Goal: Task Accomplishment & Management: Manage account settings

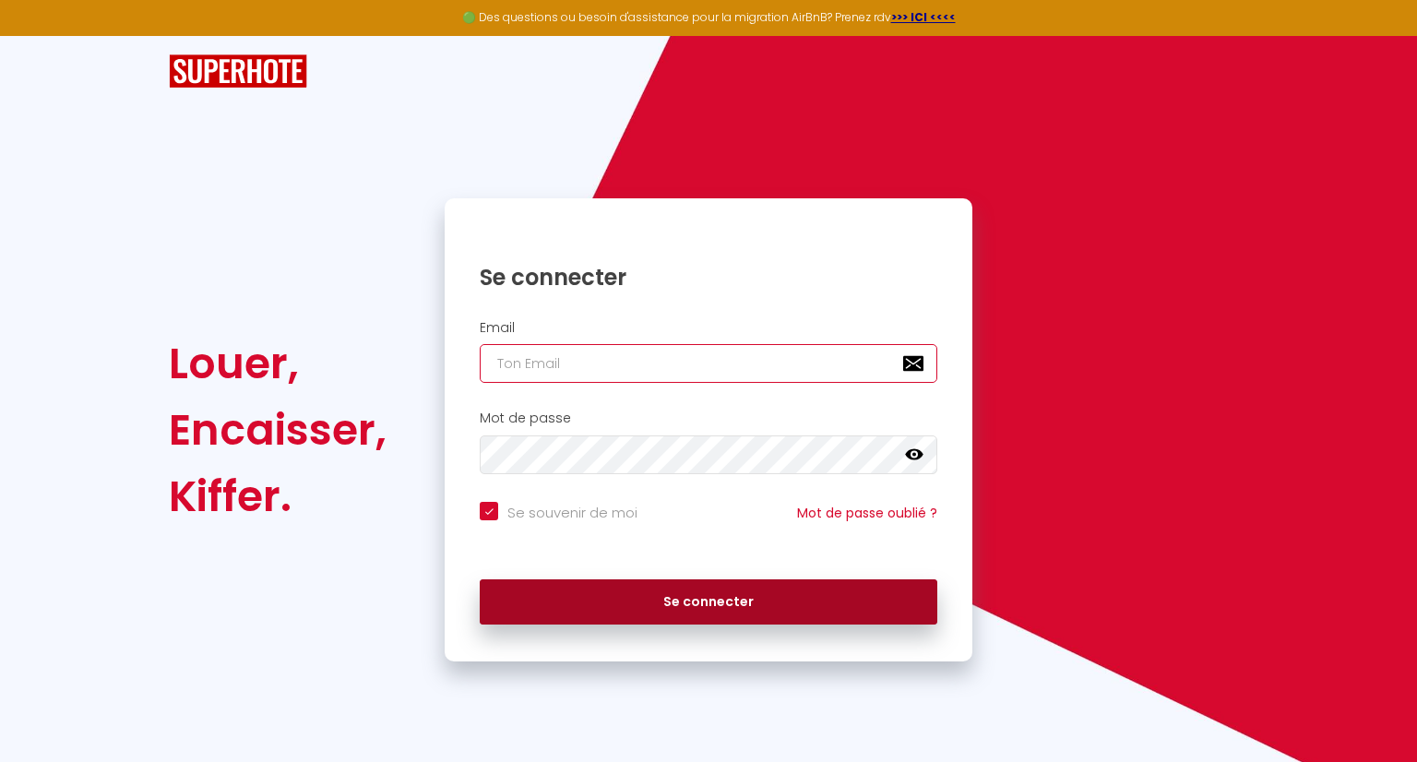
type input "[EMAIL_ADDRESS][DOMAIN_NAME]"
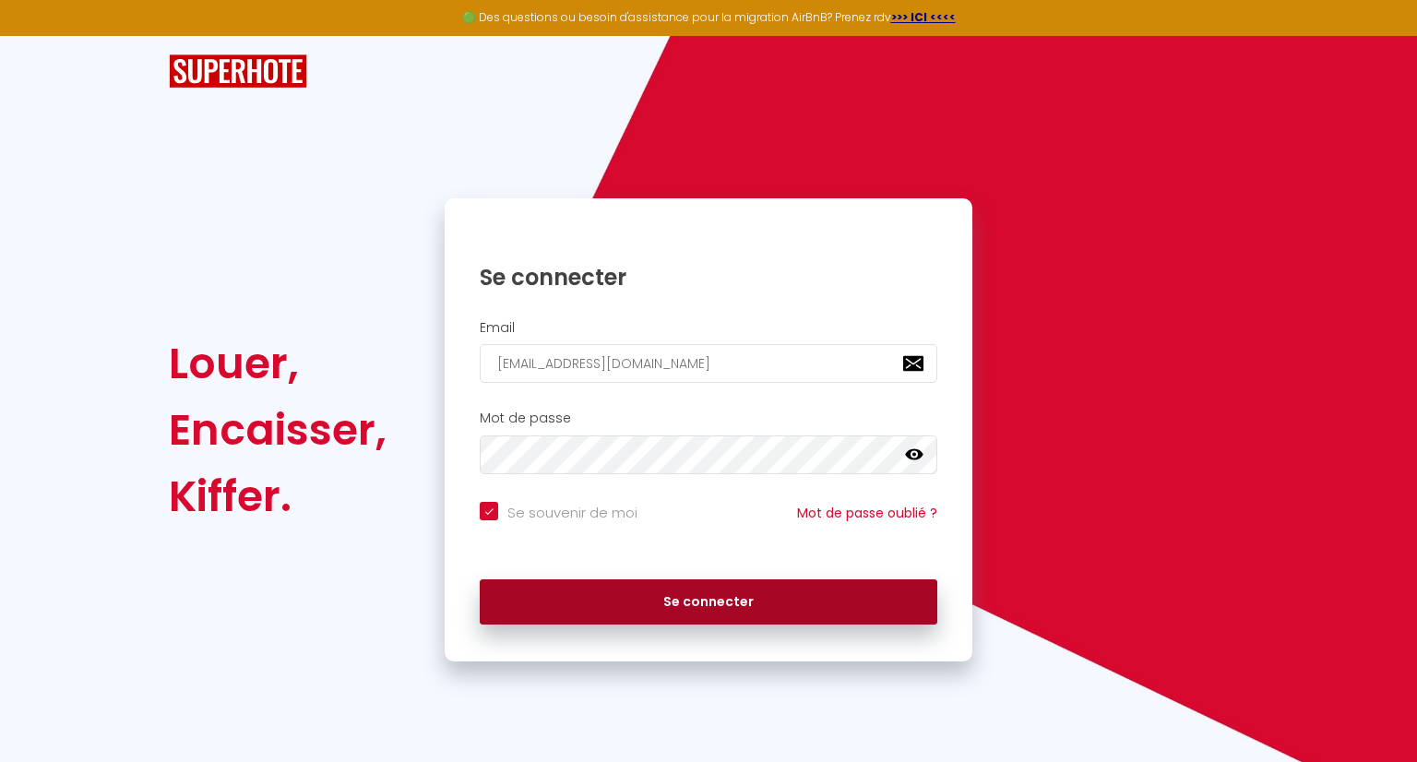
click at [642, 599] on button "Se connecter" at bounding box center [709, 603] width 458 height 46
checkbox input "true"
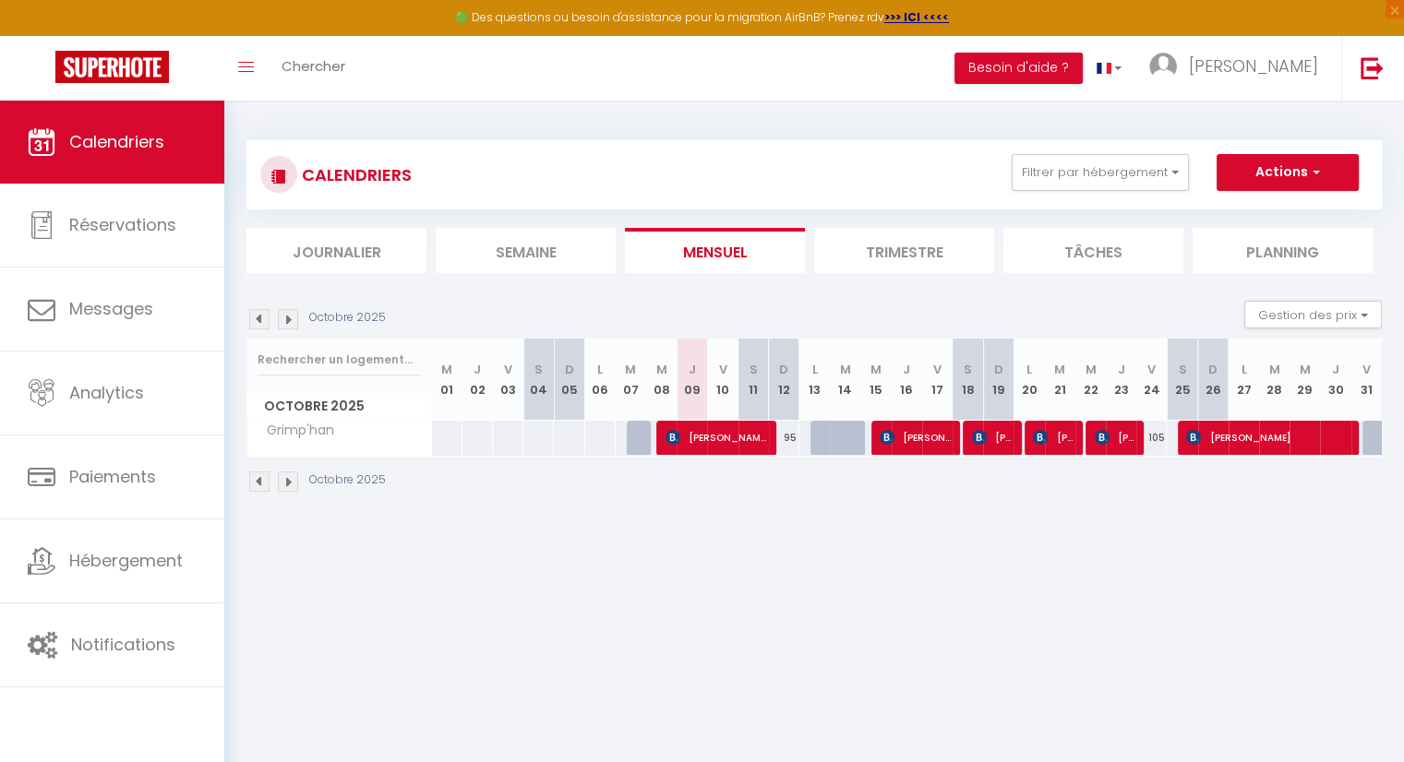
click at [807, 614] on body "🟢 Des questions ou besoin d'assistance pour la migration AirBnB? Prenez rdv >>>…" at bounding box center [702, 482] width 1404 height 762
click at [608, 574] on body "🟢 Des questions ou besoin d'assistance pour la migration AirBnB? Prenez rdv >>>…" at bounding box center [702, 482] width 1404 height 762
click at [653, 586] on body "🟢 Des questions ou besoin d'assistance pour la migration AirBnB? Prenez rdv >>>…" at bounding box center [702, 482] width 1404 height 762
drag, startPoint x: 792, startPoint y: 588, endPoint x: 771, endPoint y: 585, distance: 21.4
click at [788, 587] on body "🟢 Des questions ou besoin d'assistance pour la migration AirBnB? Prenez rdv >>>…" at bounding box center [702, 482] width 1404 height 762
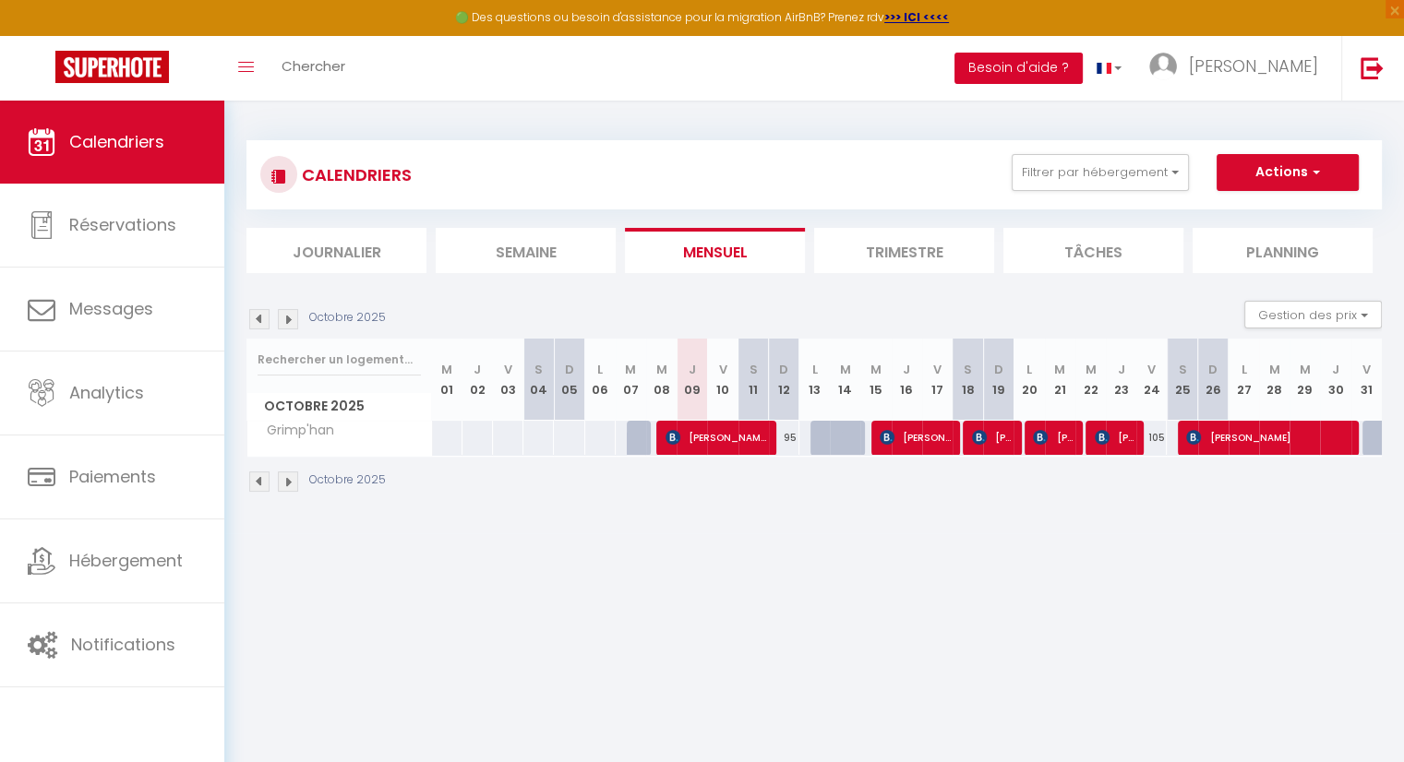
click at [1082, 67] on button "Besoin d'aide ?" at bounding box center [1018, 68] width 128 height 31
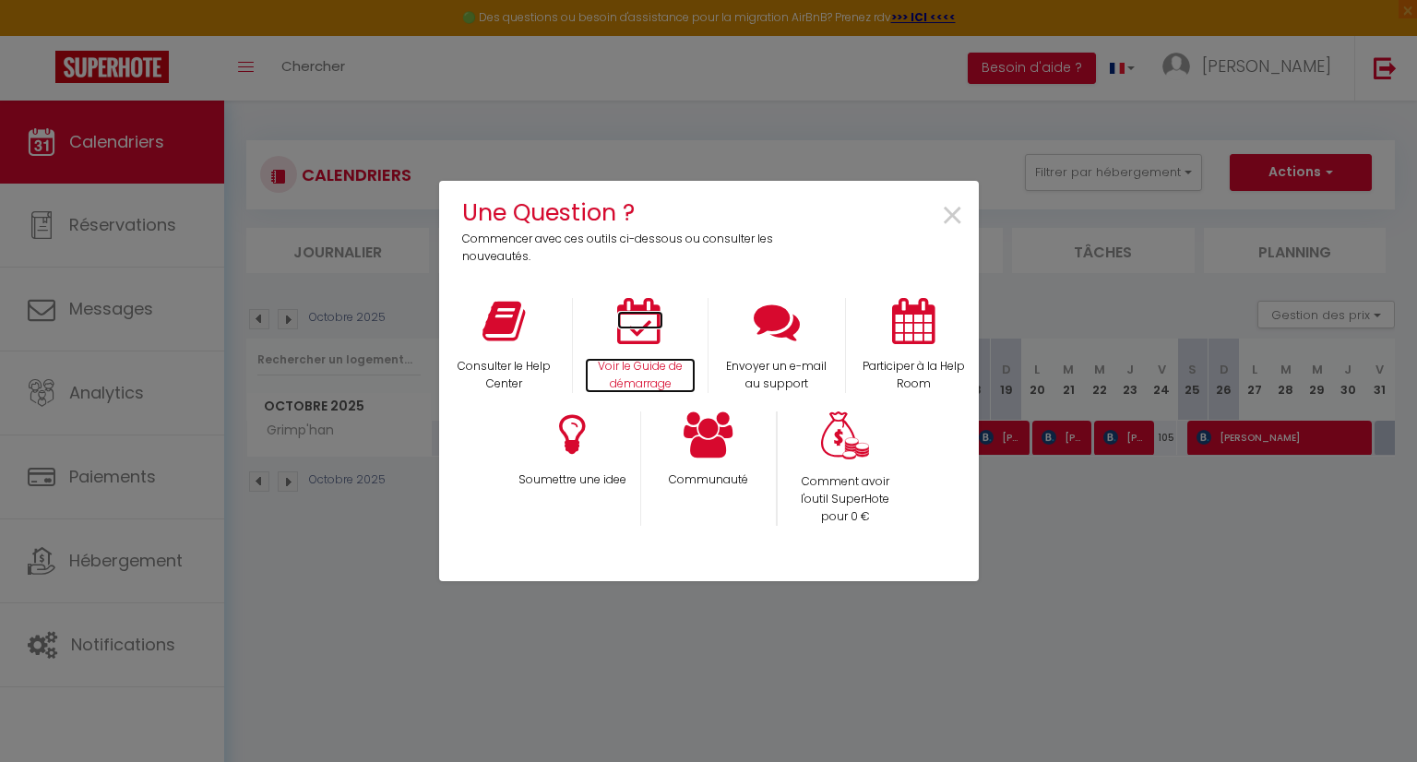
click at [643, 341] on icon at bounding box center [640, 321] width 46 height 46
click at [408, 592] on div "Une Question ? Commencer avec ces outils ci-dessous ou consulter les nouveautés…" at bounding box center [708, 381] width 1417 height 762
click at [952, 213] on span "×" at bounding box center [952, 216] width 25 height 58
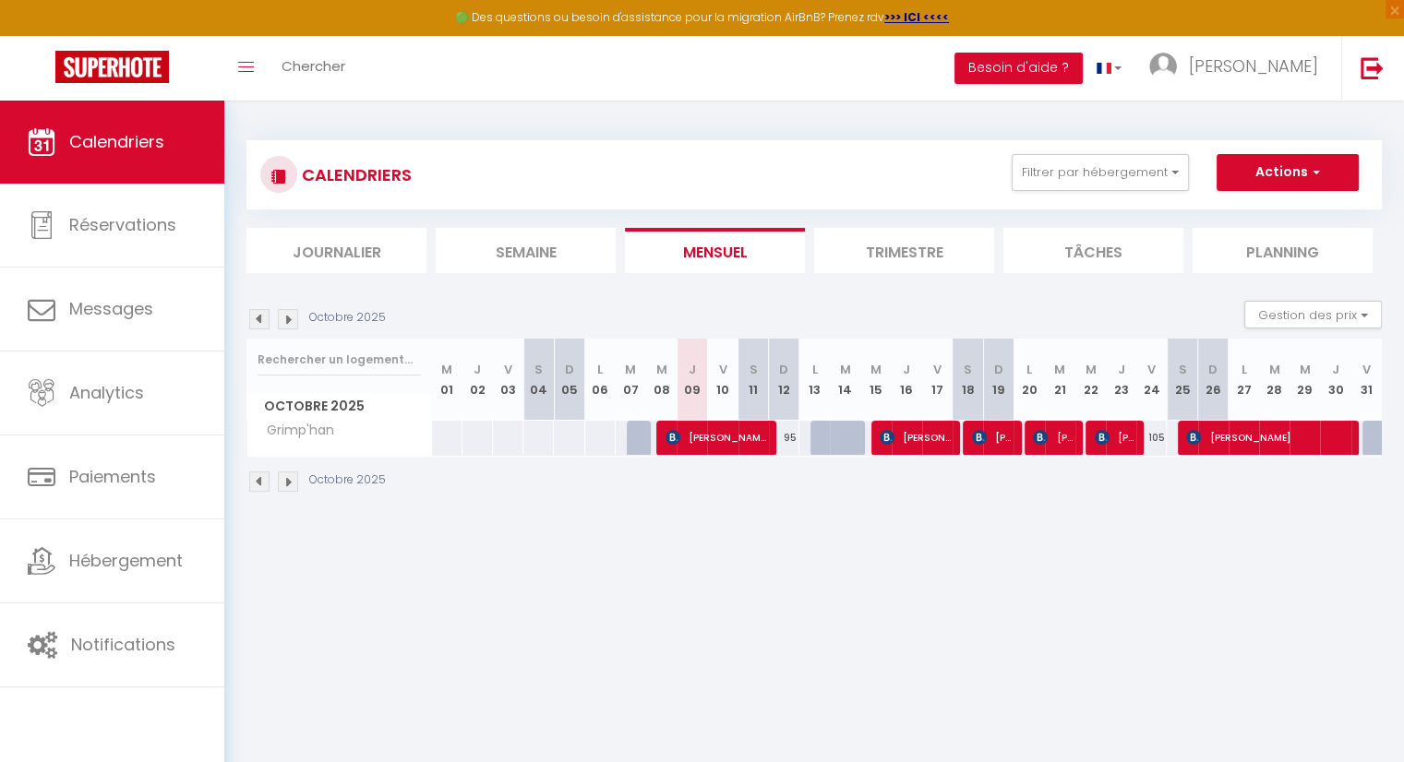
click at [568, 612] on body "🟢 Des questions ou besoin d'assistance pour la migration AirBnB? Prenez rdv >>>…" at bounding box center [702, 482] width 1404 height 762
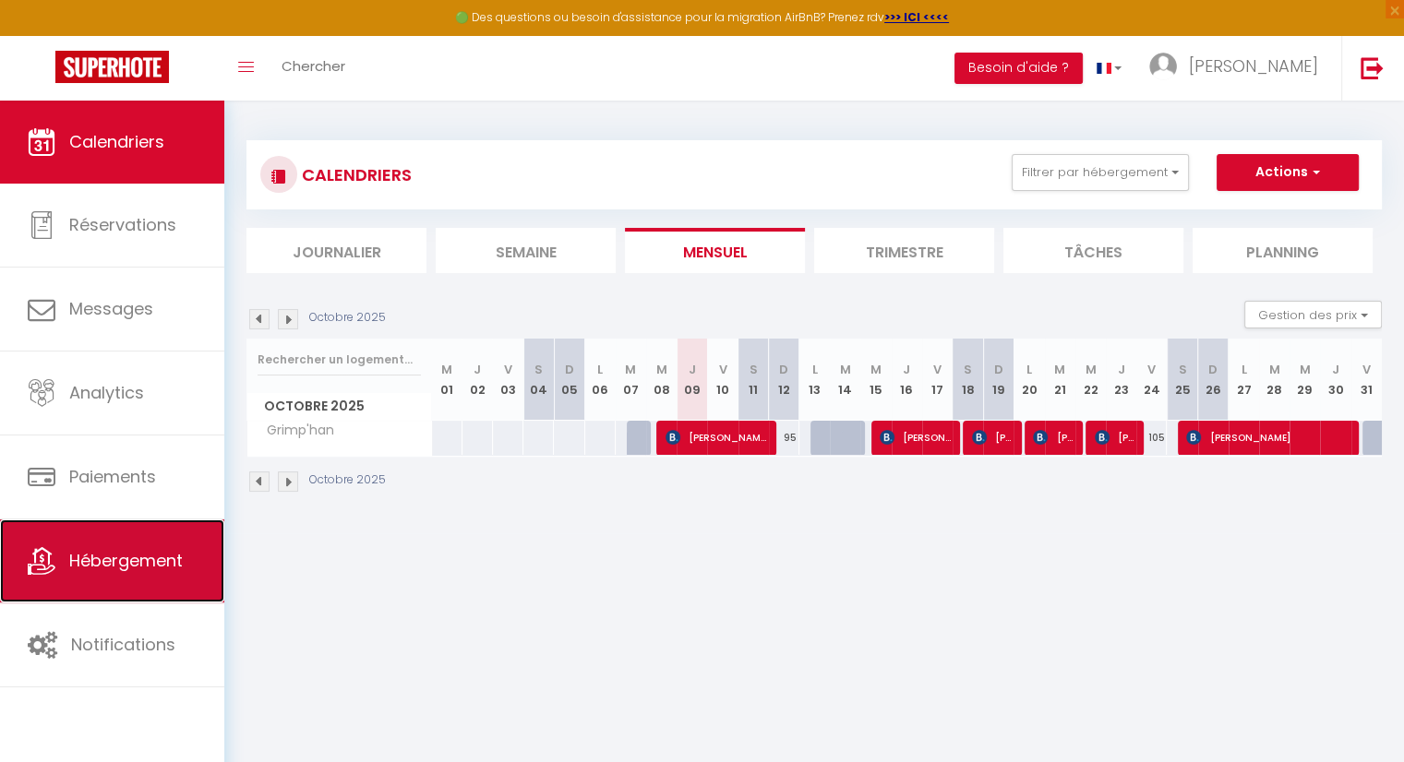
click at [139, 559] on span "Hébergement" at bounding box center [126, 560] width 114 height 23
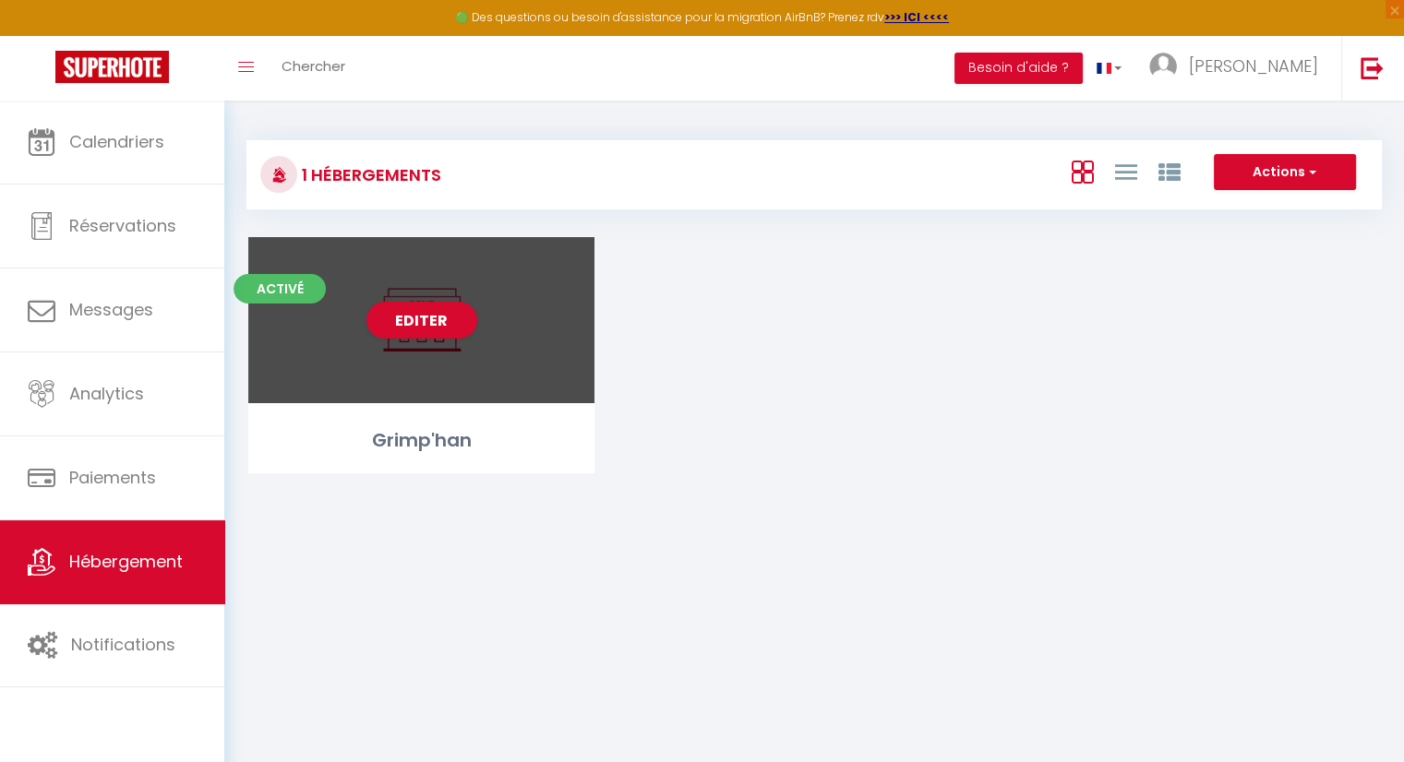
click at [519, 373] on div "Editer" at bounding box center [421, 320] width 346 height 166
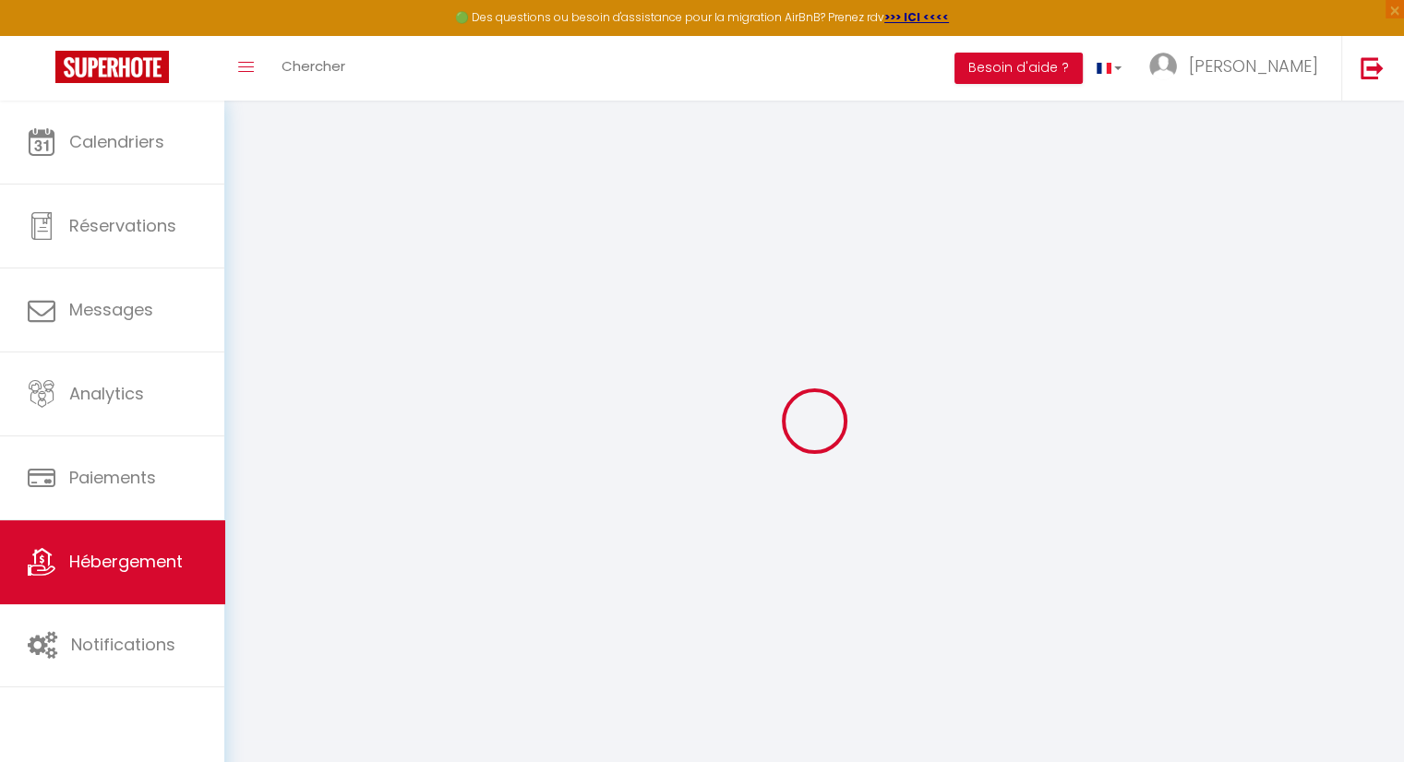
select select
checkbox input "false"
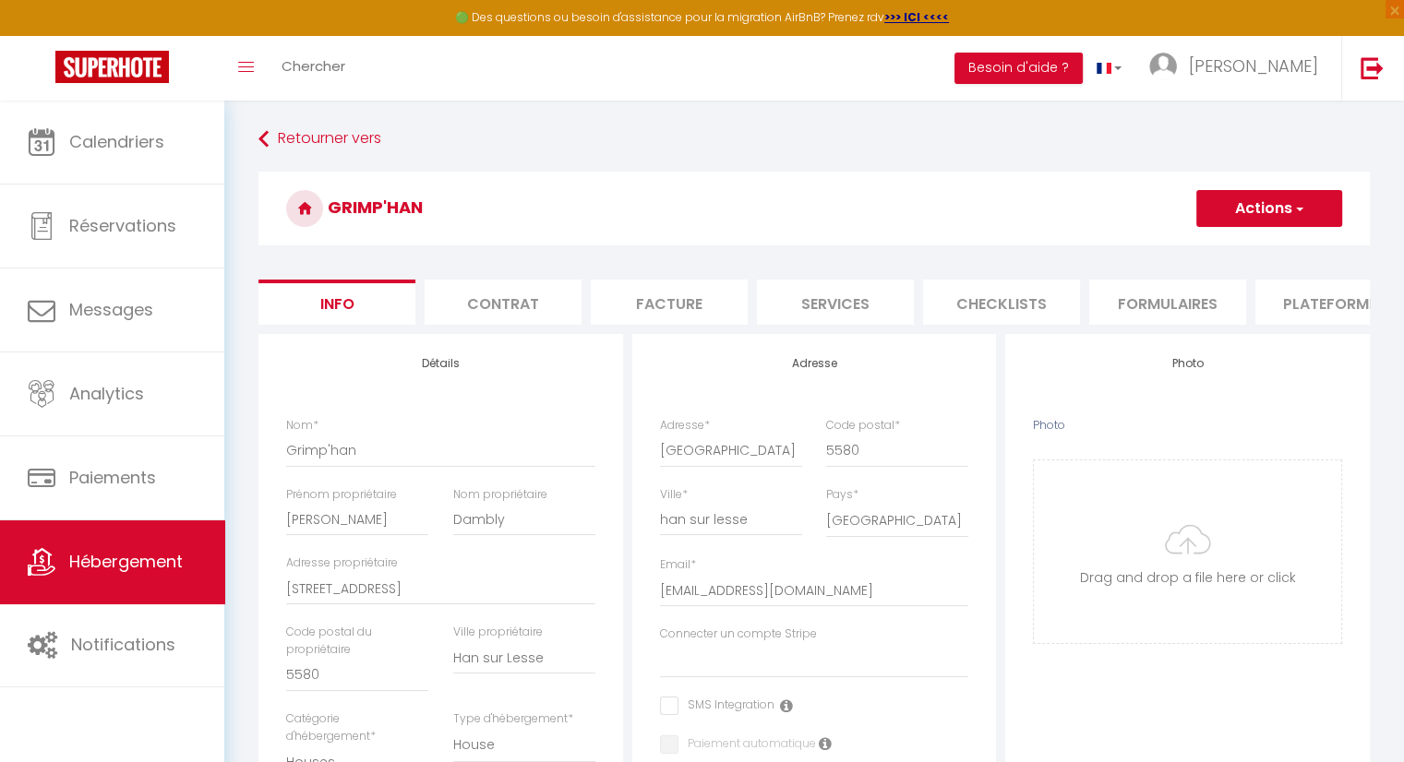
click at [1322, 307] on li "Plateformes" at bounding box center [1333, 302] width 157 height 45
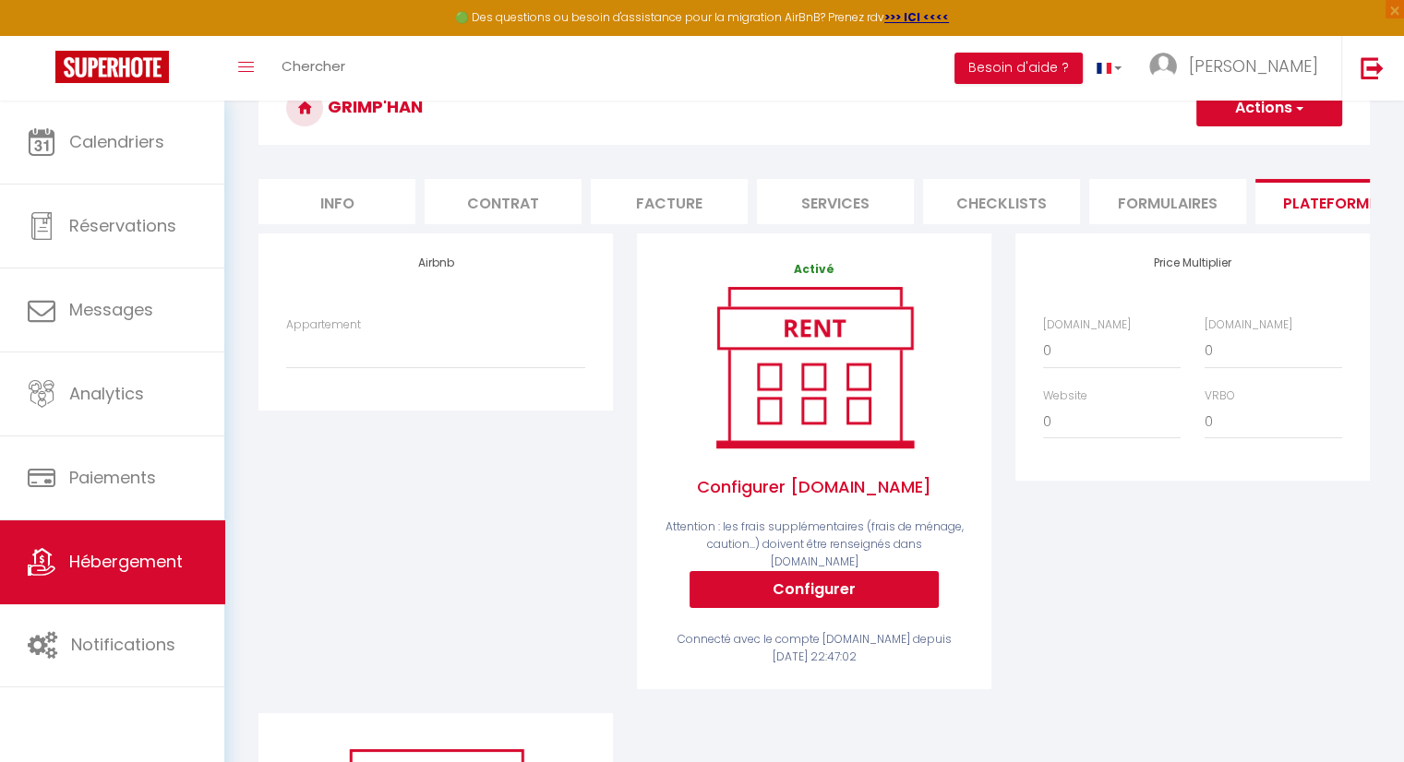
scroll to position [53, 0]
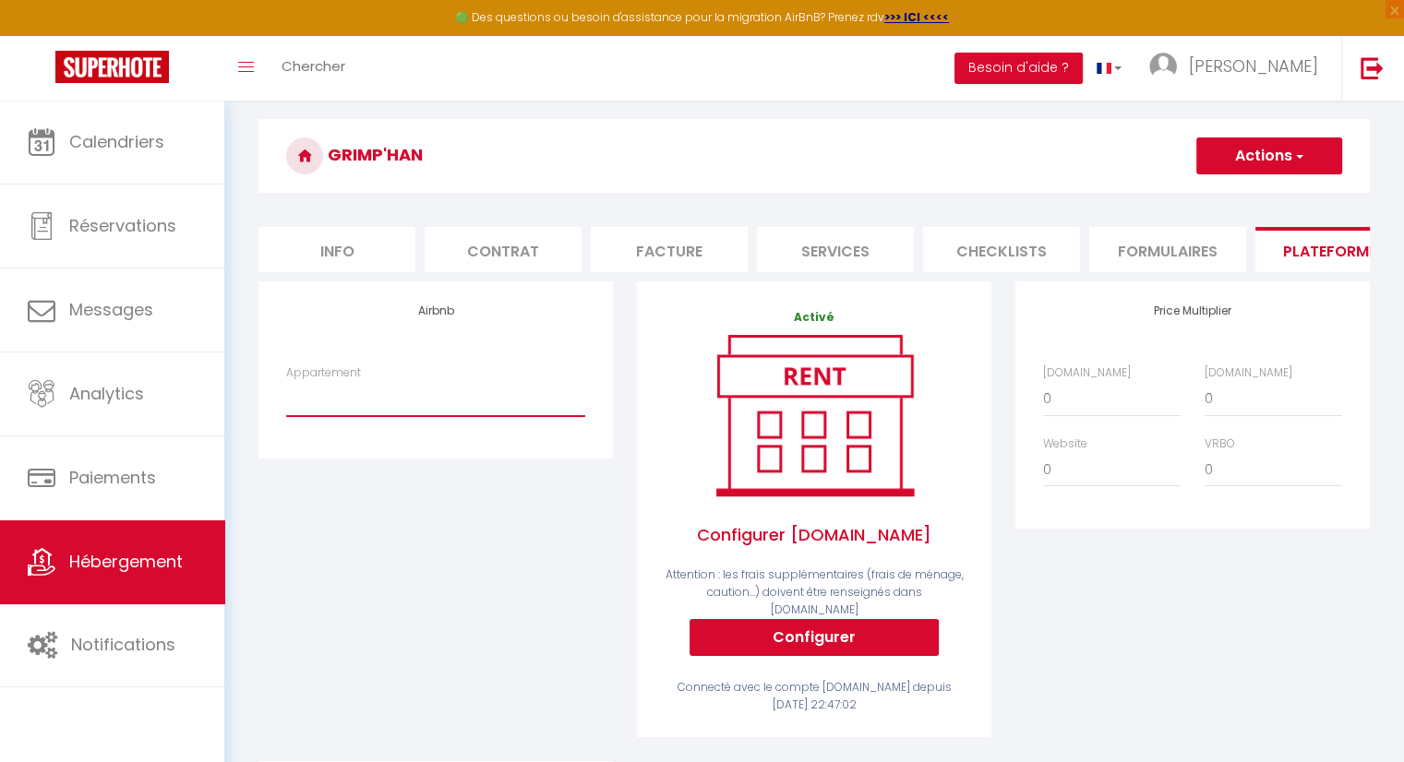
click at [460, 413] on select "Au Grimp 'Han' - olivierdambly.od@gmail.com studio 21 - olivierdambly.od@gmail.…" at bounding box center [435, 398] width 299 height 35
click at [334, 382] on label "Appartement" at bounding box center [323, 374] width 75 height 18
click at [334, 385] on select "Au Grimp 'Han' - olivierdambly.od@gmail.com studio 21 - olivierdambly.od@gmail.…" at bounding box center [435, 398] width 299 height 35
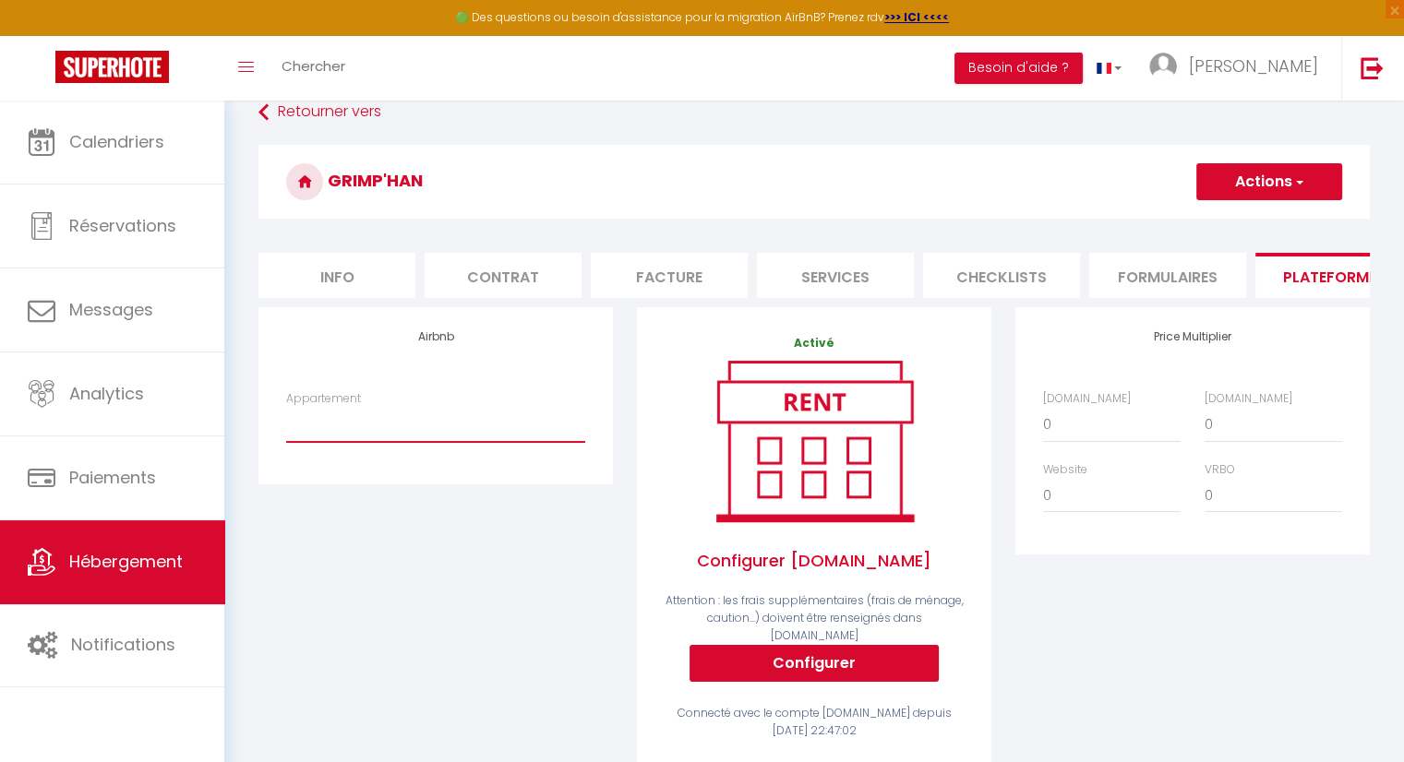
scroll to position [0, 0]
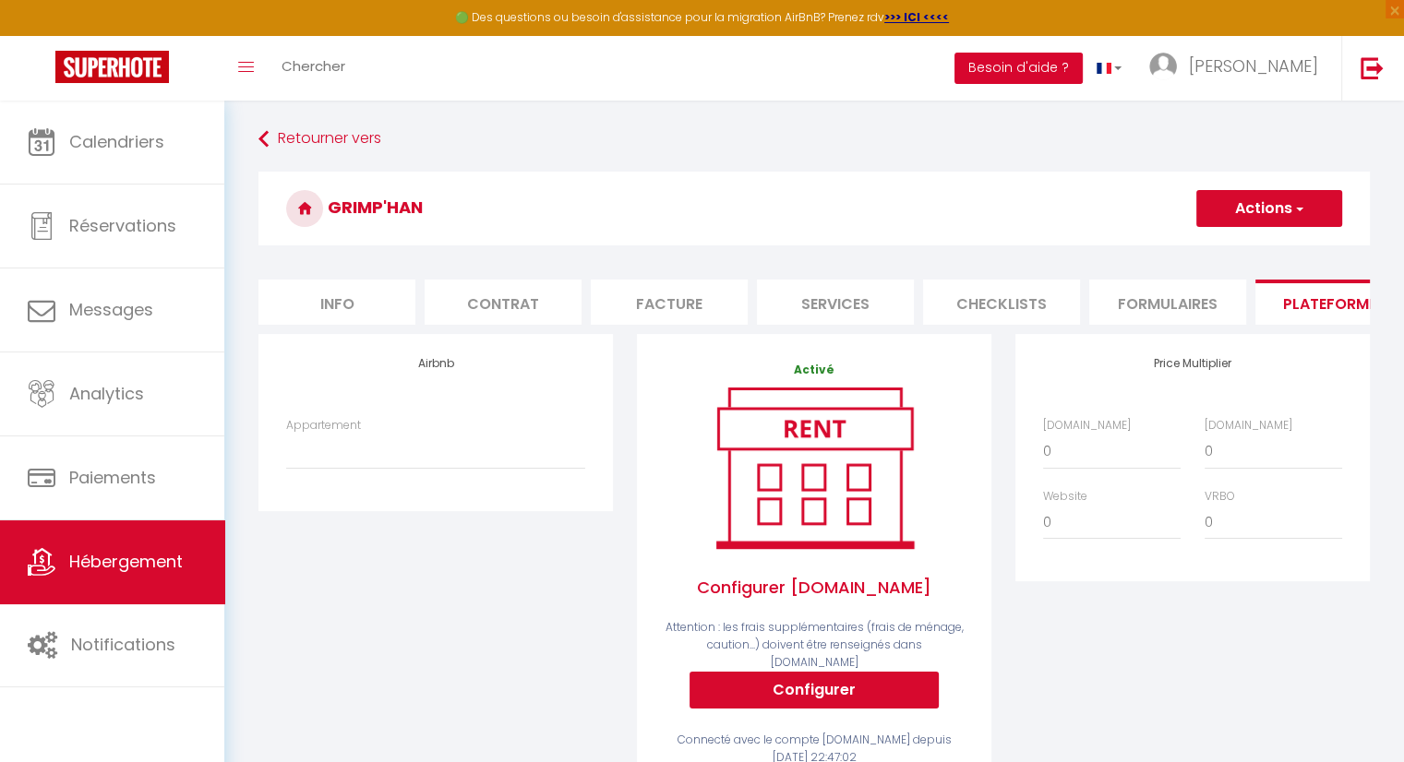
click at [1082, 67] on button "Besoin d'aide ?" at bounding box center [1018, 68] width 128 height 31
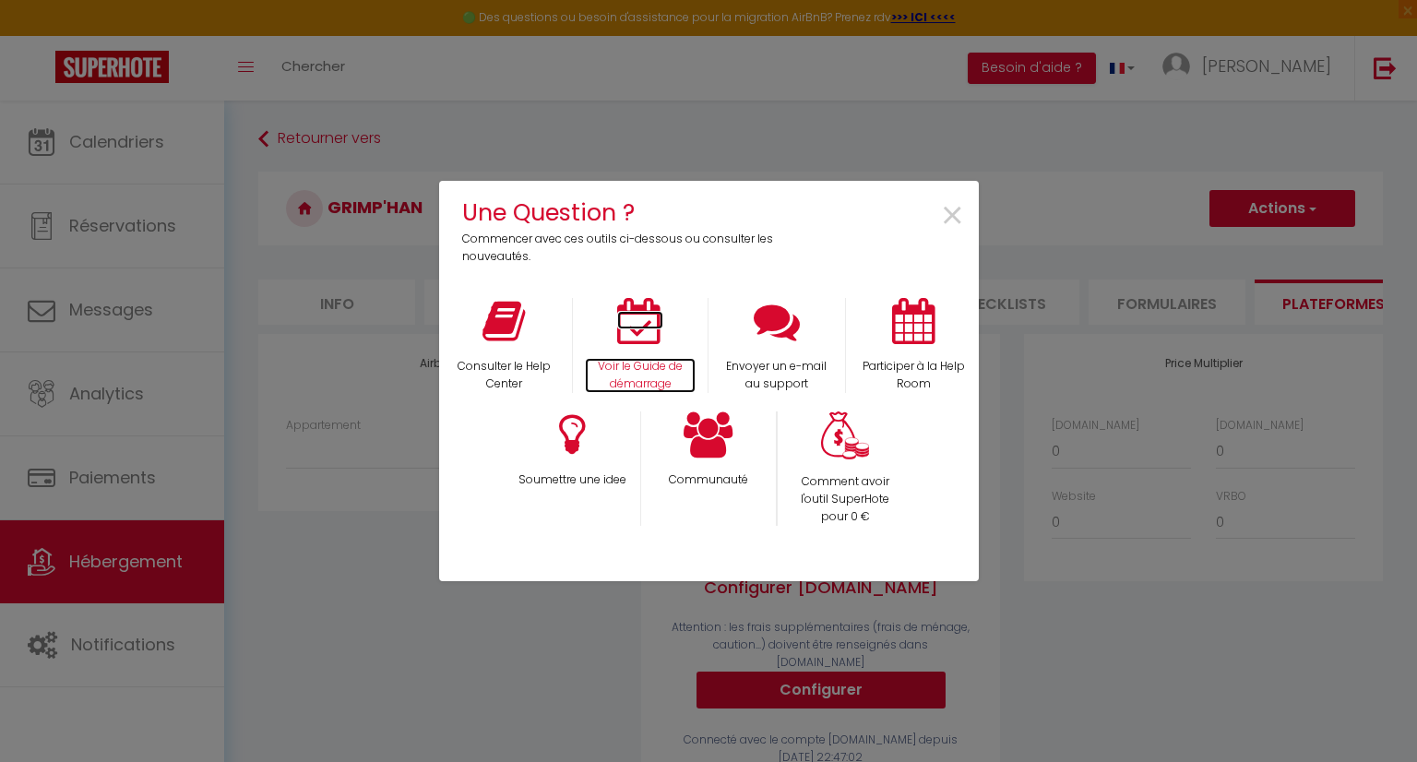
click at [648, 328] on icon at bounding box center [640, 321] width 46 height 46
click at [947, 226] on span "×" at bounding box center [952, 216] width 25 height 58
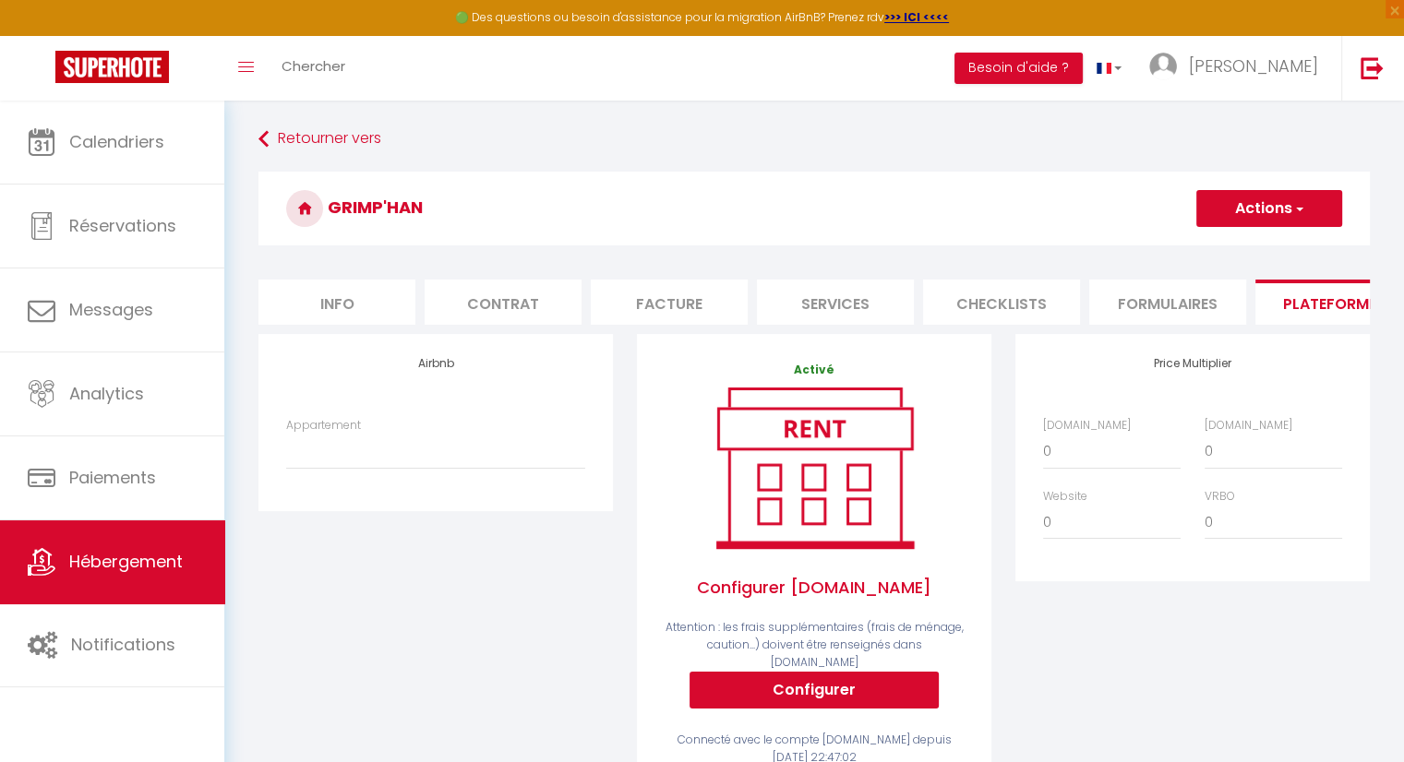
drag, startPoint x: 475, startPoint y: 739, endPoint x: 470, endPoint y: 493, distance: 246.5
click at [468, 724] on div "Airbnb Appartement Au Grimp 'Han' - olivierdambly.od@gmail.com studio 21 - oliv…" at bounding box center [435, 574] width 378 height 480
click at [479, 427] on div "Airbnb Appartement Au Grimp 'Han' - olivierdambly.od@gmail.com studio 21 - oliv…" at bounding box center [435, 422] width 354 height 176
click at [479, 425] on div "Airbnb Appartement Au Grimp 'Han' - olivierdambly.od@gmail.com studio 21 - oliv…" at bounding box center [435, 422] width 354 height 176
click at [1293, 300] on li "Plateformes" at bounding box center [1333, 302] width 157 height 45
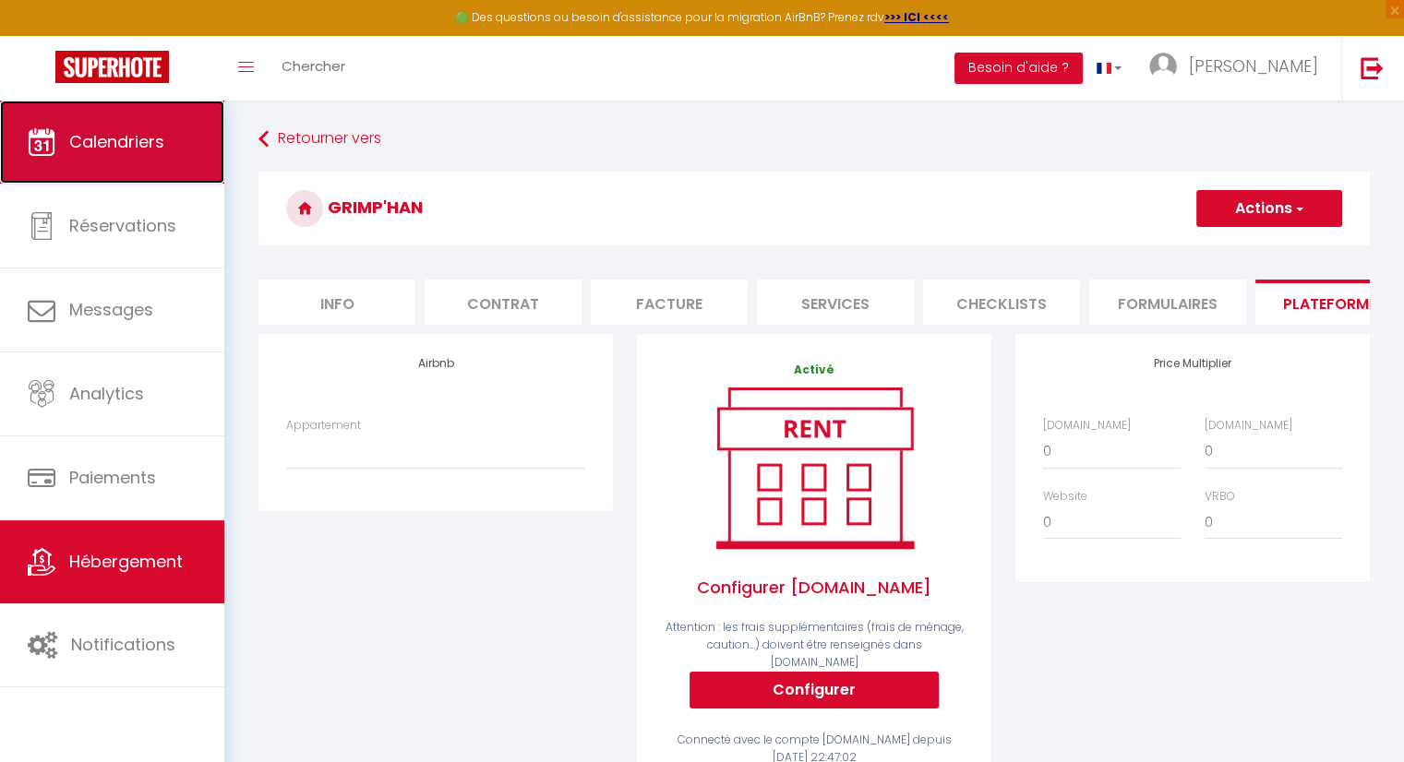
click at [165, 149] on link "Calendriers" at bounding box center [112, 142] width 224 height 83
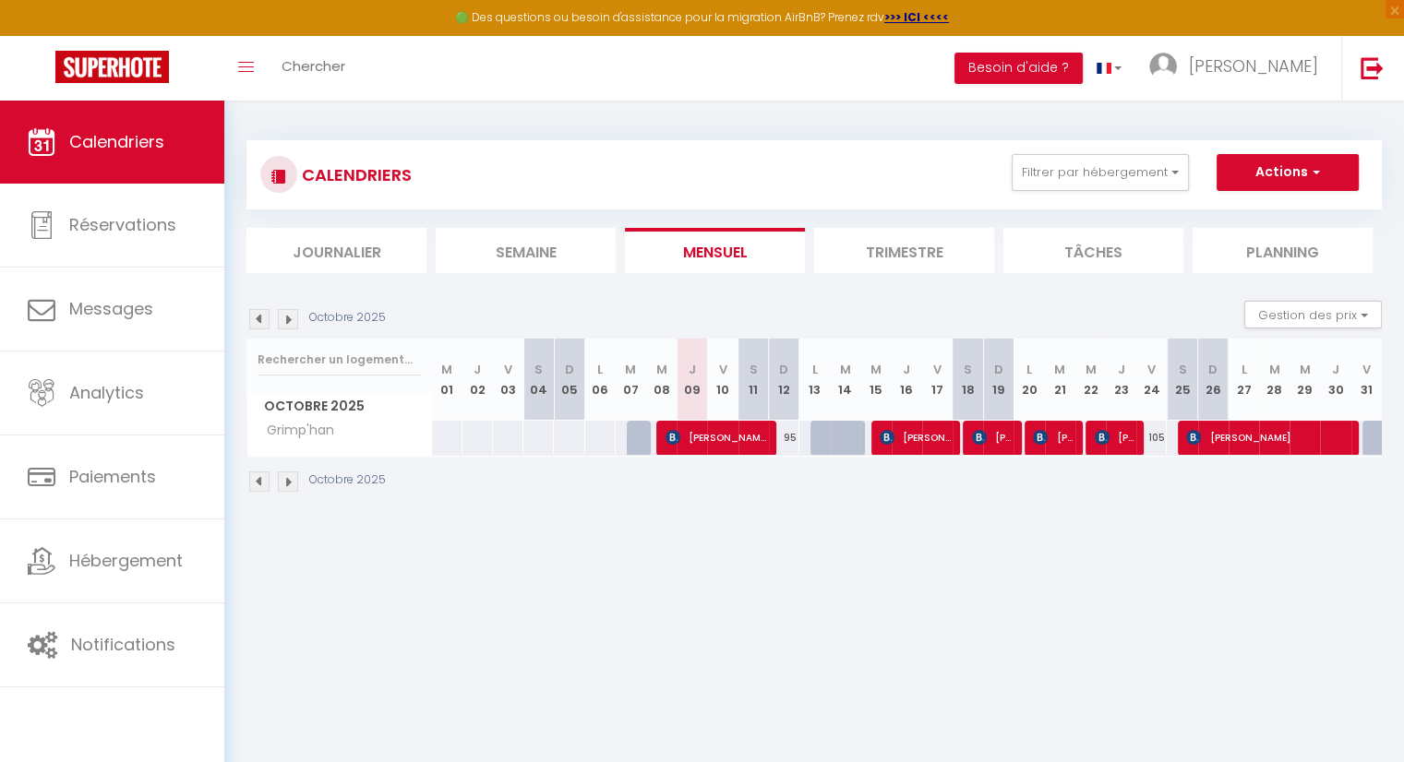
drag, startPoint x: 881, startPoint y: 566, endPoint x: 523, endPoint y: 540, distance: 359.0
click at [485, 582] on body "🟢 Des questions ou besoin d'assistance pour la migration AirBnB? Prenez rdv >>>…" at bounding box center [702, 482] width 1404 height 762
click at [622, 559] on body "🟢 Des questions ou besoin d'assistance pour la migration AirBnB? Prenez rdv >>>…" at bounding box center [702, 482] width 1404 height 762
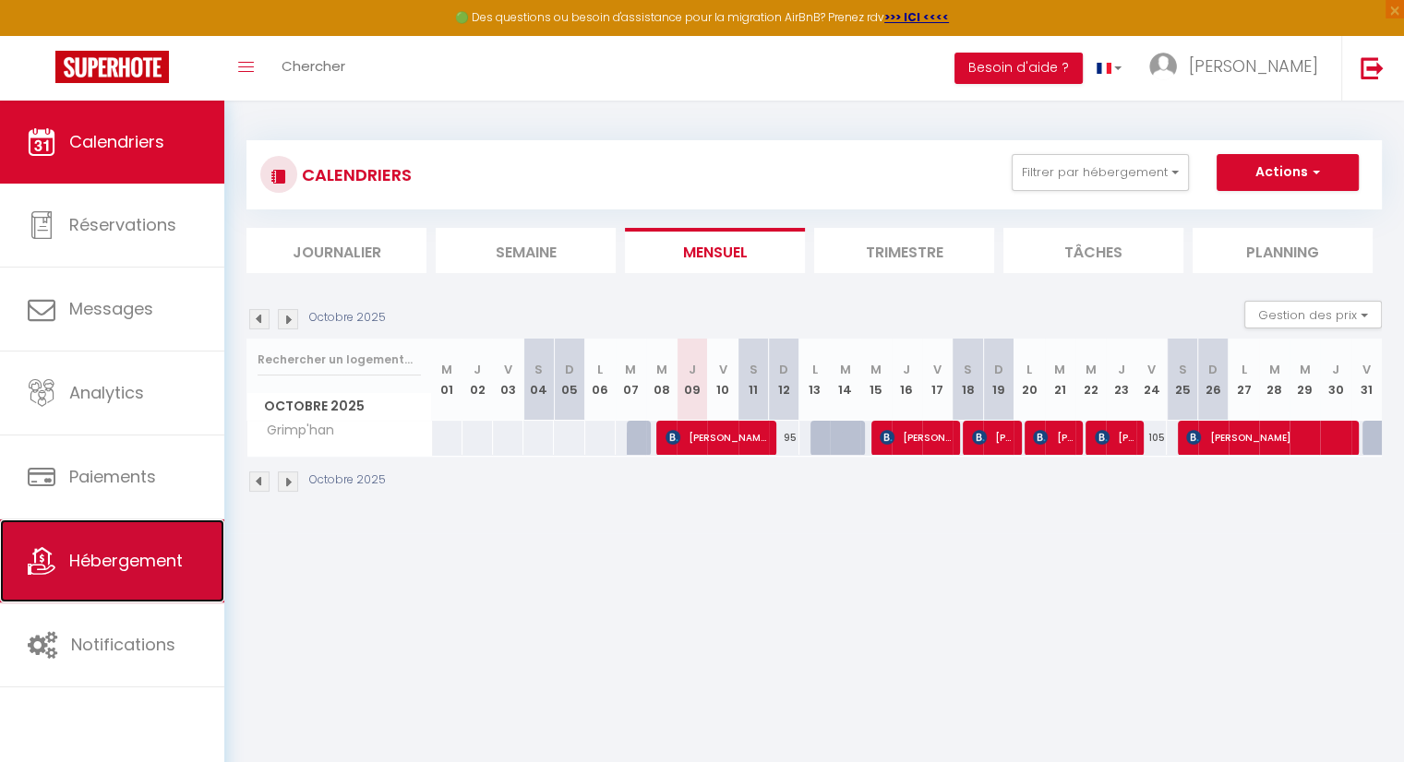
click at [201, 550] on link "Hébergement" at bounding box center [112, 561] width 224 height 83
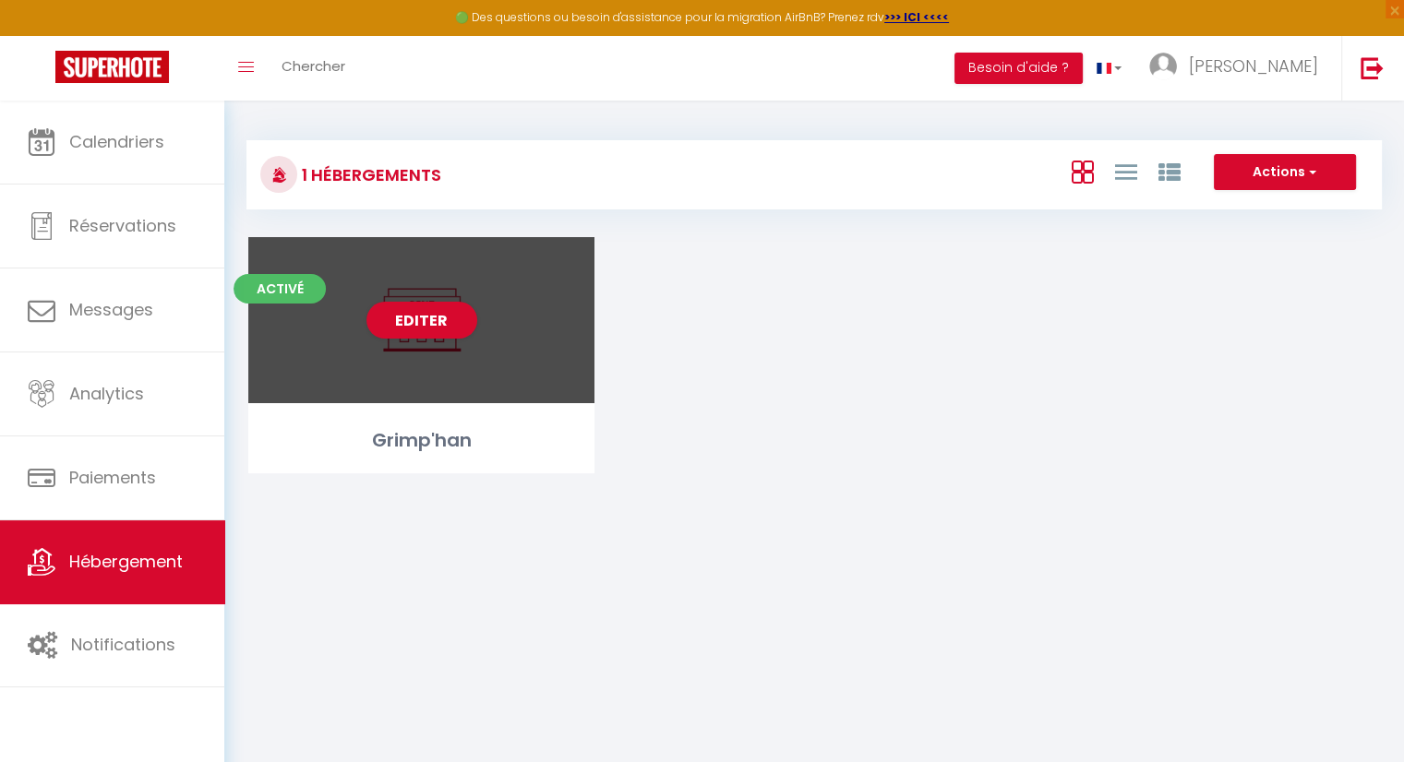
click at [519, 371] on div "Editer" at bounding box center [421, 320] width 346 height 166
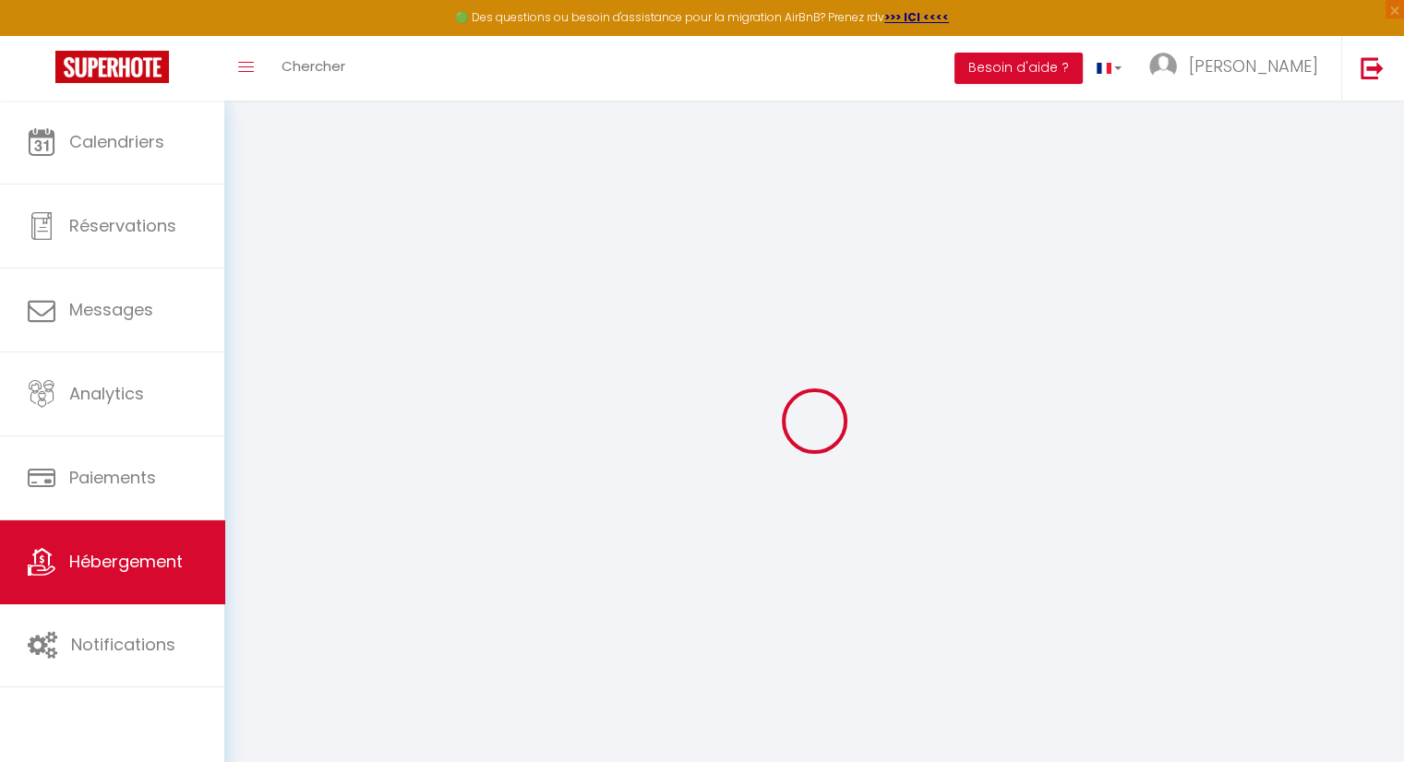
select select
checkbox input "false"
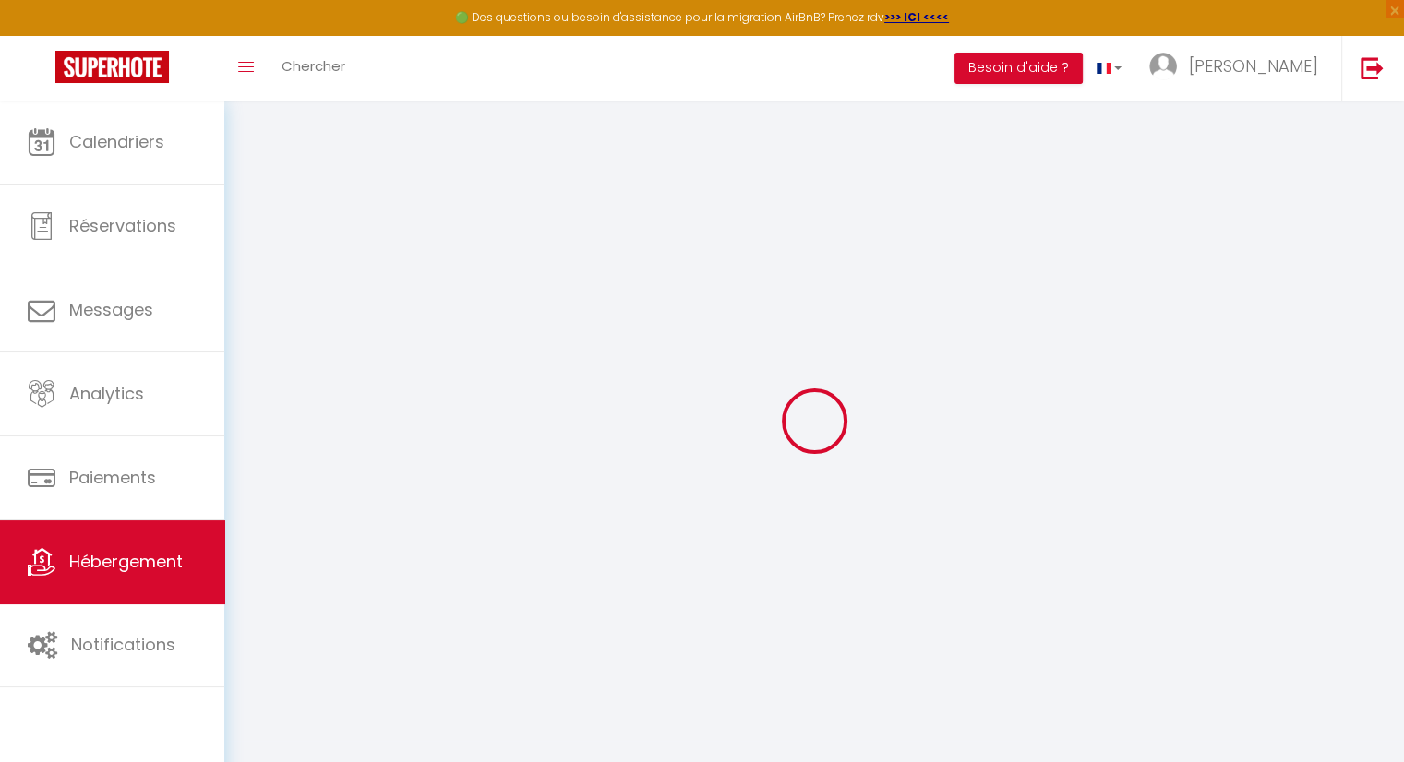
select select
checkbox input "false"
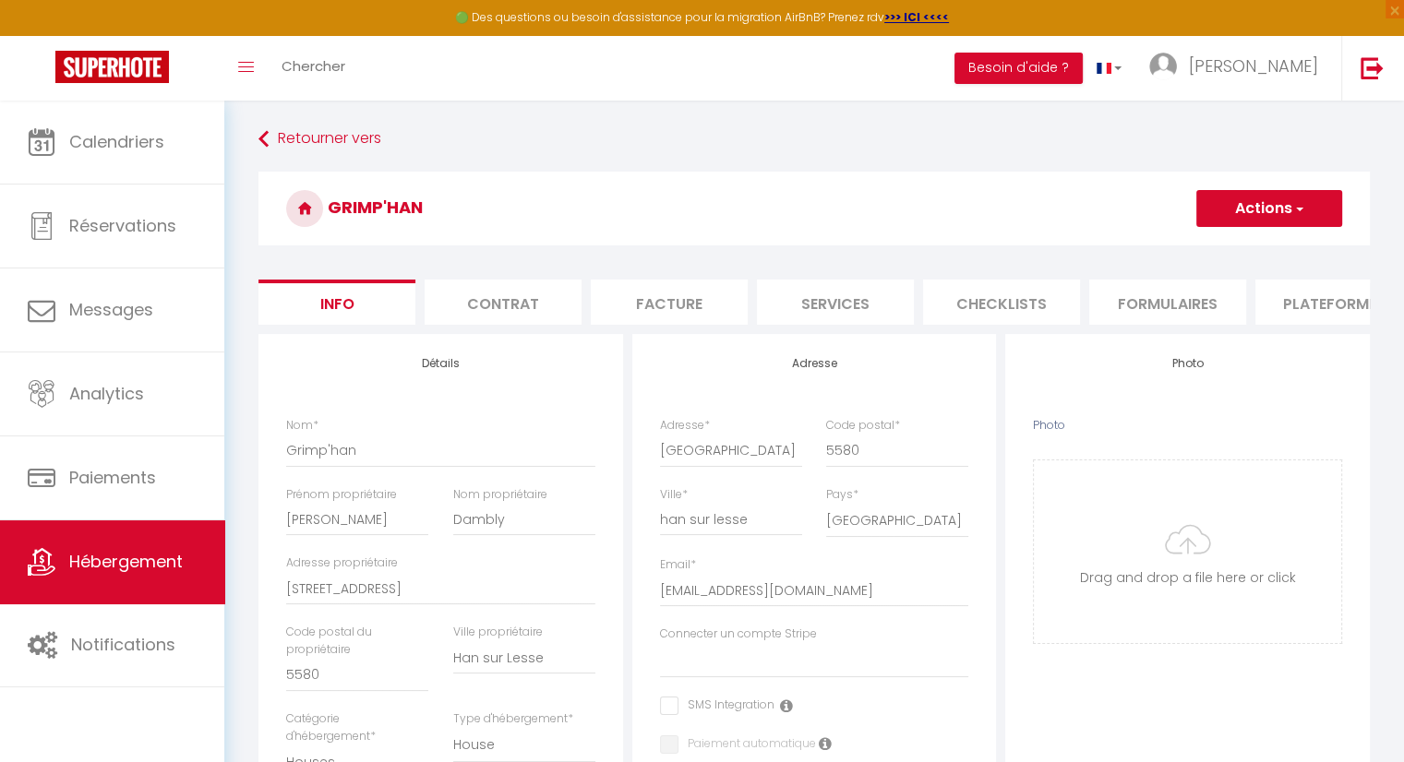
click at [1309, 306] on li "Plateformes" at bounding box center [1333, 302] width 157 height 45
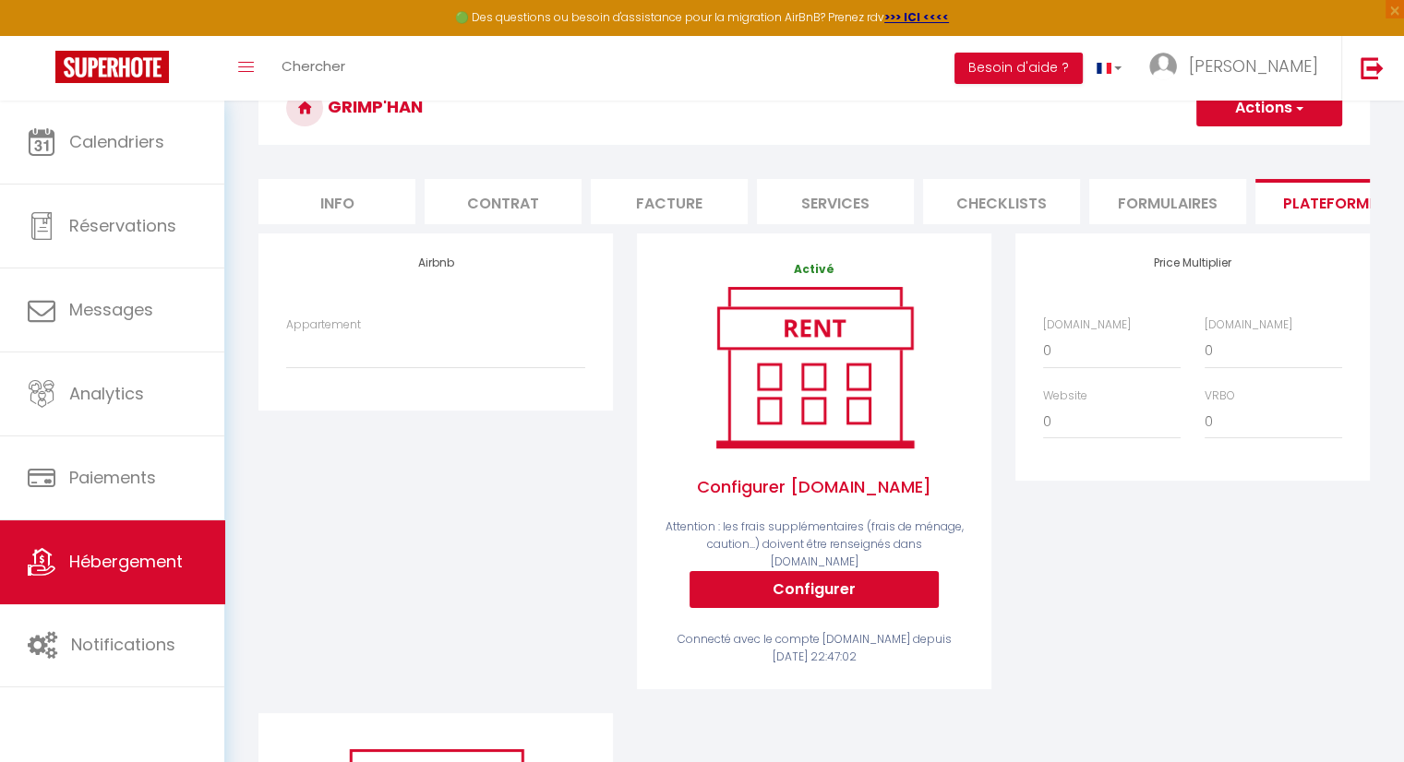
scroll to position [277, 0]
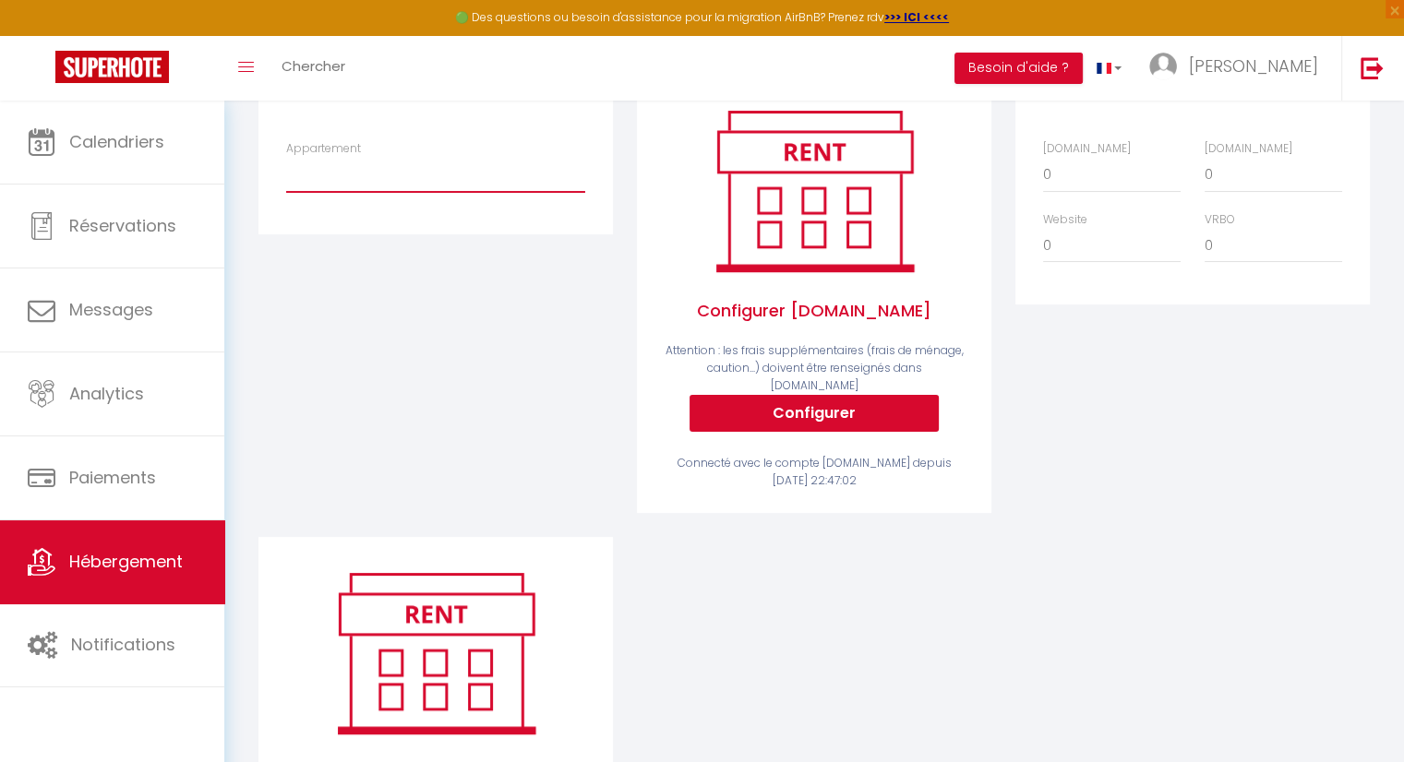
drag, startPoint x: 293, startPoint y: 253, endPoint x: 420, endPoint y: 178, distance: 147.7
drag, startPoint x: 420, startPoint y: 178, endPoint x: 285, endPoint y: 310, distance: 188.6
click at [285, 310] on div "Airbnb Appartement Au Grimp 'Han' - olivierdambly.od@gmail.com studio 21 - oliv…" at bounding box center [435, 297] width 378 height 480
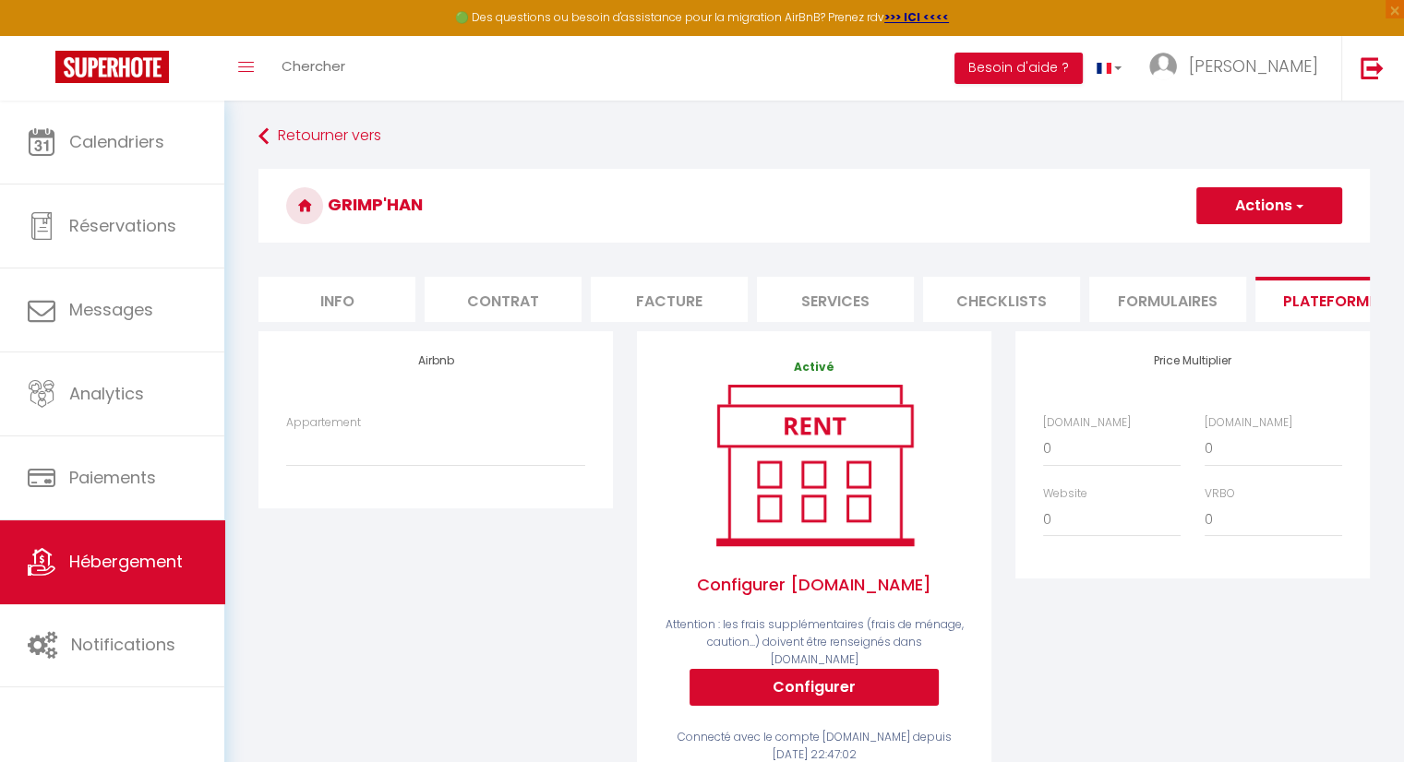
scroll to position [0, 0]
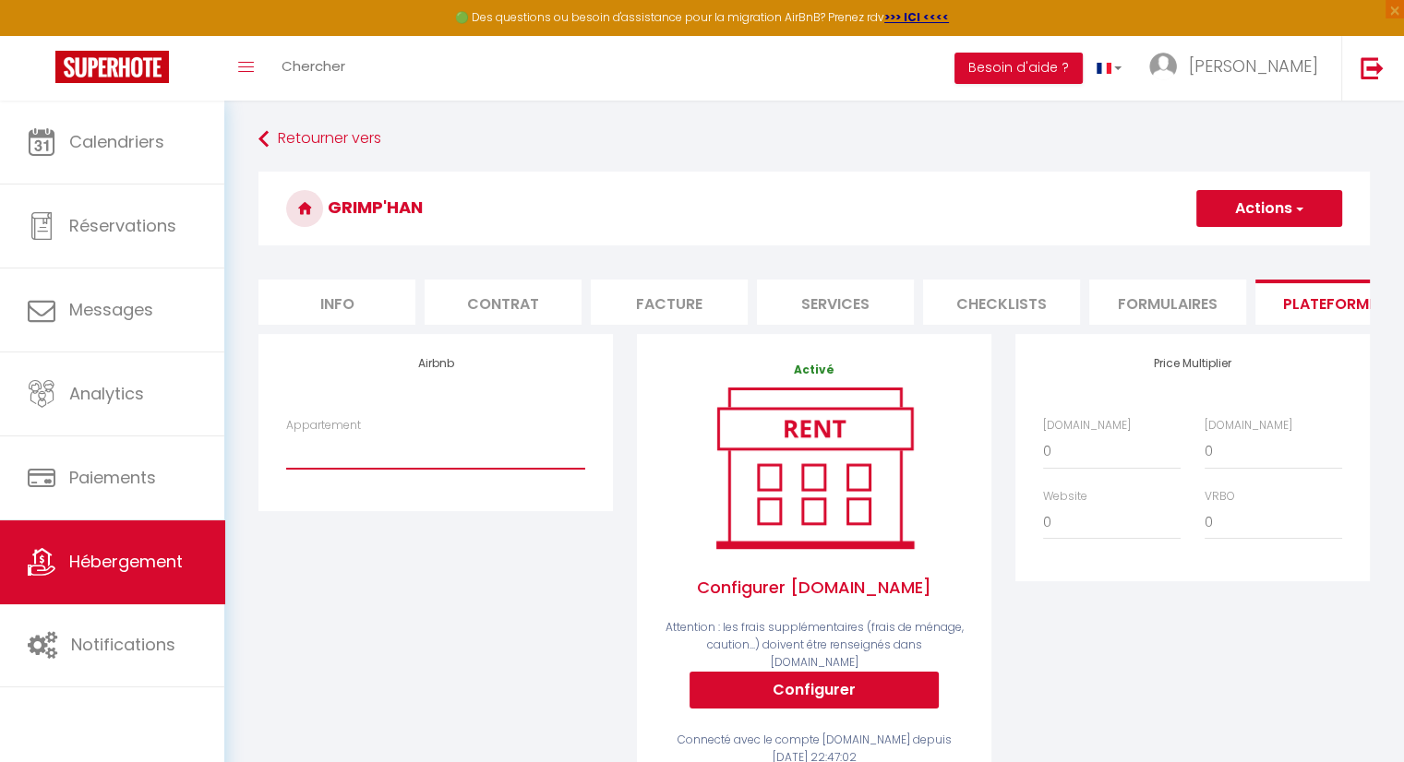
click at [426, 455] on select "Au Grimp 'Han' - olivierdambly.od@gmail.com studio 21 - olivierdambly.od@gmail.…" at bounding box center [435, 451] width 299 height 35
select select "22783-46186213"
click at [286, 448] on select "Au Grimp 'Han' - olivierdambly.od@gmail.com studio 21 - olivierdambly.od@gmail.…" at bounding box center [435, 451] width 299 height 35
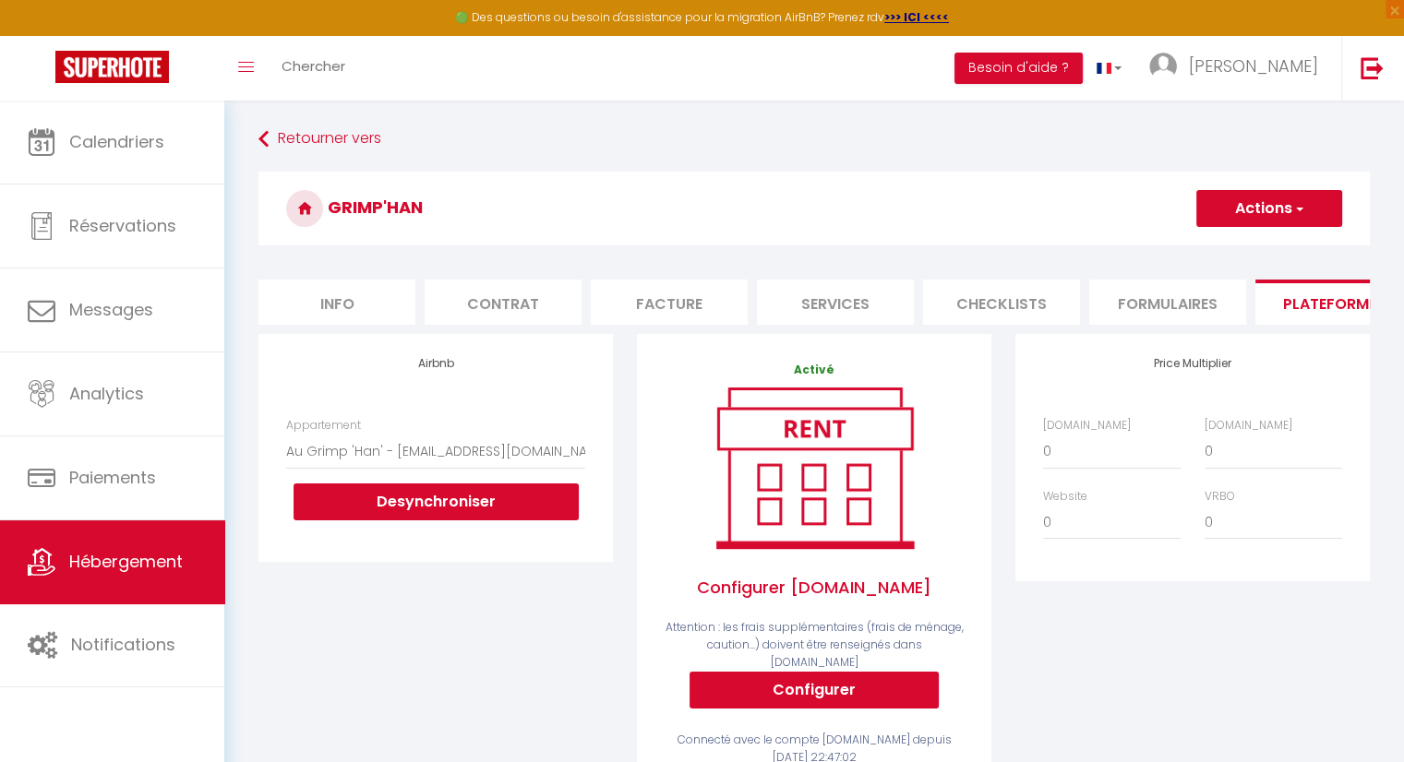
click at [428, 604] on div "Airbnb Appartement Au Grimp 'Han' - olivierdambly.od@gmail.com studio 21 - oliv…" at bounding box center [435, 574] width 378 height 480
click at [430, 520] on button "Desynchroniser" at bounding box center [435, 502] width 285 height 37
click at [417, 505] on button "Desynchroniser" at bounding box center [435, 502] width 285 height 37
click at [424, 677] on div "Airbnb Appartement Au Grimp 'Han' - olivierdambly.od@gmail.com studio 21 - oliv…" at bounding box center [435, 574] width 378 height 480
click at [442, 466] on select "Au Grimp 'Han' - olivierdambly.od@gmail.com studio 21 - olivierdambly.od@gmail.…" at bounding box center [435, 451] width 299 height 35
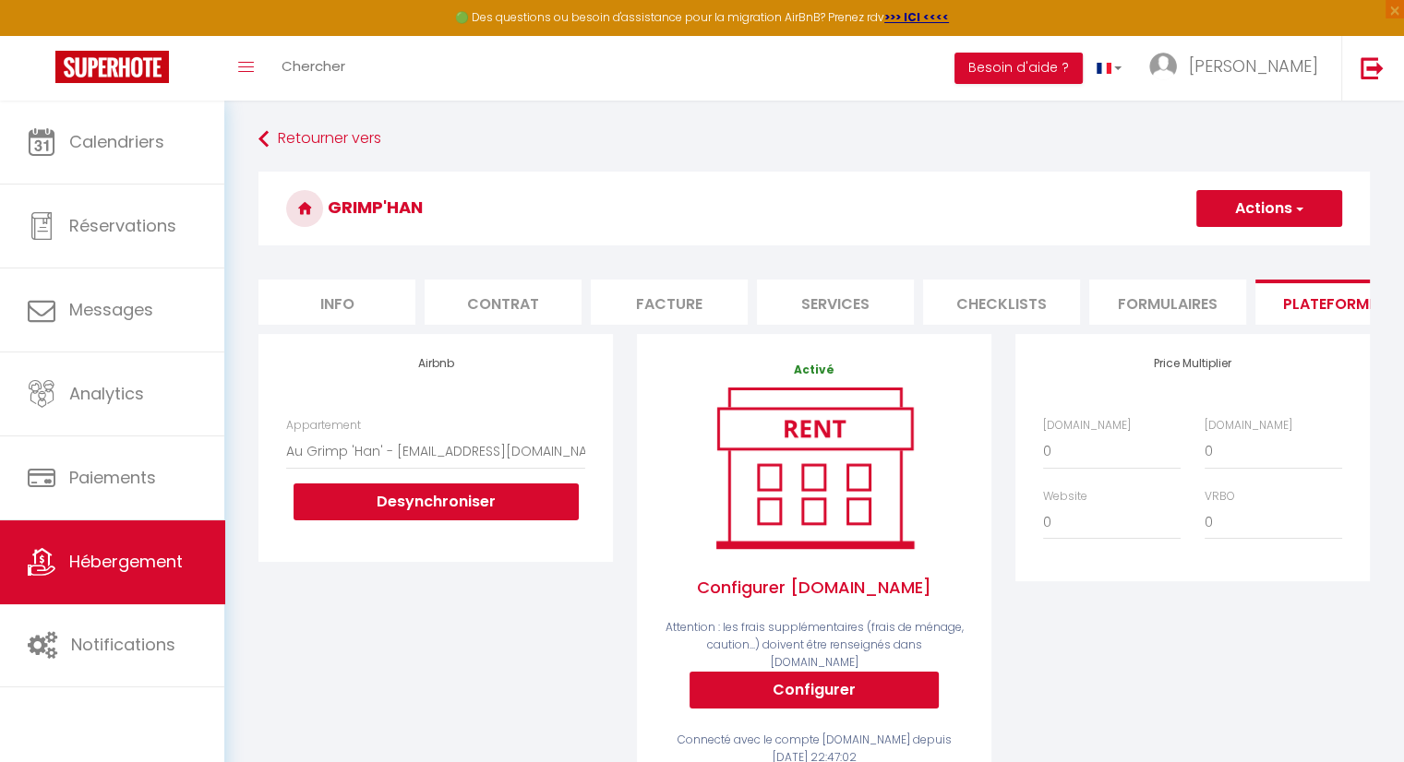
click at [410, 702] on div "Airbnb Appartement Au Grimp 'Han' - olivierdambly.od@gmail.com studio 21 - oliv…" at bounding box center [435, 574] width 378 height 480
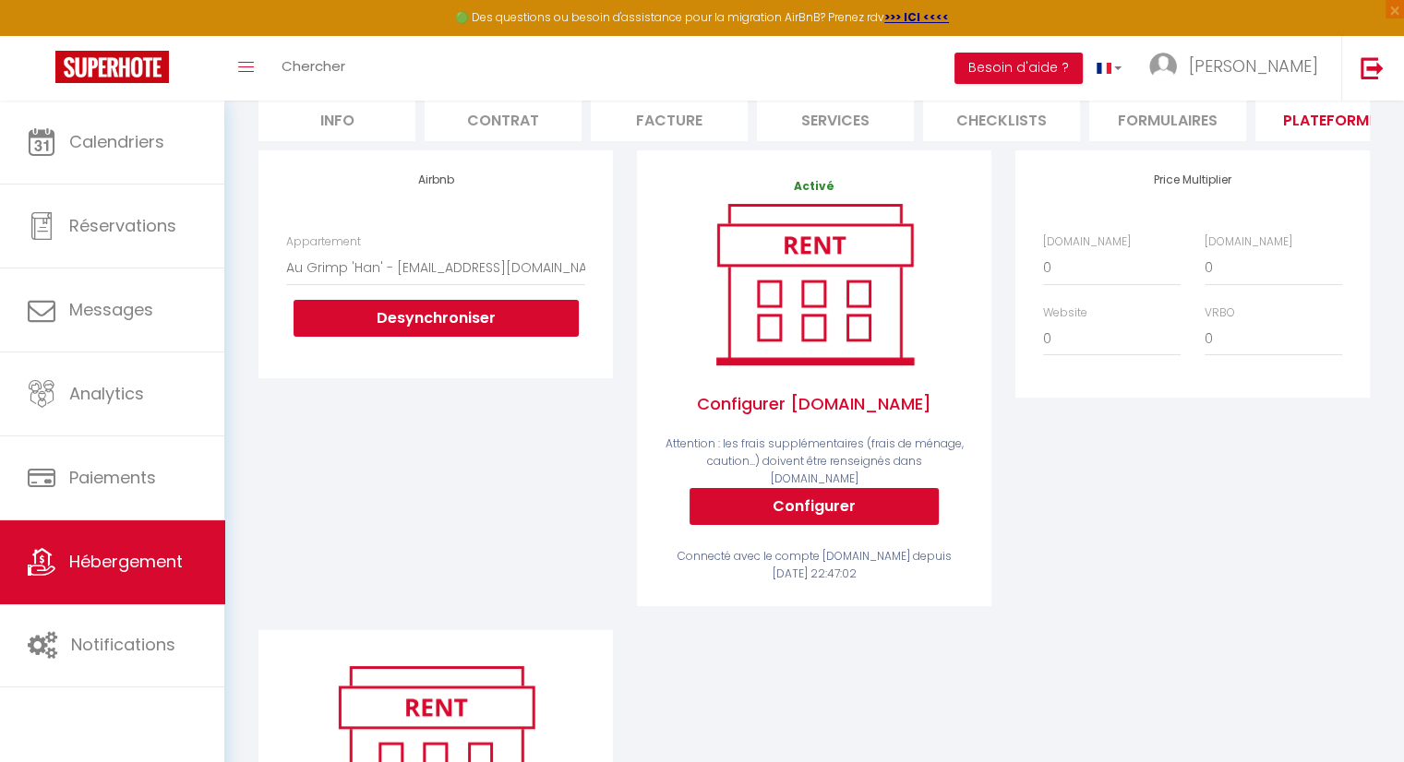
scroll to position [185, 0]
click at [432, 402] on div "Airbnb Appartement Au Grimp 'Han' - olivierdambly.od@gmail.com studio 21 - oliv…" at bounding box center [435, 389] width 378 height 480
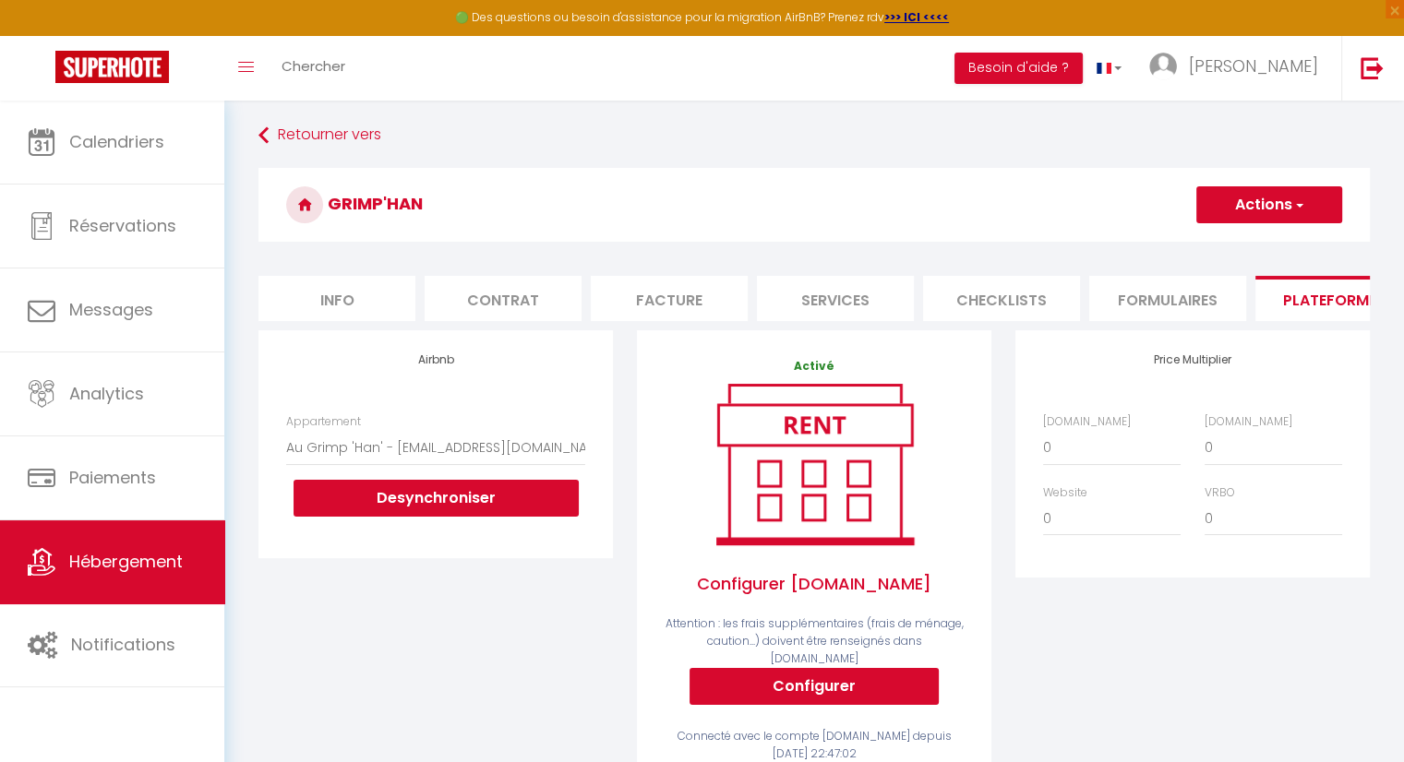
scroll to position [0, 0]
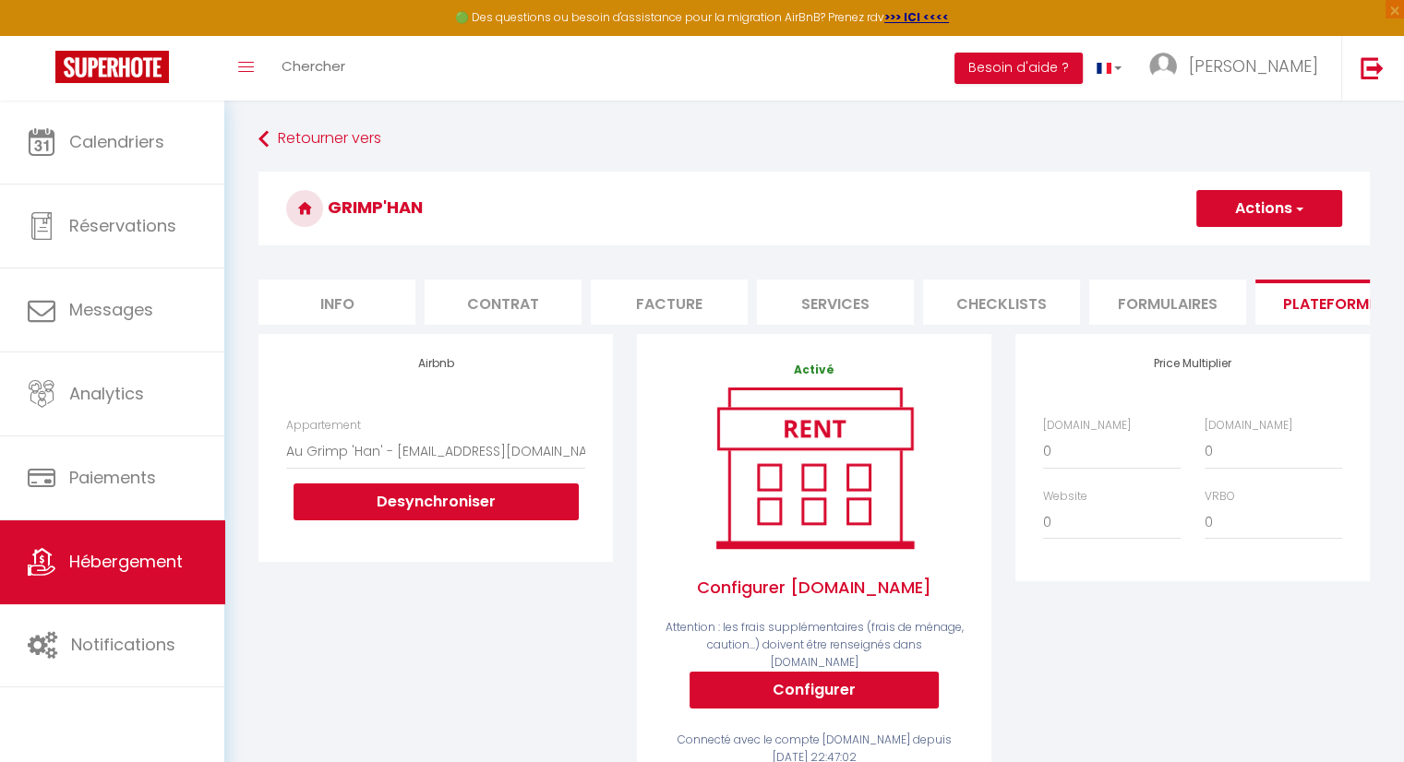
click at [400, 622] on div "Airbnb Appartement Au Grimp 'Han' - olivierdambly.od@gmail.com studio 21 - oliv…" at bounding box center [435, 574] width 378 height 480
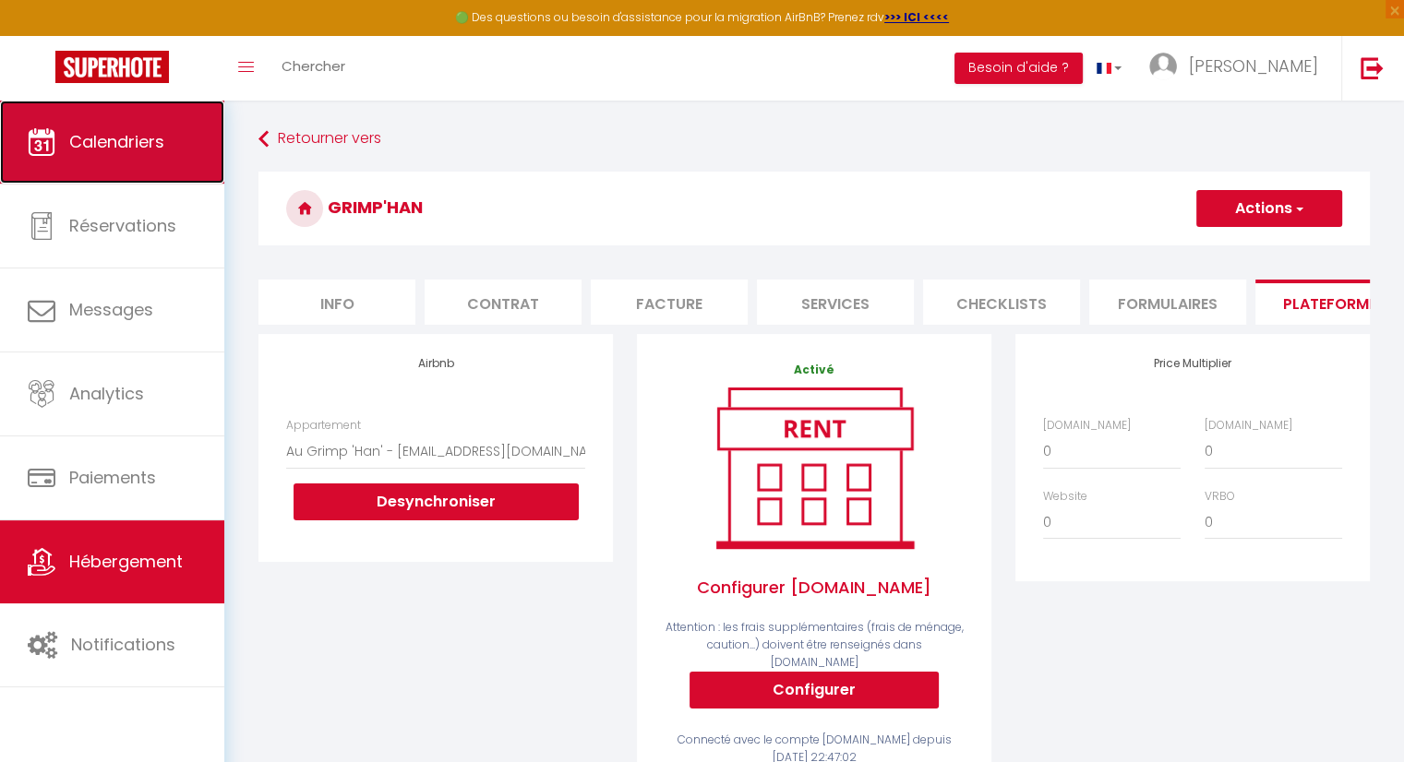
click at [165, 173] on link "Calendriers" at bounding box center [112, 142] width 224 height 83
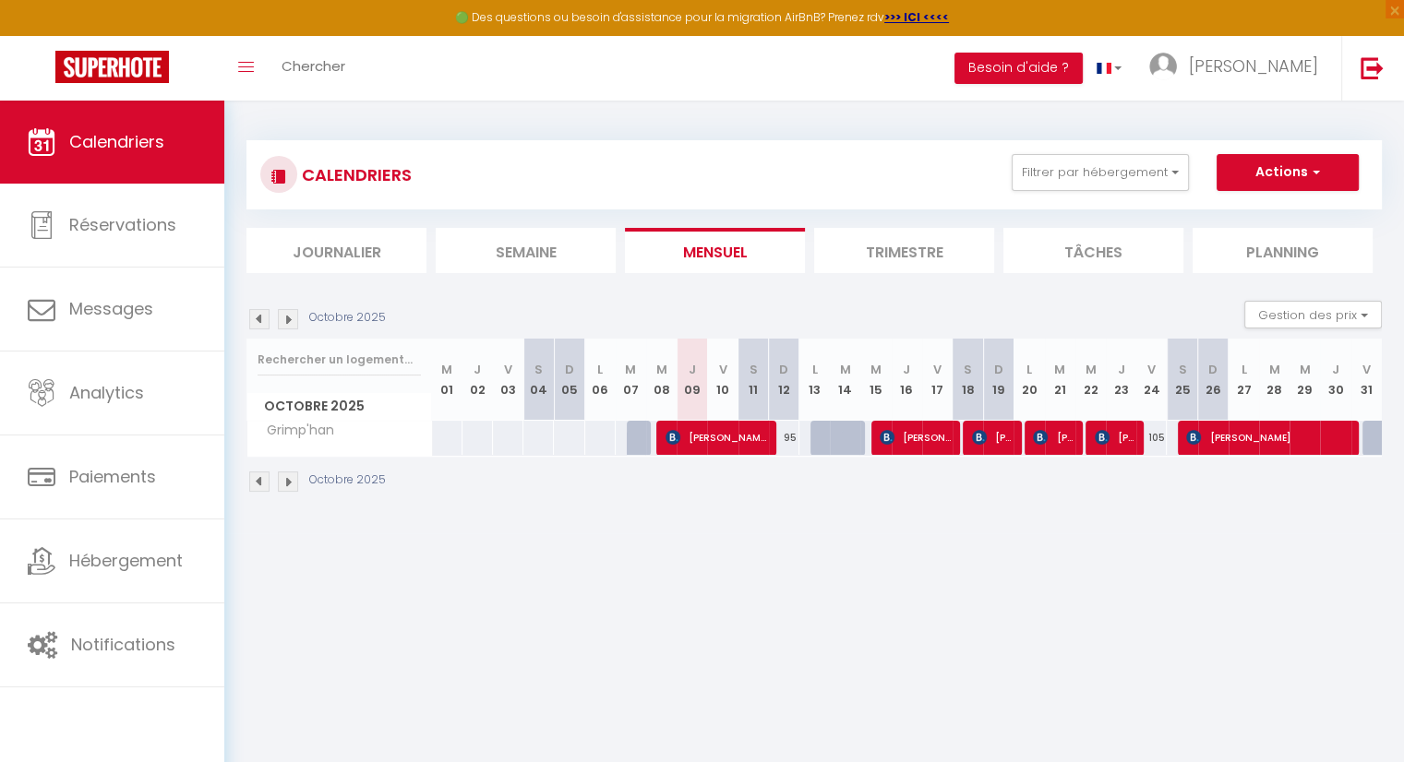
click at [819, 436] on div at bounding box center [825, 438] width 30 height 35
type input "Lun 13 Octobre 2025"
type input "Mar 14 Octobre 2025"
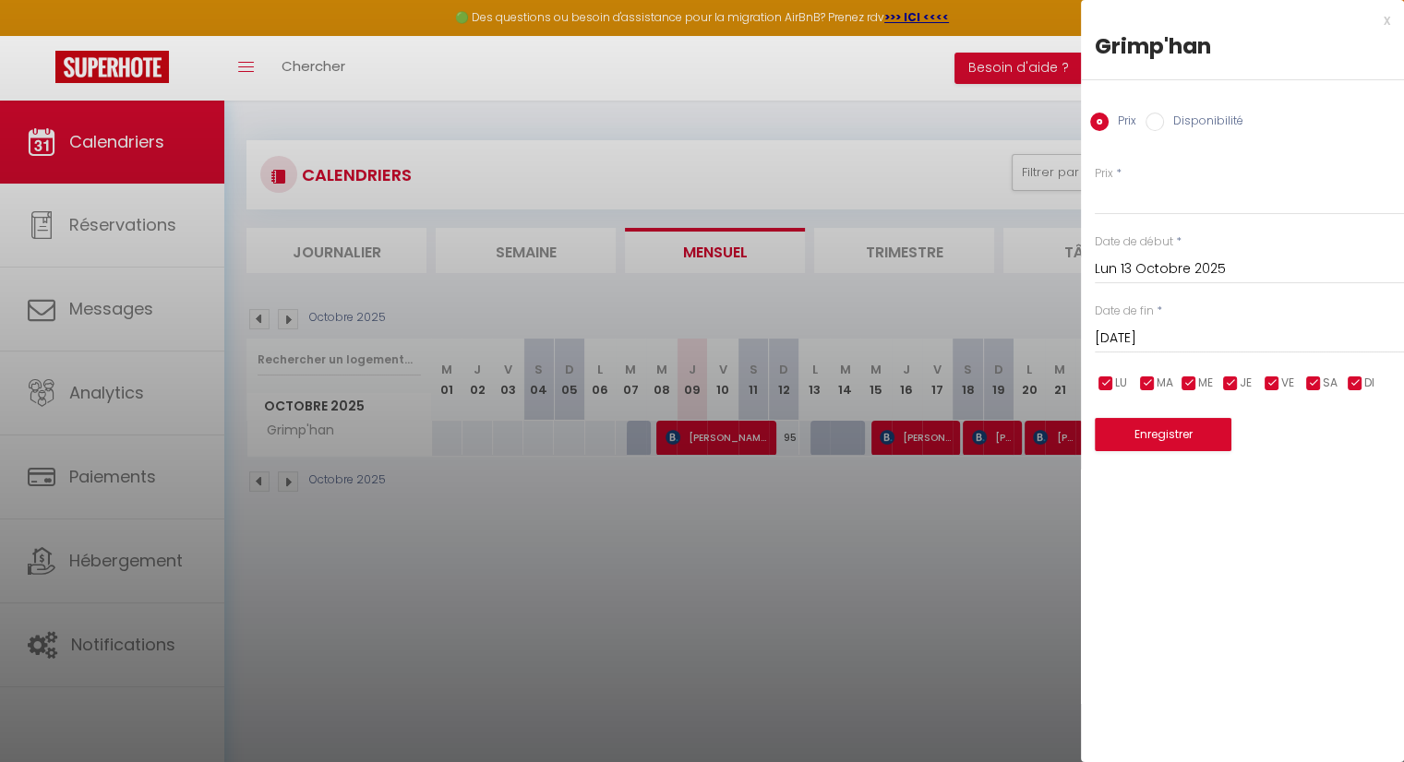
click at [691, 580] on div at bounding box center [702, 381] width 1404 height 762
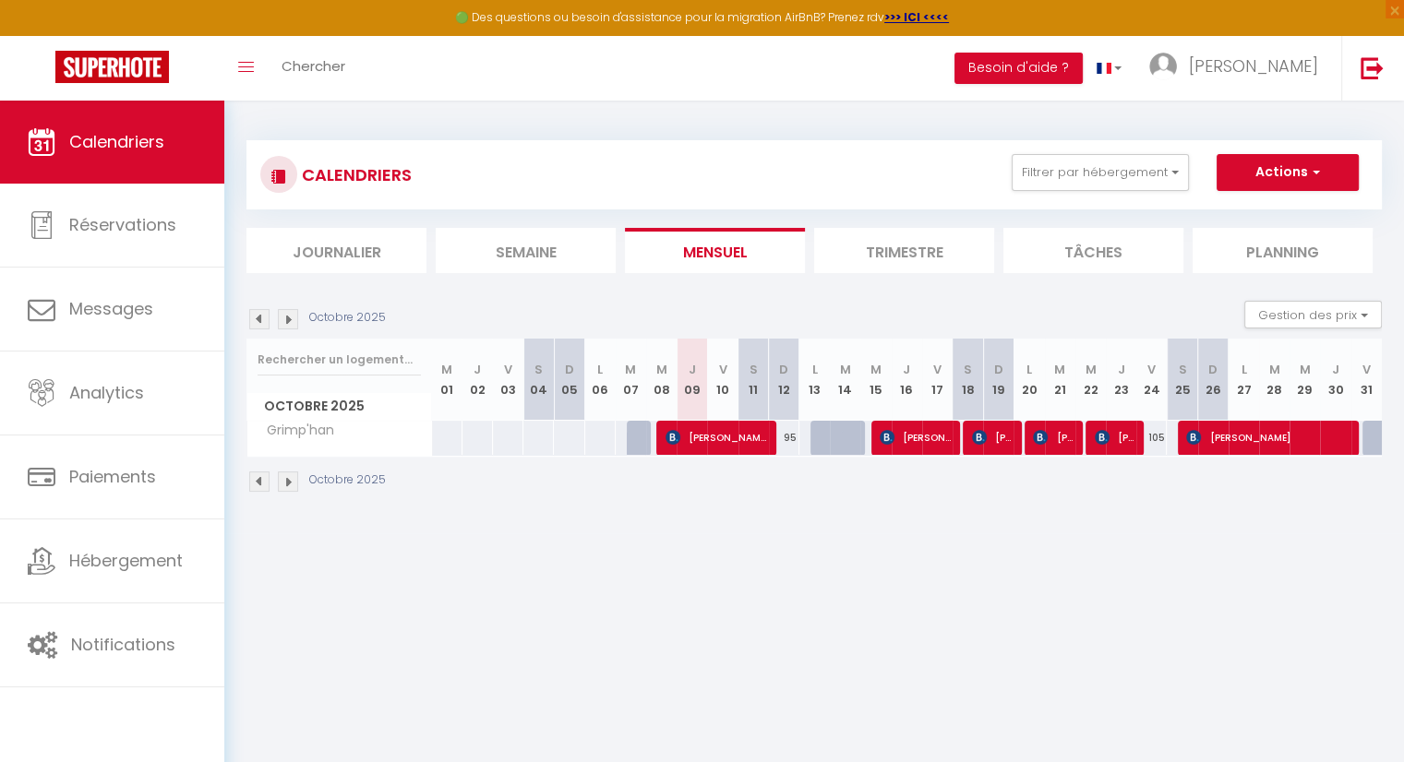
click at [645, 561] on body "🟢 Des questions ou besoin d'assistance pour la migration AirBnB? Prenez rdv >>>…" at bounding box center [702, 482] width 1404 height 762
drag, startPoint x: 359, startPoint y: 446, endPoint x: 487, endPoint y: 532, distance: 154.3
click at [487, 532] on div "CALENDRIERS Filtrer par hébergement Tous Grimp'han Effacer Sauvegarder Actions …" at bounding box center [813, 317] width 1179 height 433
drag, startPoint x: 482, startPoint y: 484, endPoint x: 359, endPoint y: 412, distance: 142.8
drag, startPoint x: 359, startPoint y: 412, endPoint x: 341, endPoint y: 415, distance: 18.8
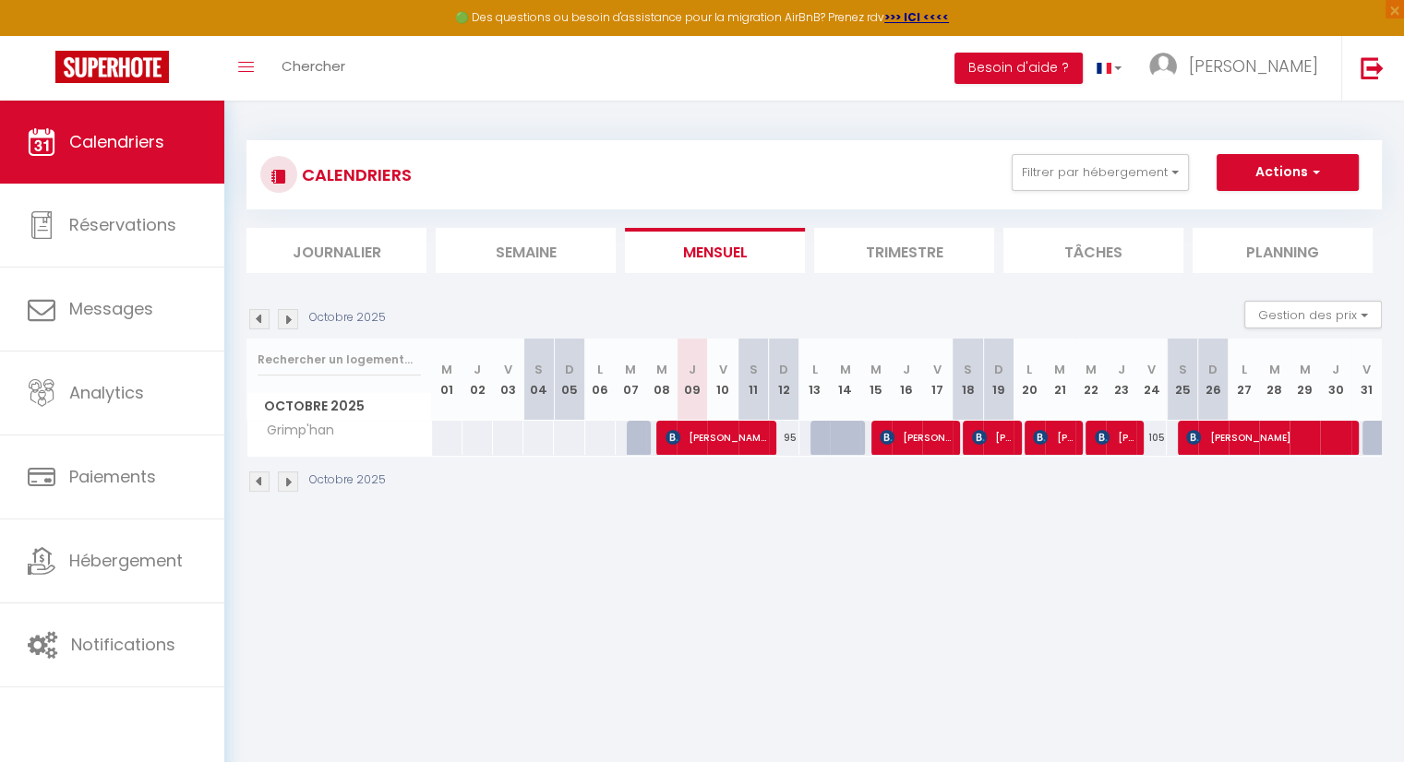
click at [341, 415] on span "Octobre 2025" at bounding box center [339, 406] width 184 height 27
click at [337, 406] on span "Octobre 2025" at bounding box center [339, 406] width 184 height 27
click at [337, 405] on span "Octobre 2025" at bounding box center [339, 406] width 184 height 27
drag, startPoint x: 900, startPoint y: 587, endPoint x: 859, endPoint y: 568, distance: 45.0
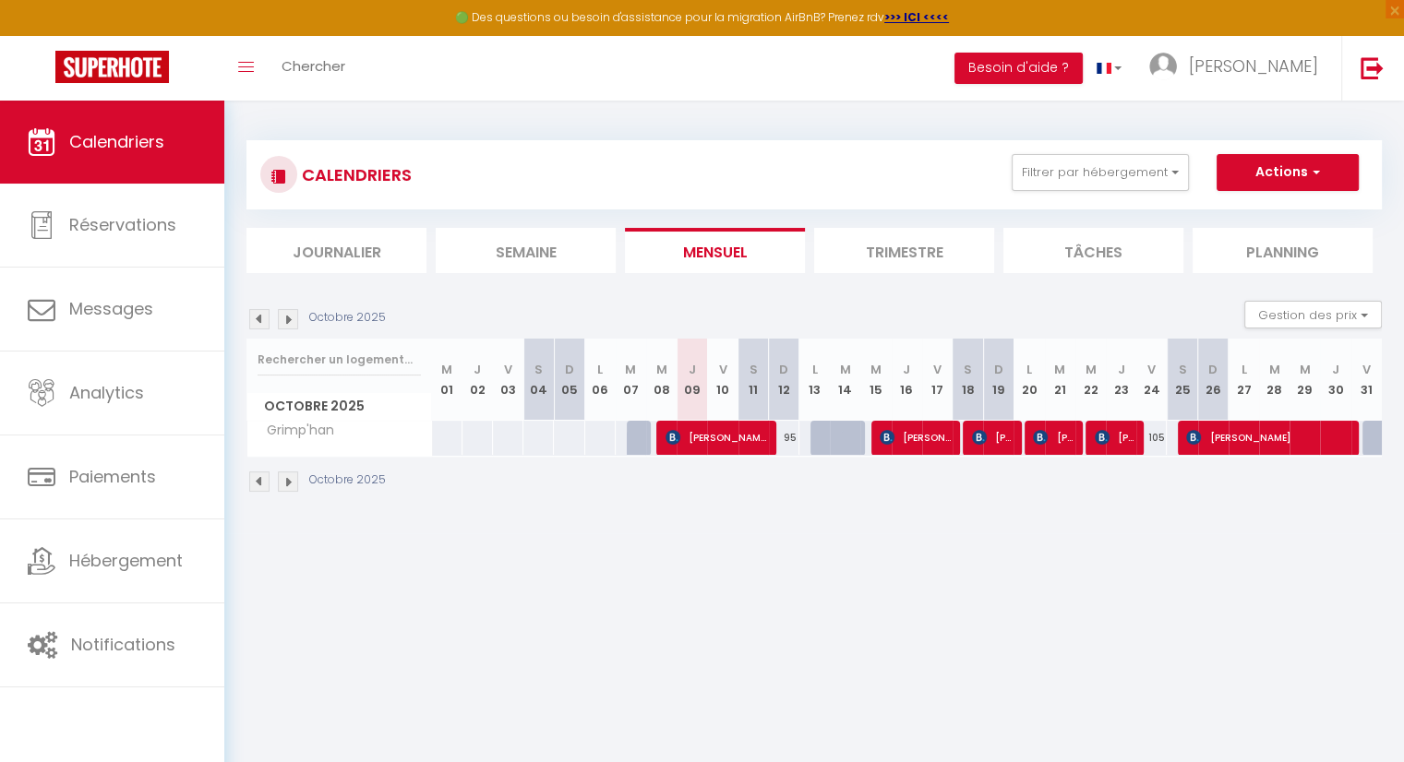
click at [896, 587] on body "🟢 Des questions ou besoin d'assistance pour la migration AirBnB? Prenez rdv >>>…" at bounding box center [702, 482] width 1404 height 762
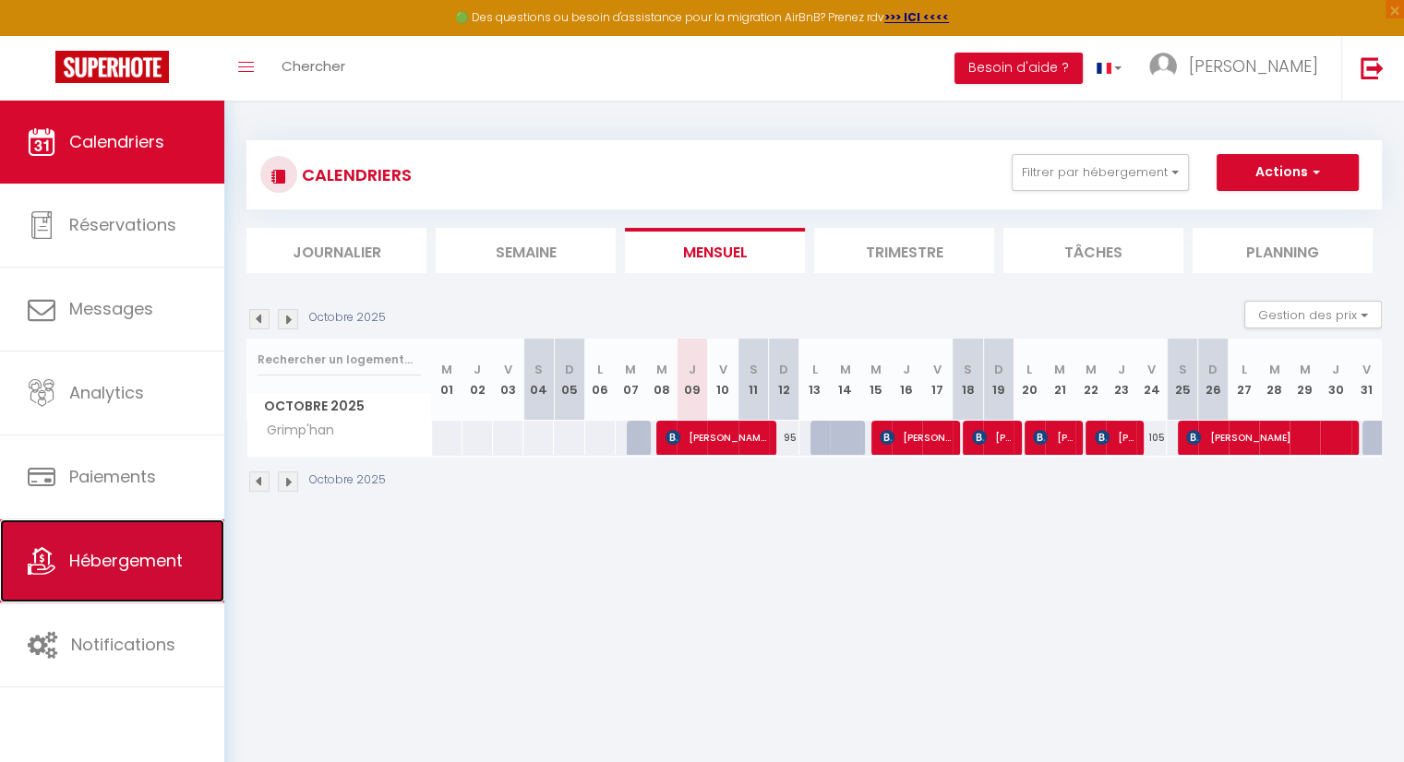
click at [141, 549] on span "Hébergement" at bounding box center [126, 560] width 114 height 23
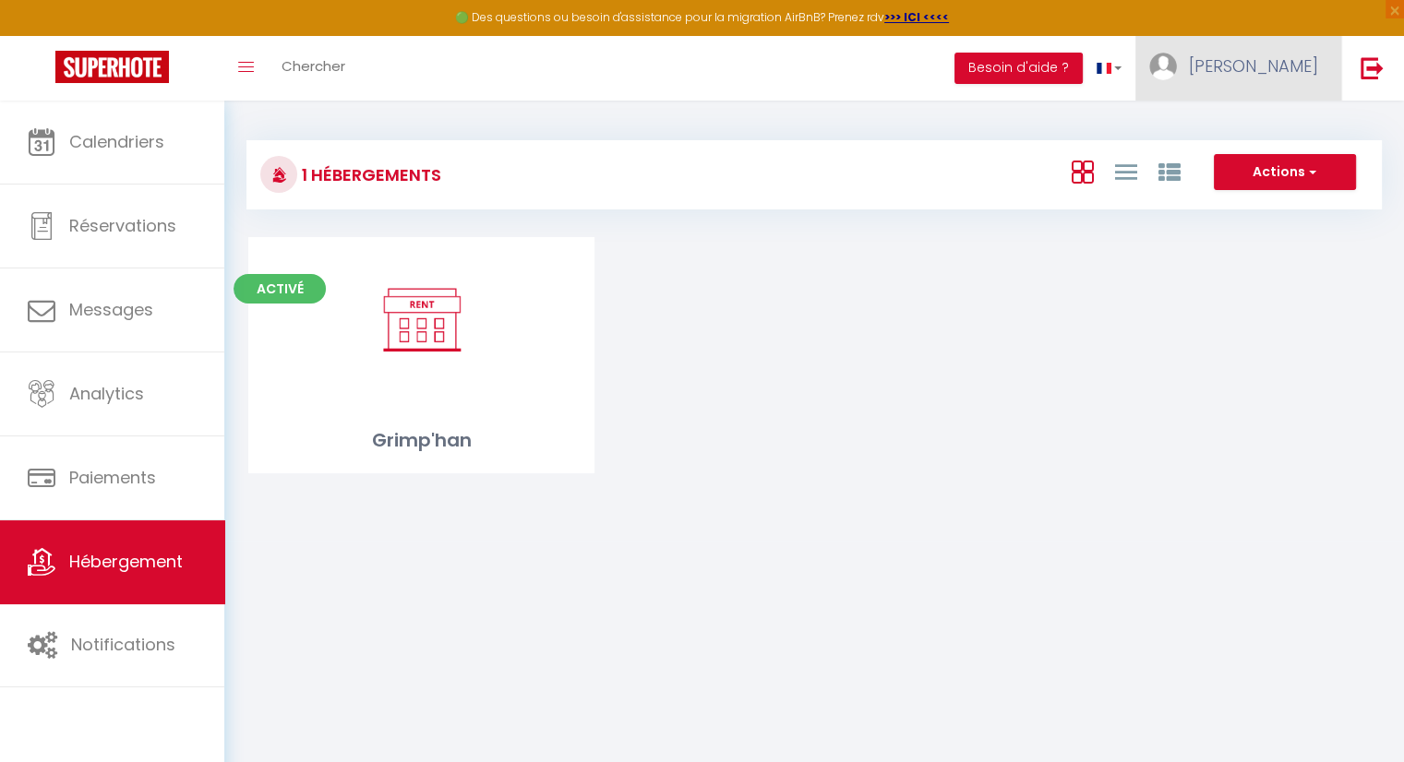
click at [1299, 72] on span "[PERSON_NAME]" at bounding box center [1253, 65] width 129 height 23
click at [1290, 126] on link "Paramètres" at bounding box center [1267, 128] width 137 height 31
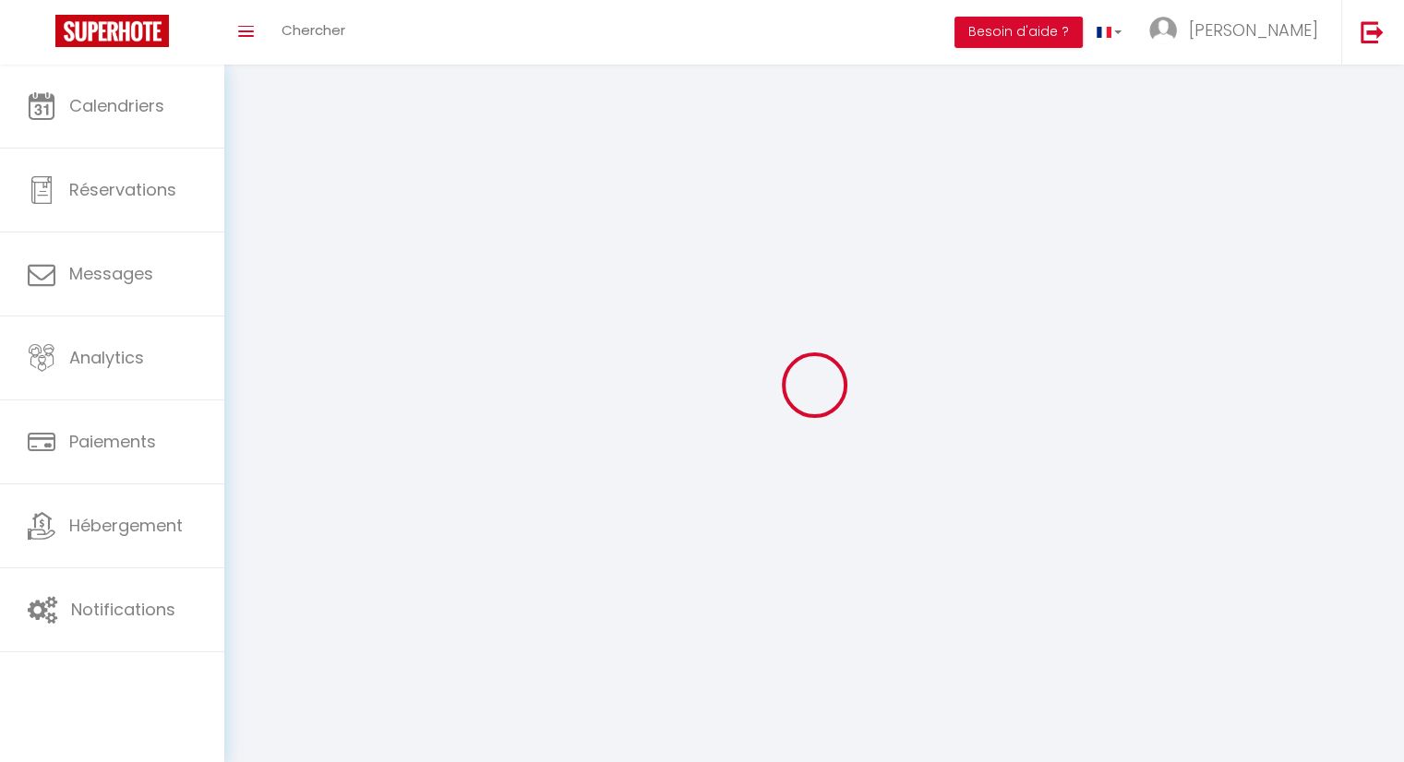
type input "[PERSON_NAME]"
type input "Lecomte"
type input "+32471902265"
type input "rue de grupont 47a"
type input "6922"
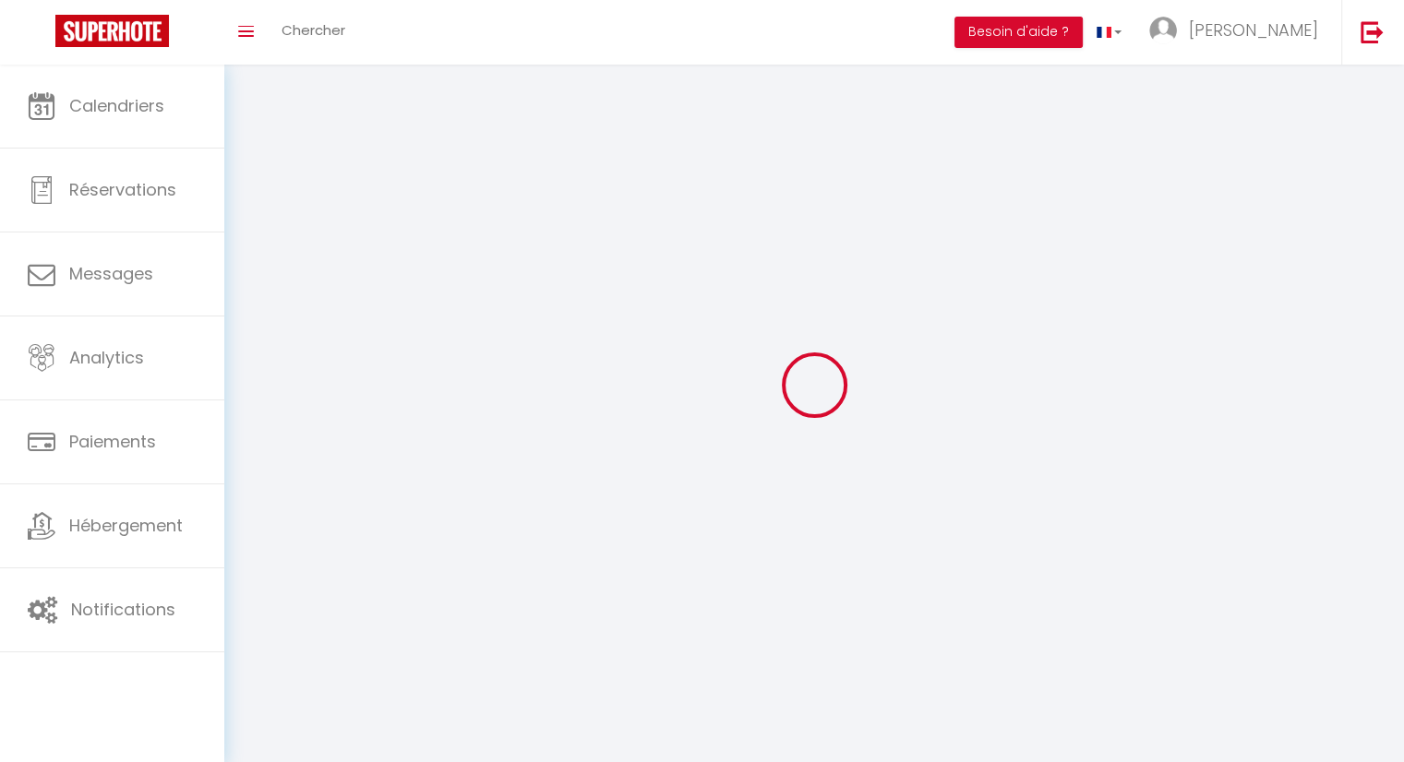
type input "Halma"
type input "cfOKB9owI9Q0HGxwky732LD1v"
type input "wrc9XDkMA9JmARhgVw132Mwp9"
type input "https://app.superhote.com/#/get-available-rentals/wrc9XDkMA9JmARhgVw132Mwp9"
type input "cfOKB9owI9Q0HGxwky732LD1v"
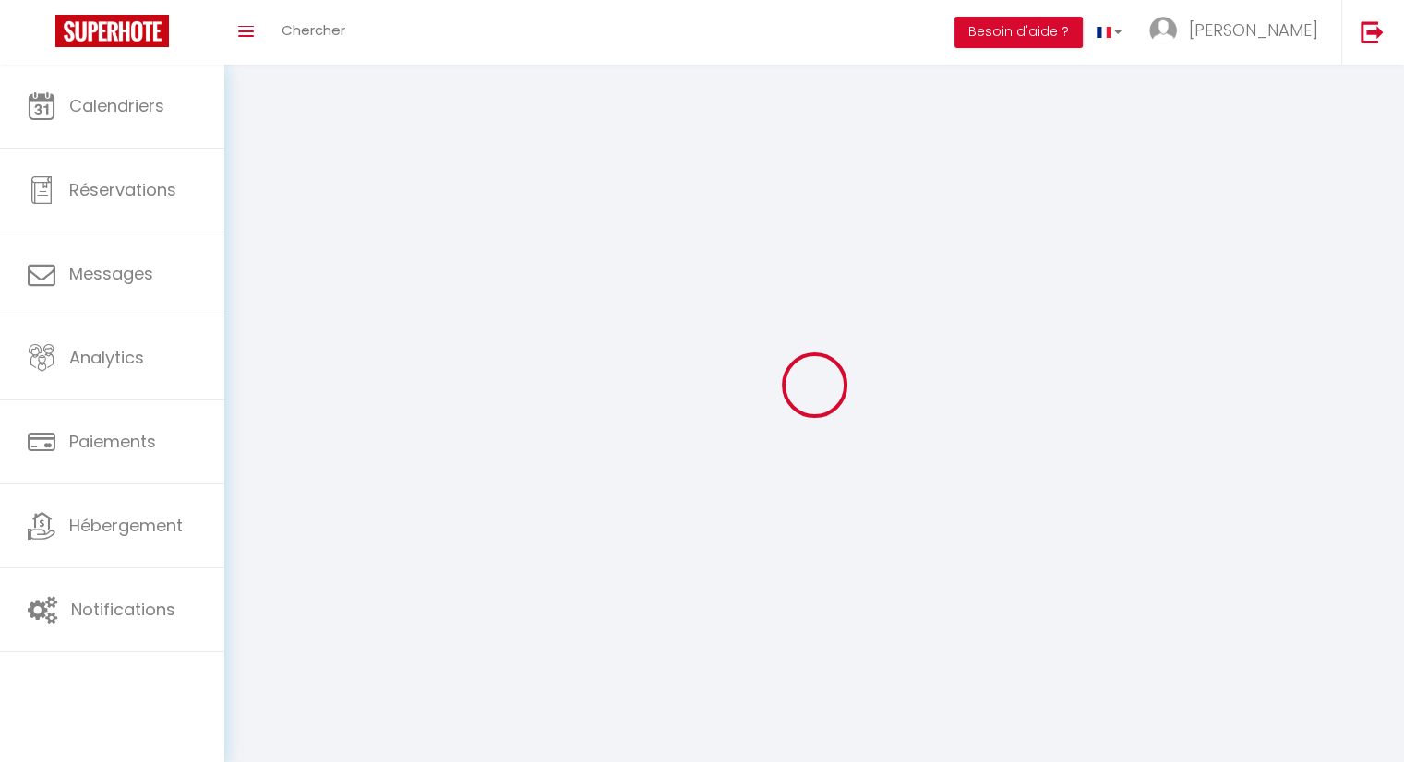
type input "wrc9XDkMA9JmARhgVw132Mwp9"
type input "https://app.superhote.com/#/get-available-rentals/wrc9XDkMA9JmARhgVw132Mwp9"
select select "23"
select select "28"
select select "fr"
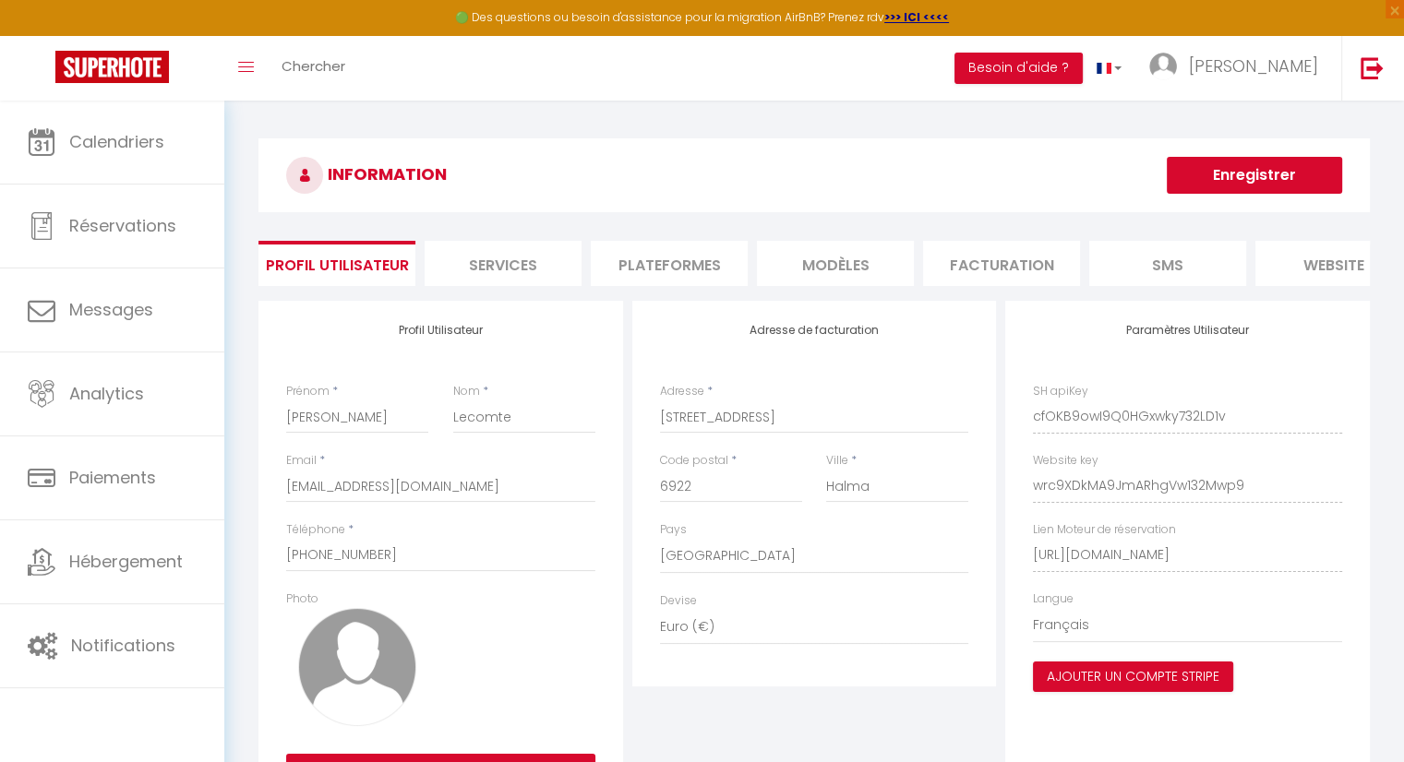
click at [679, 270] on li "Plateformes" at bounding box center [669, 263] width 157 height 45
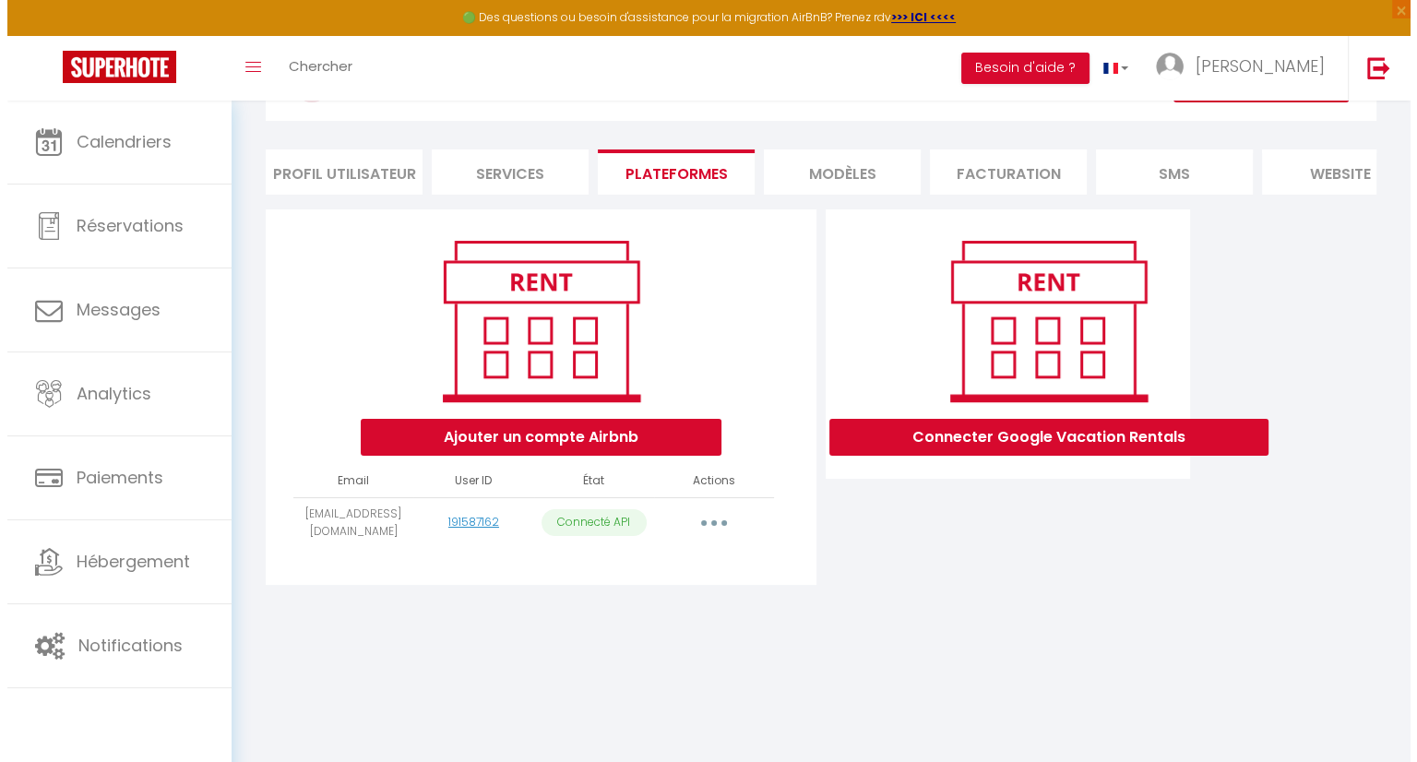
scroll to position [92, 0]
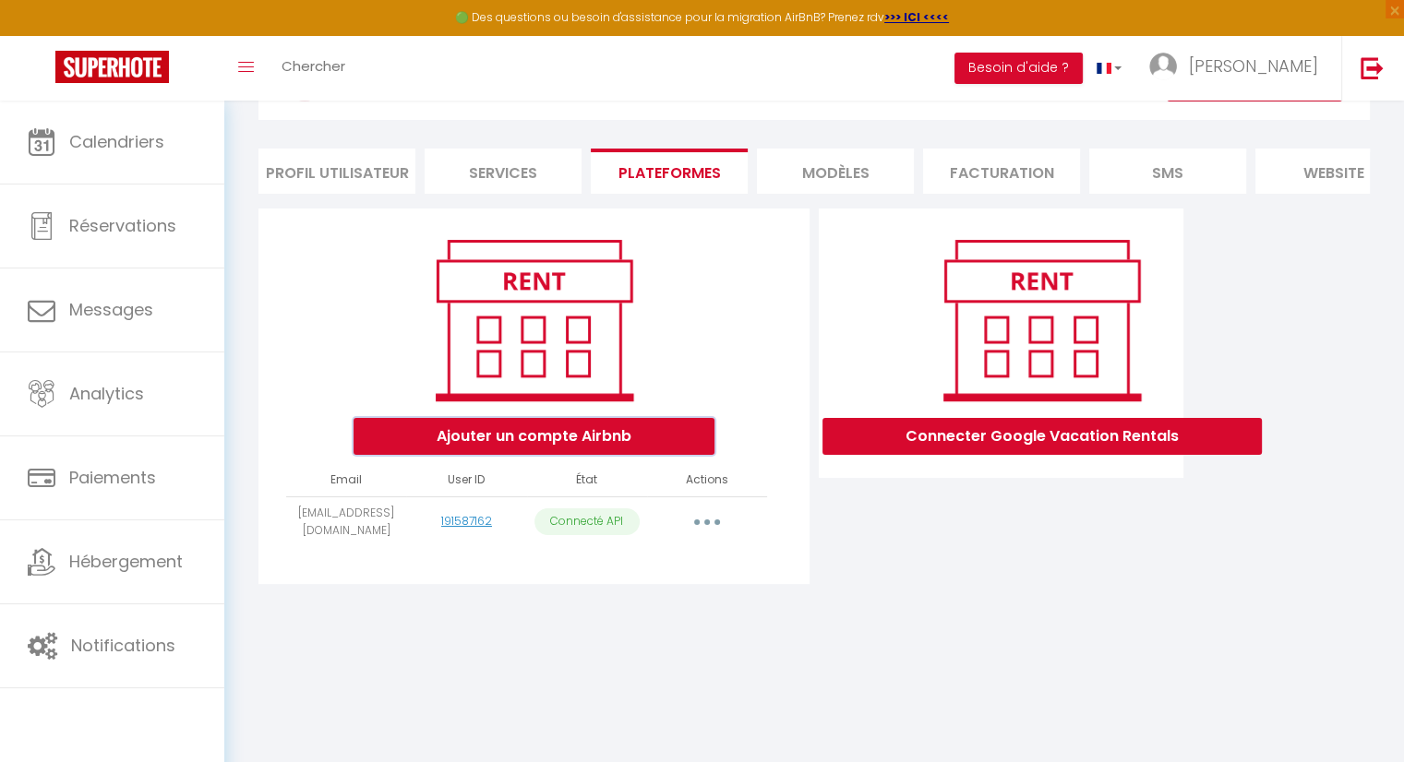
click at [554, 455] on button "Ajouter un compte Airbnb" at bounding box center [533, 436] width 361 height 37
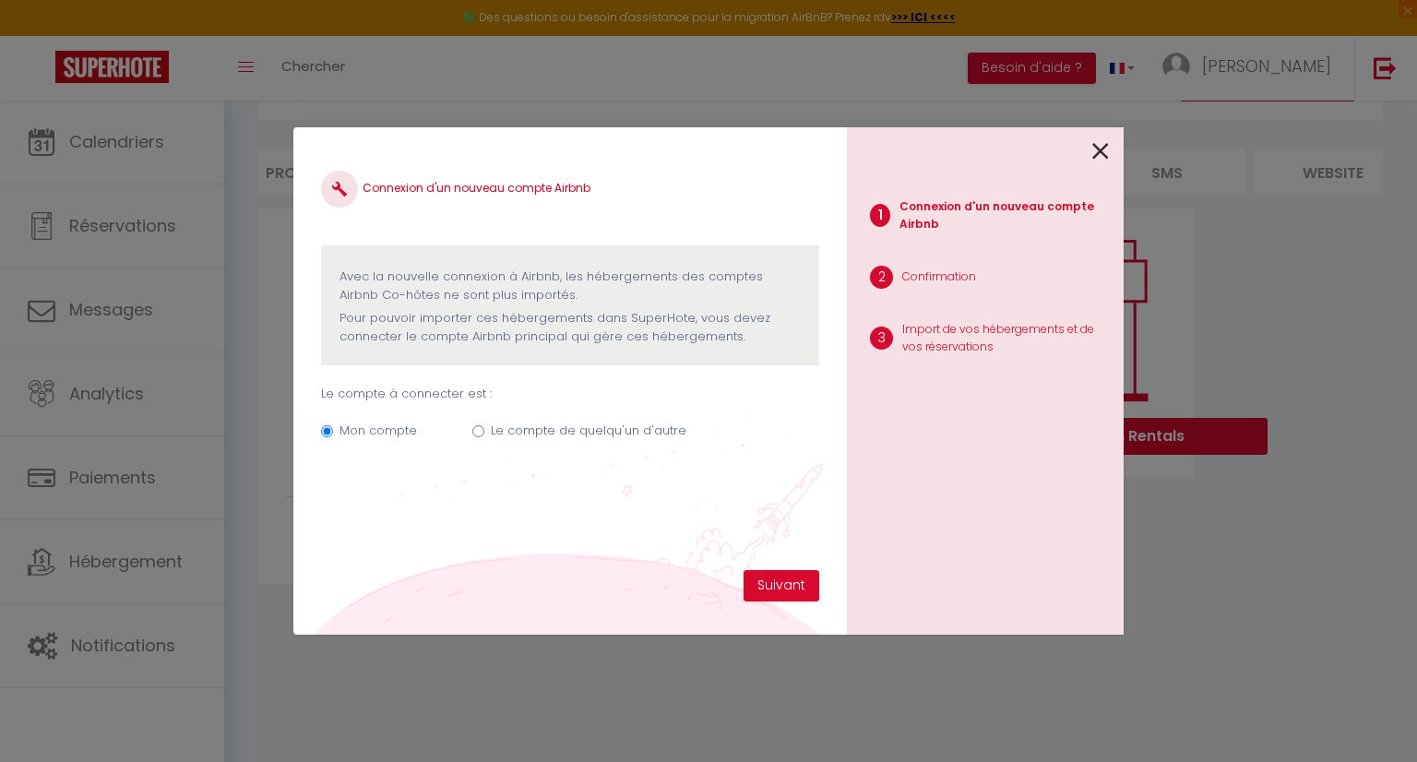
click at [478, 429] on input "Le compte de quelqu'un d'autre" at bounding box center [478, 431] width 12 height 12
radio input "true"
radio input "false"
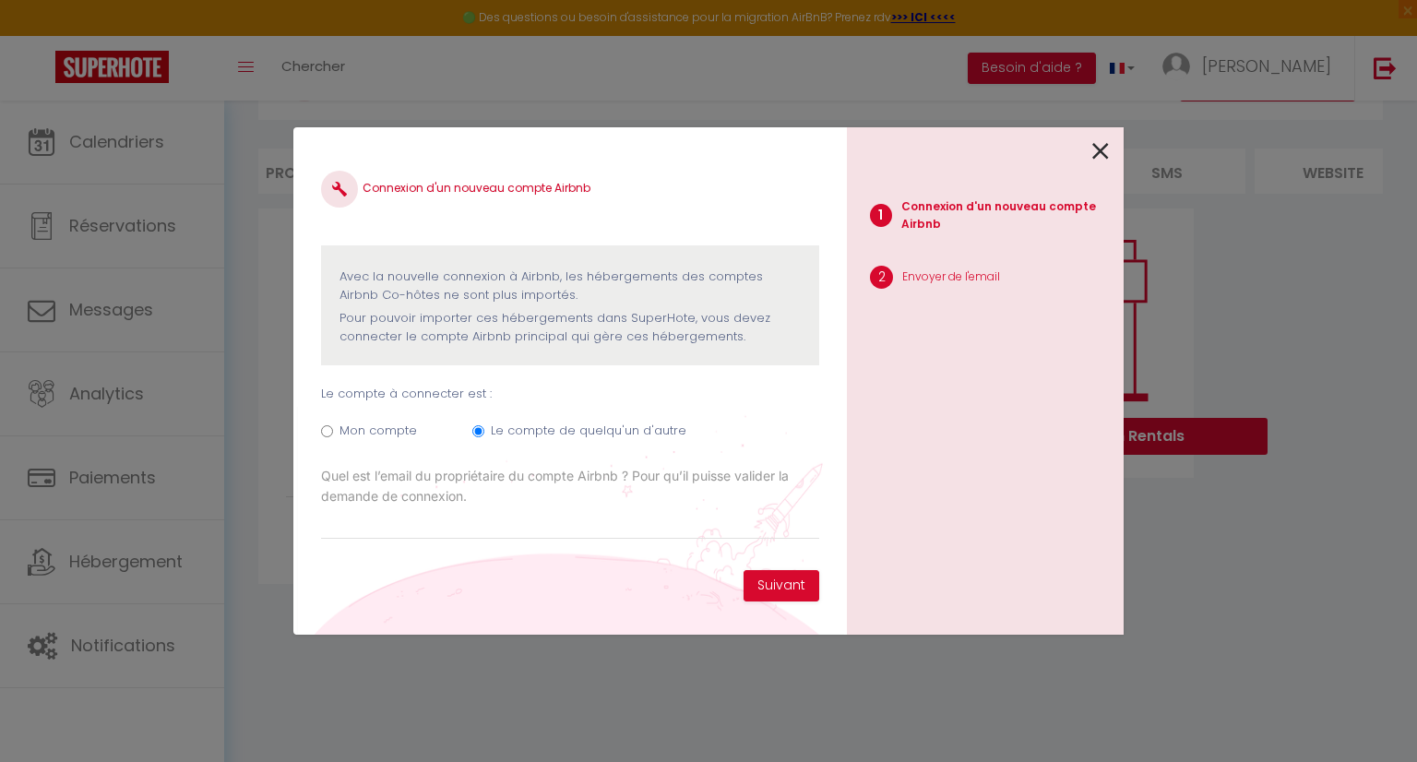
click at [1094, 152] on icon at bounding box center [1101, 152] width 17 height 28
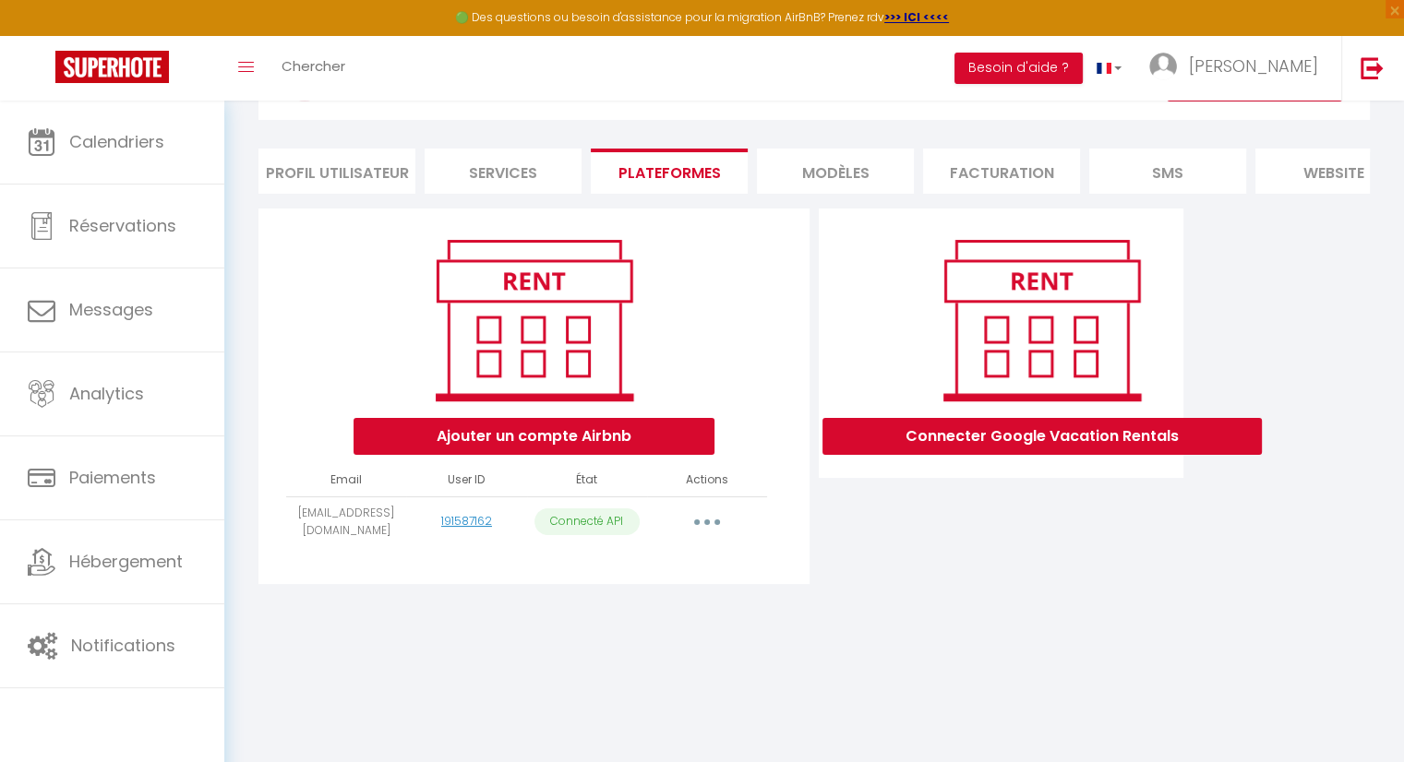
click at [706, 525] on icon "button" at bounding box center [707, 523] width 6 height 6
click at [690, 575] on link "Importer les appartements" at bounding box center [625, 563] width 204 height 31
select select
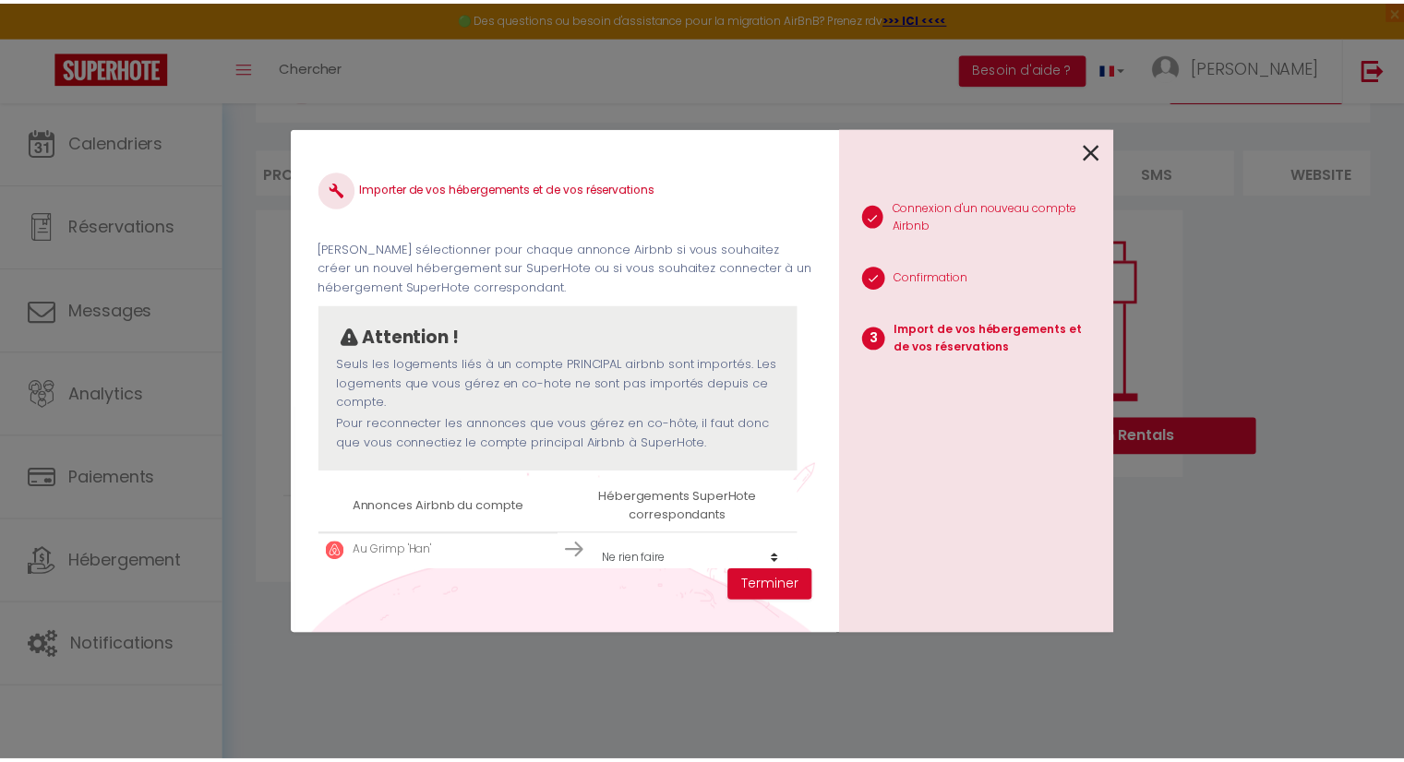
scroll to position [6, 0]
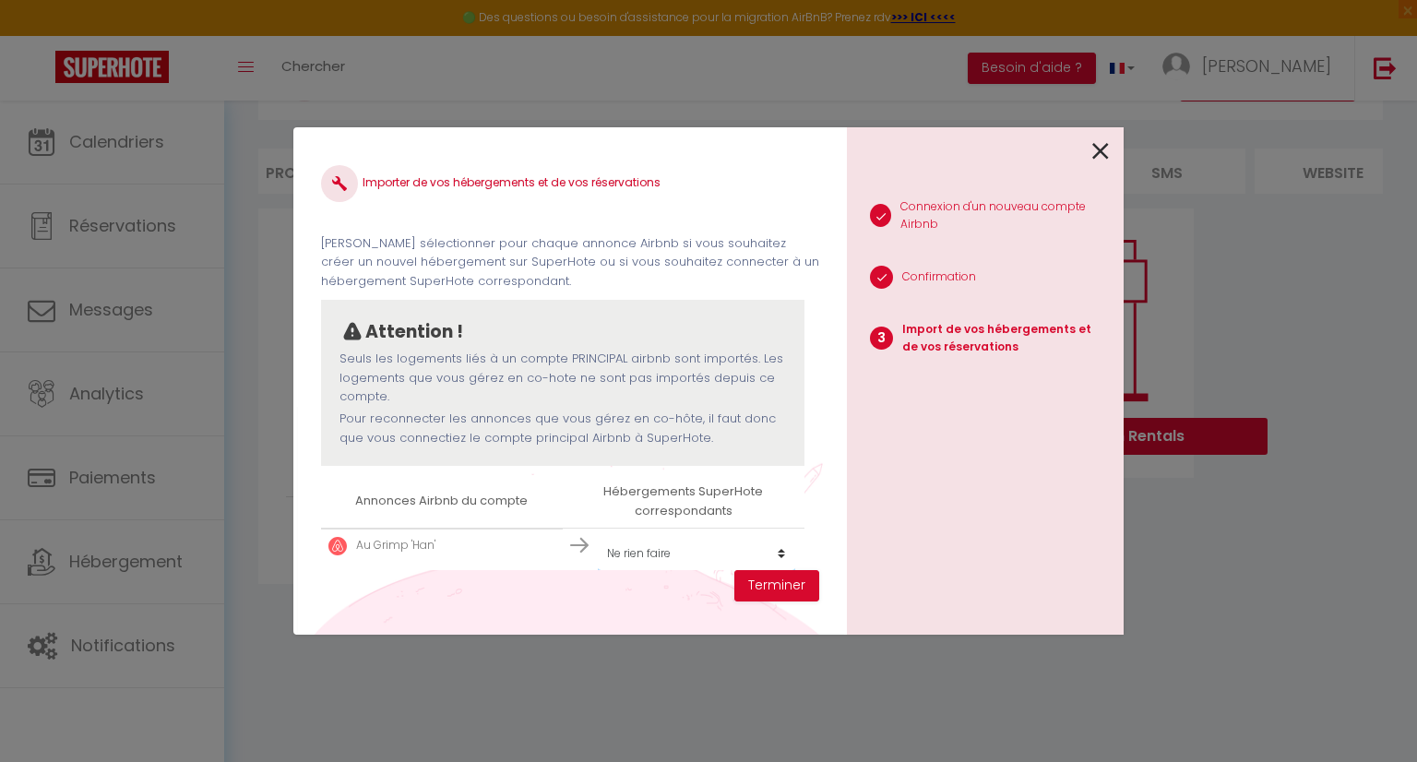
click at [775, 560] on select "Créer un nouvel hébergement Ne rien faire Grimp'han" at bounding box center [696, 553] width 197 height 35
select select "78478"
click at [598, 536] on select "Créer un nouvel hébergement Ne rien faire Grimp'han" at bounding box center [696, 553] width 197 height 35
click at [799, 586] on button "Terminer" at bounding box center [777, 585] width 85 height 31
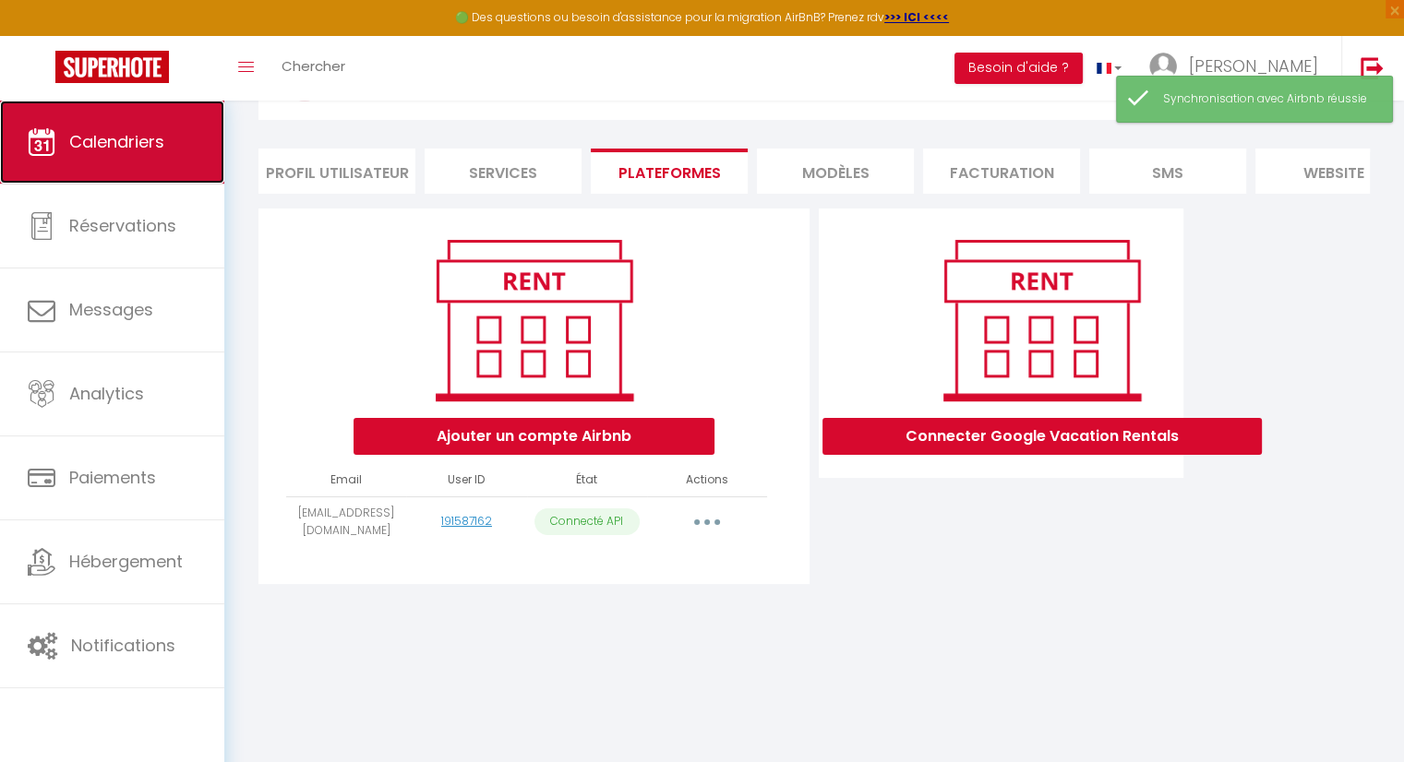
click at [114, 141] on span "Calendriers" at bounding box center [116, 141] width 95 height 23
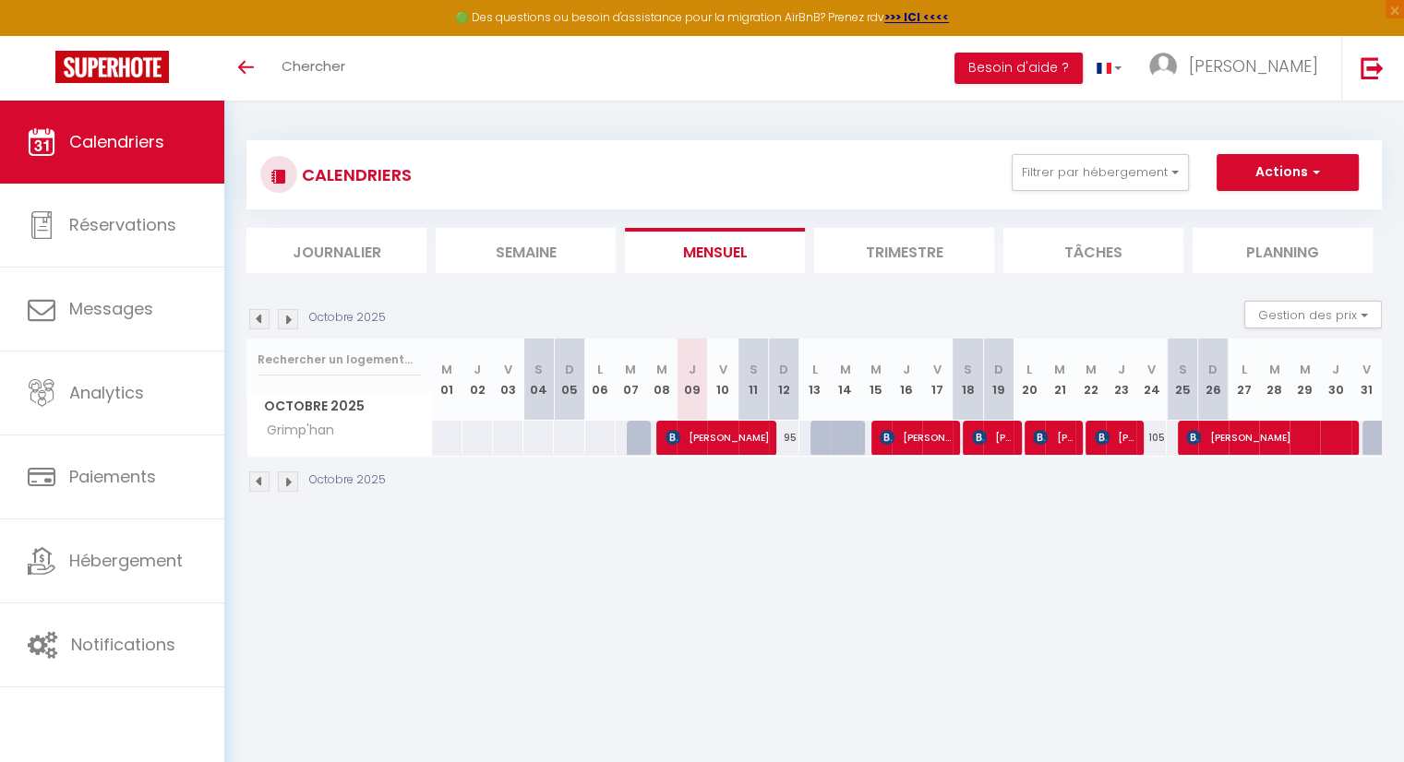
click at [934, 577] on body "🟢 Des questions ou besoin d'assistance pour la migration AirBnB? Prenez rdv >>>…" at bounding box center [702, 482] width 1404 height 762
click at [1082, 75] on button "Besoin d'aide ?" at bounding box center [1018, 68] width 128 height 31
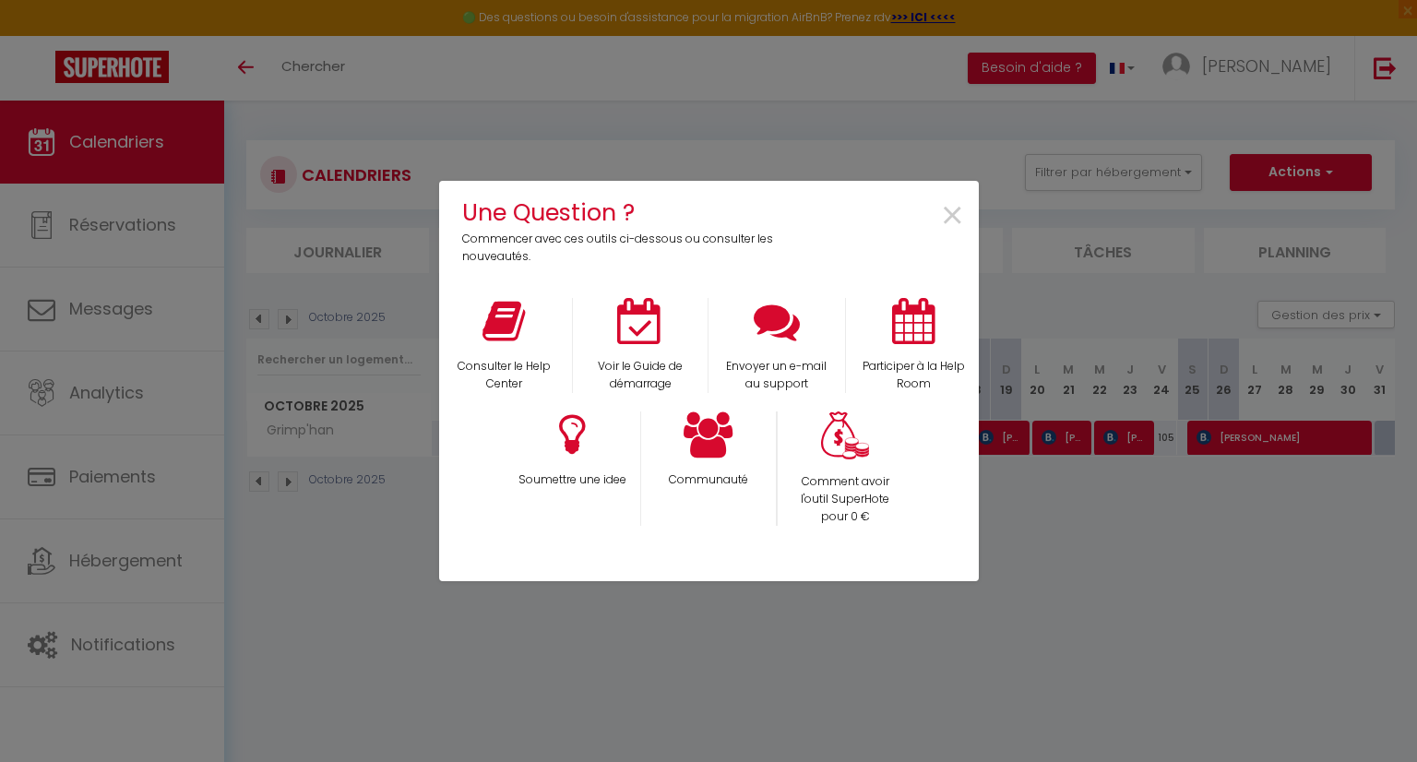
click at [772, 710] on div at bounding box center [709, 744] width 540 height 401
click at [956, 217] on span "×" at bounding box center [952, 216] width 25 height 58
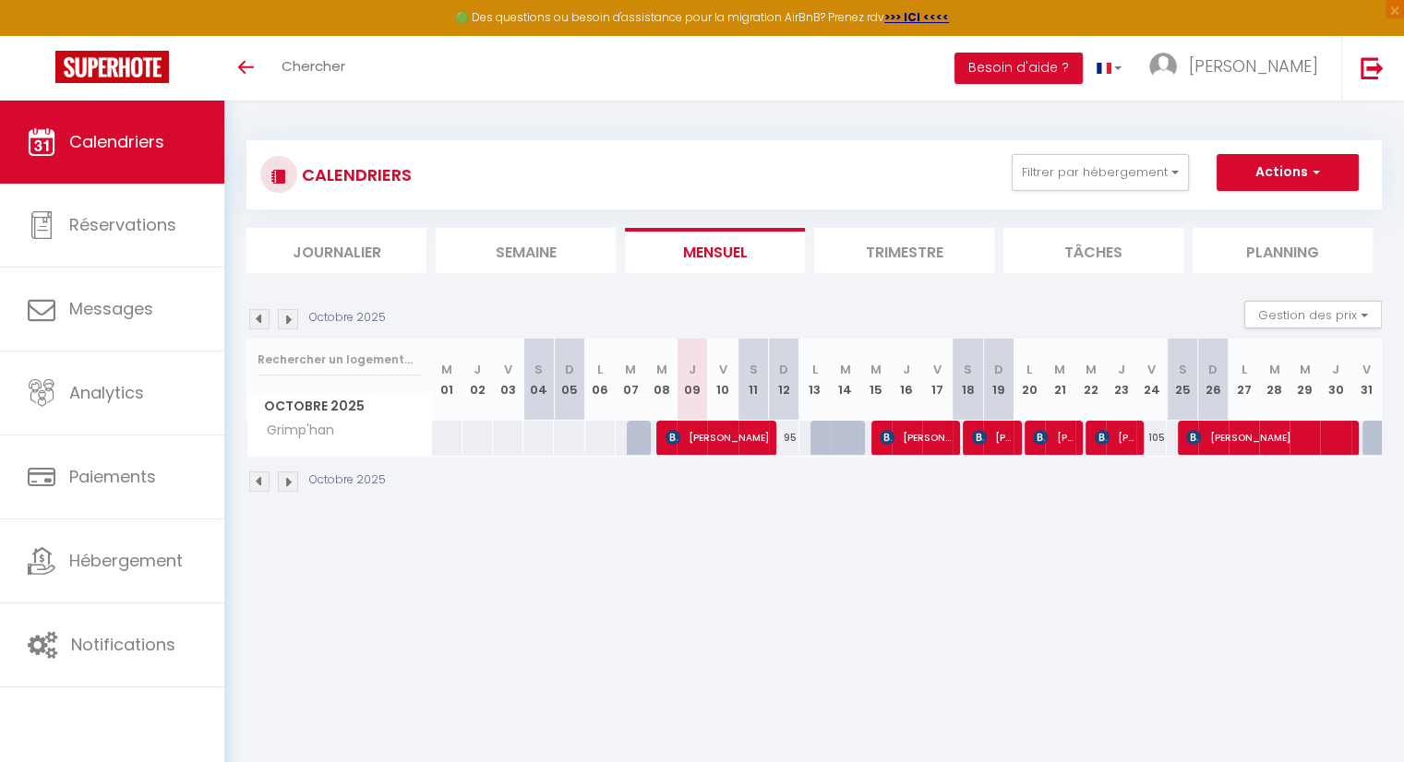
click at [800, 573] on body "🟢 Des questions ou besoin d'assistance pour la migration AirBnB? Prenez rdv >>>…" at bounding box center [702, 482] width 1404 height 762
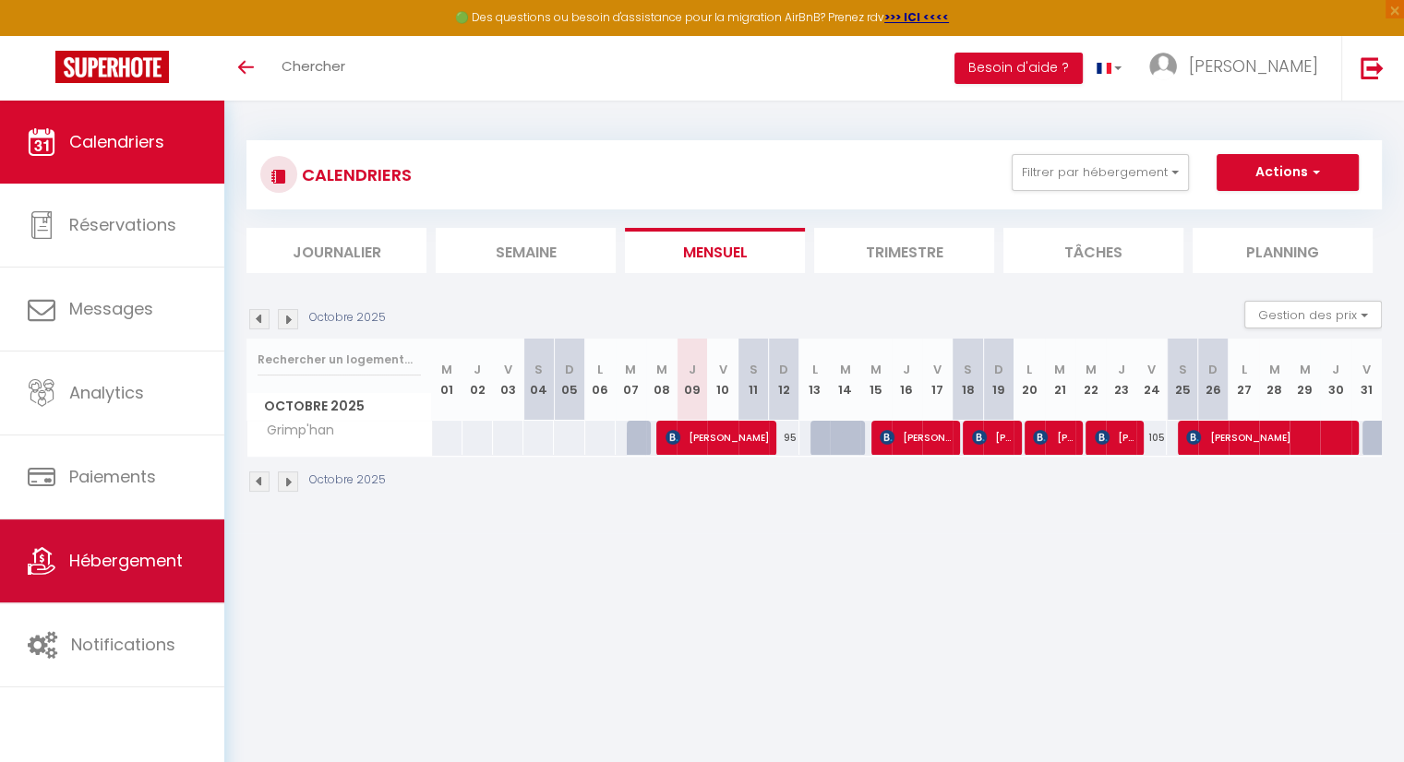
click at [151, 553] on span "Hébergement" at bounding box center [126, 560] width 114 height 23
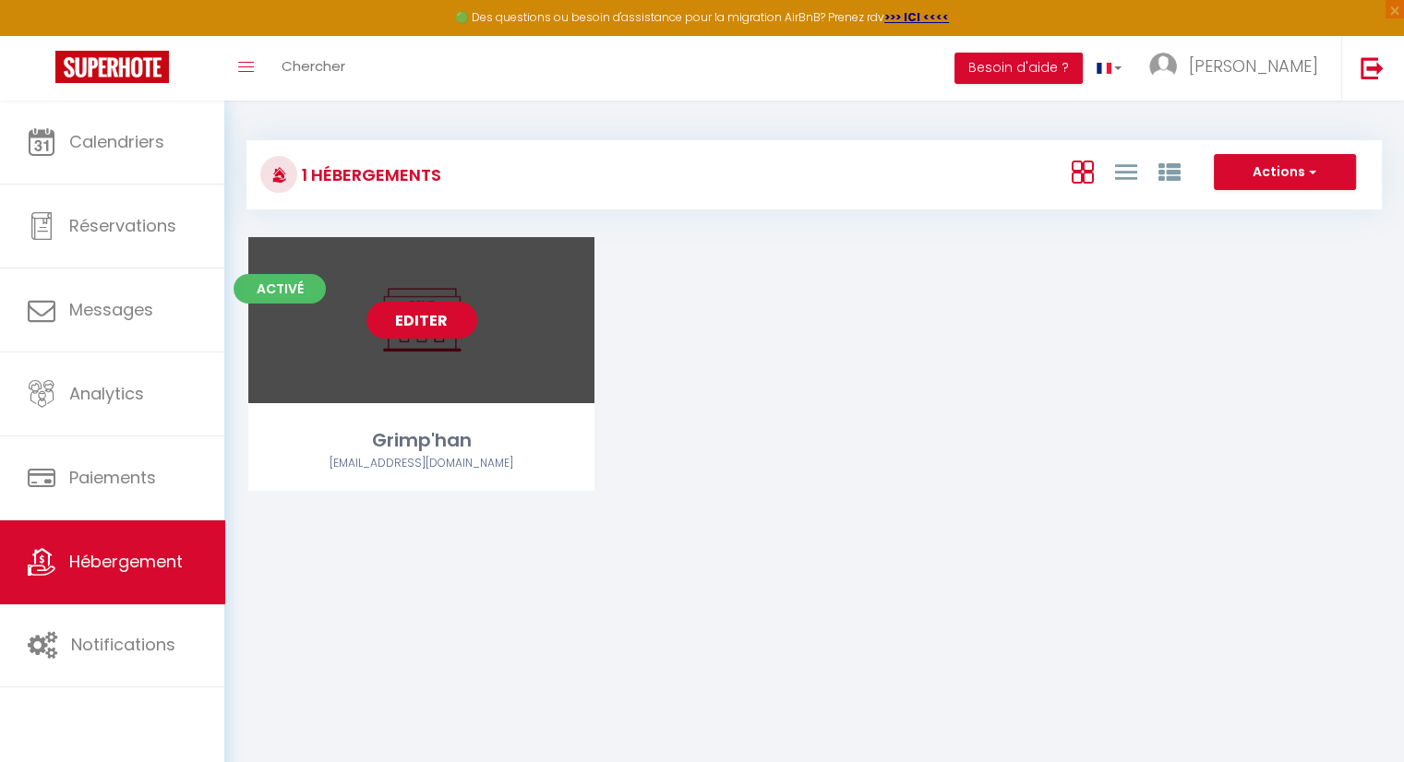
click at [447, 318] on link "Editer" at bounding box center [421, 320] width 111 height 37
select select "3"
select select "2"
select select "1"
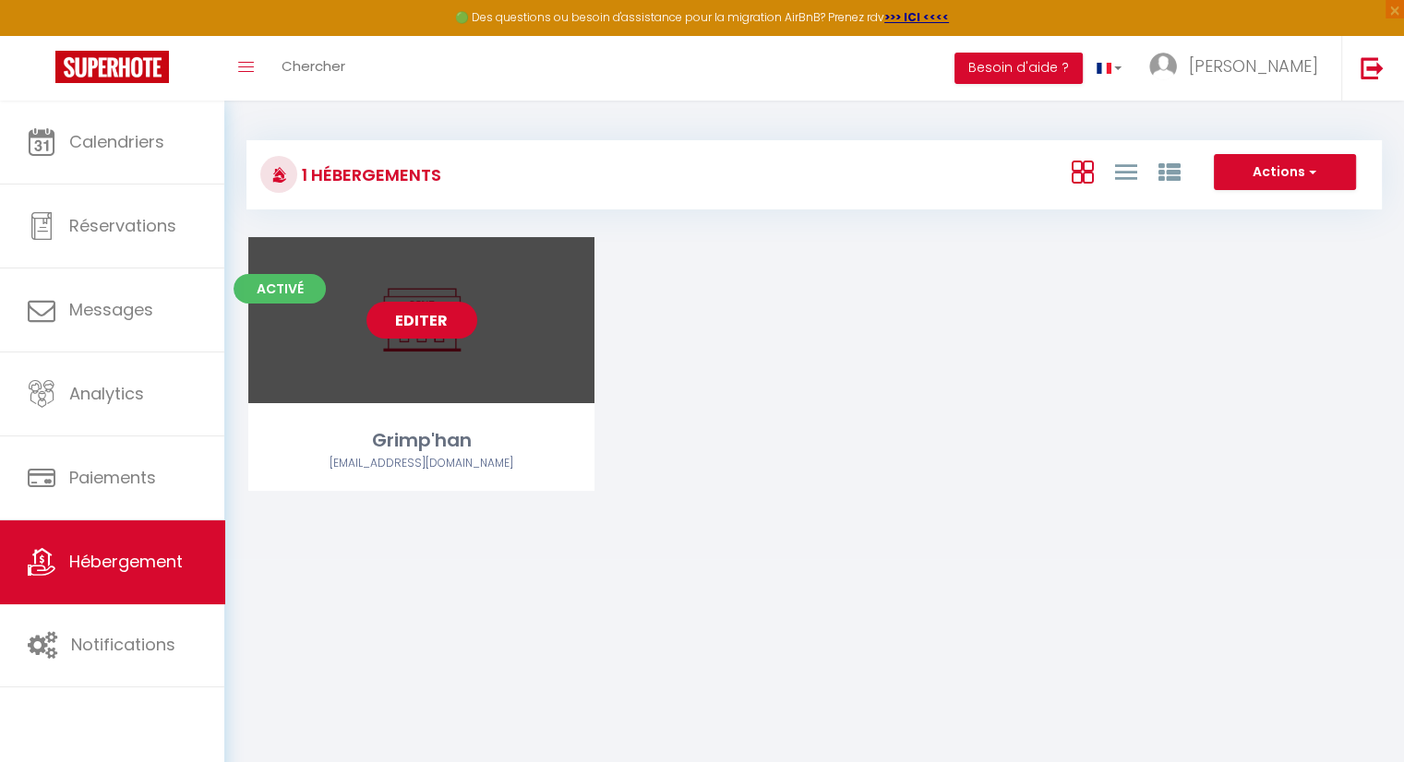
select select "28"
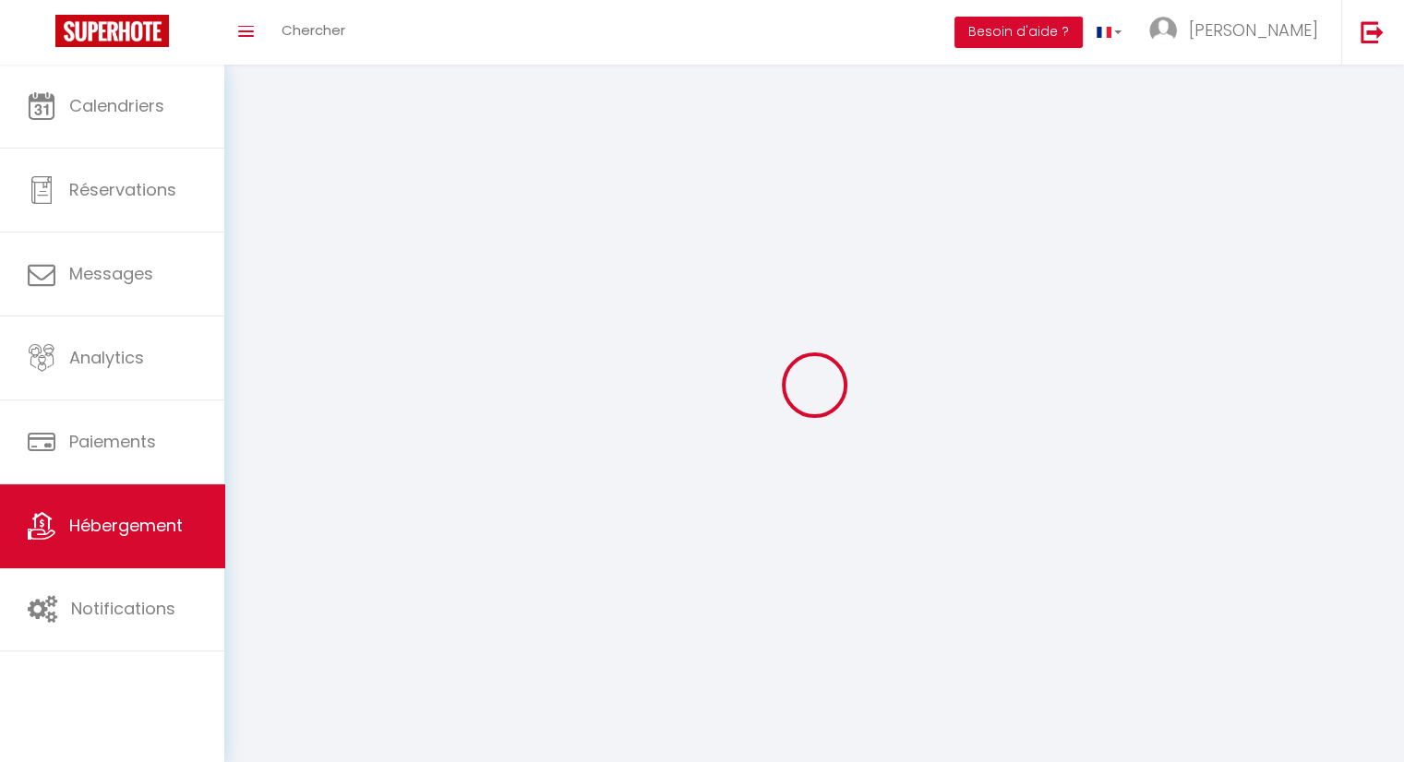
select select
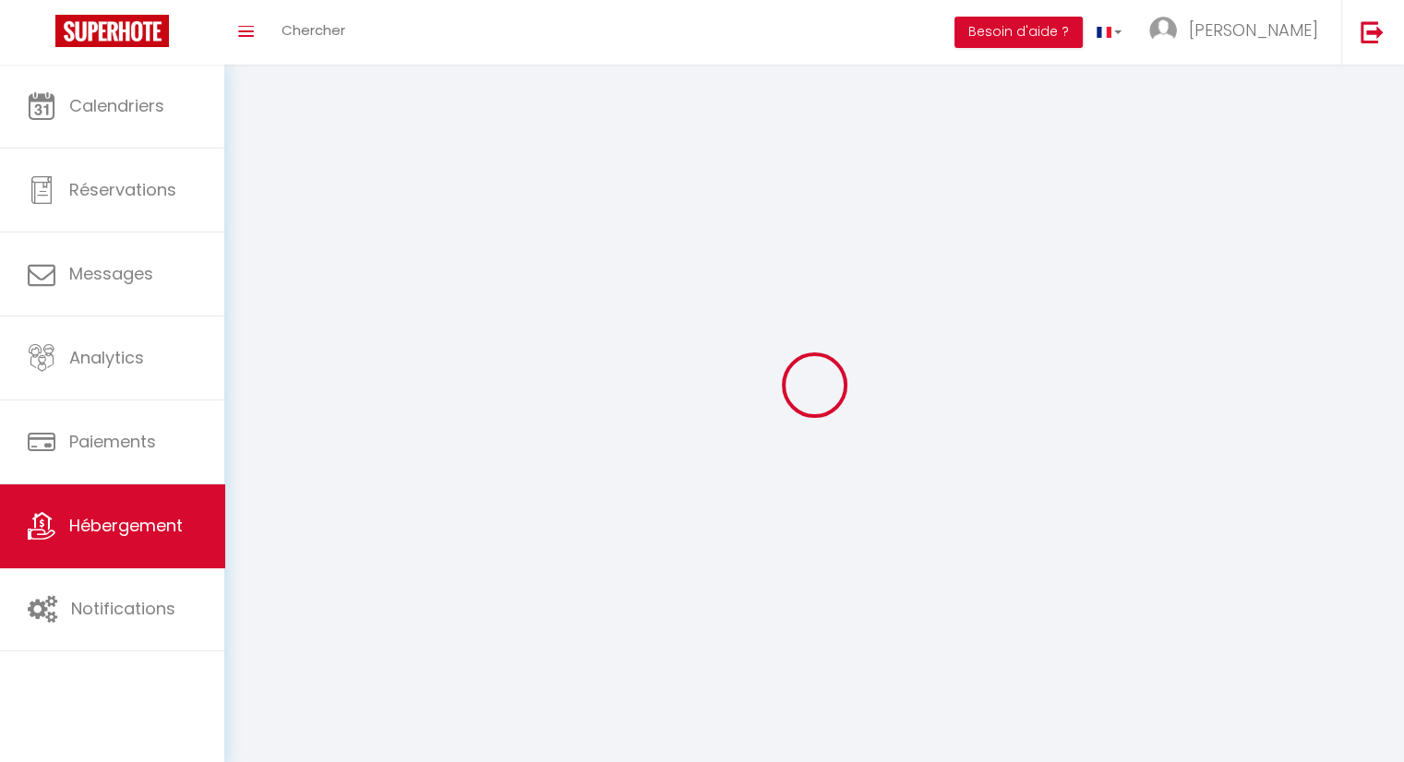
select select
checkbox input "false"
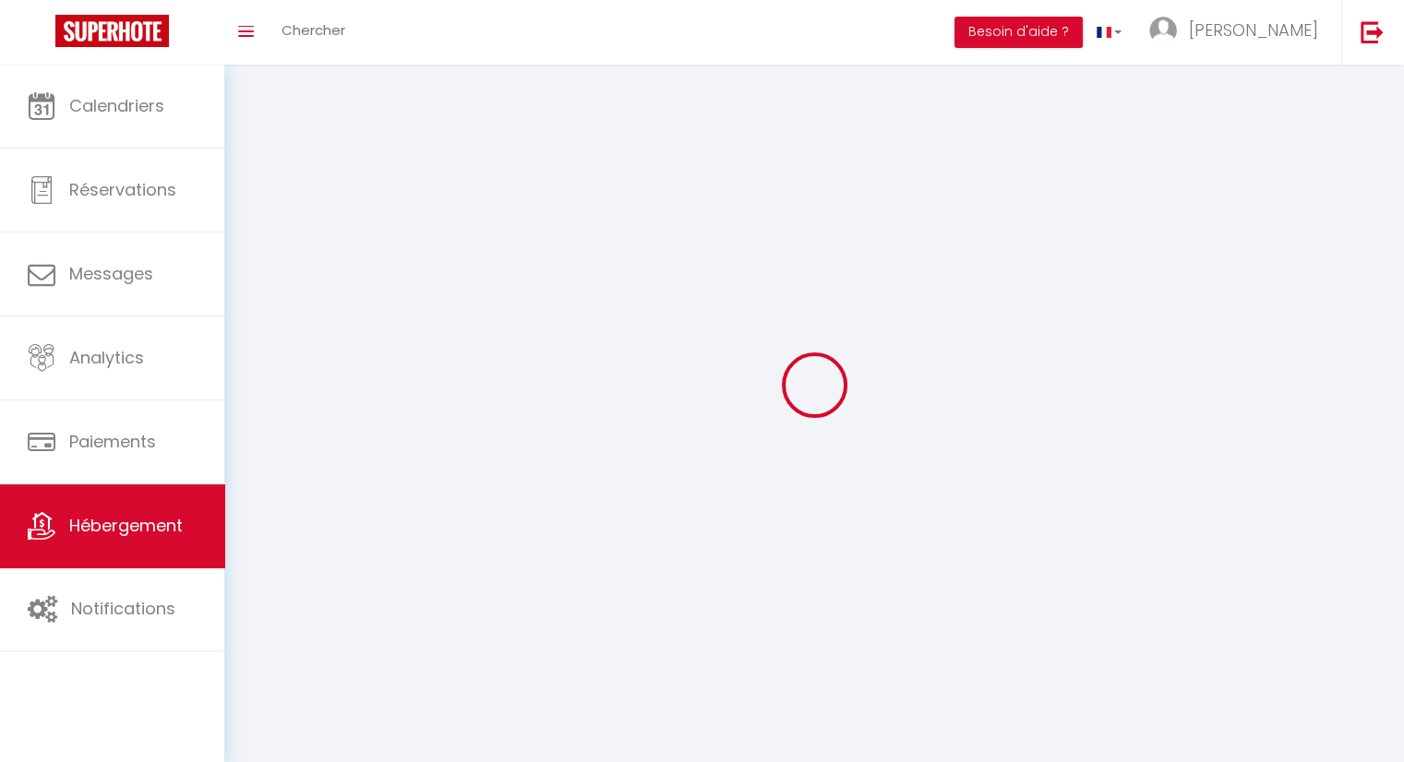
select select
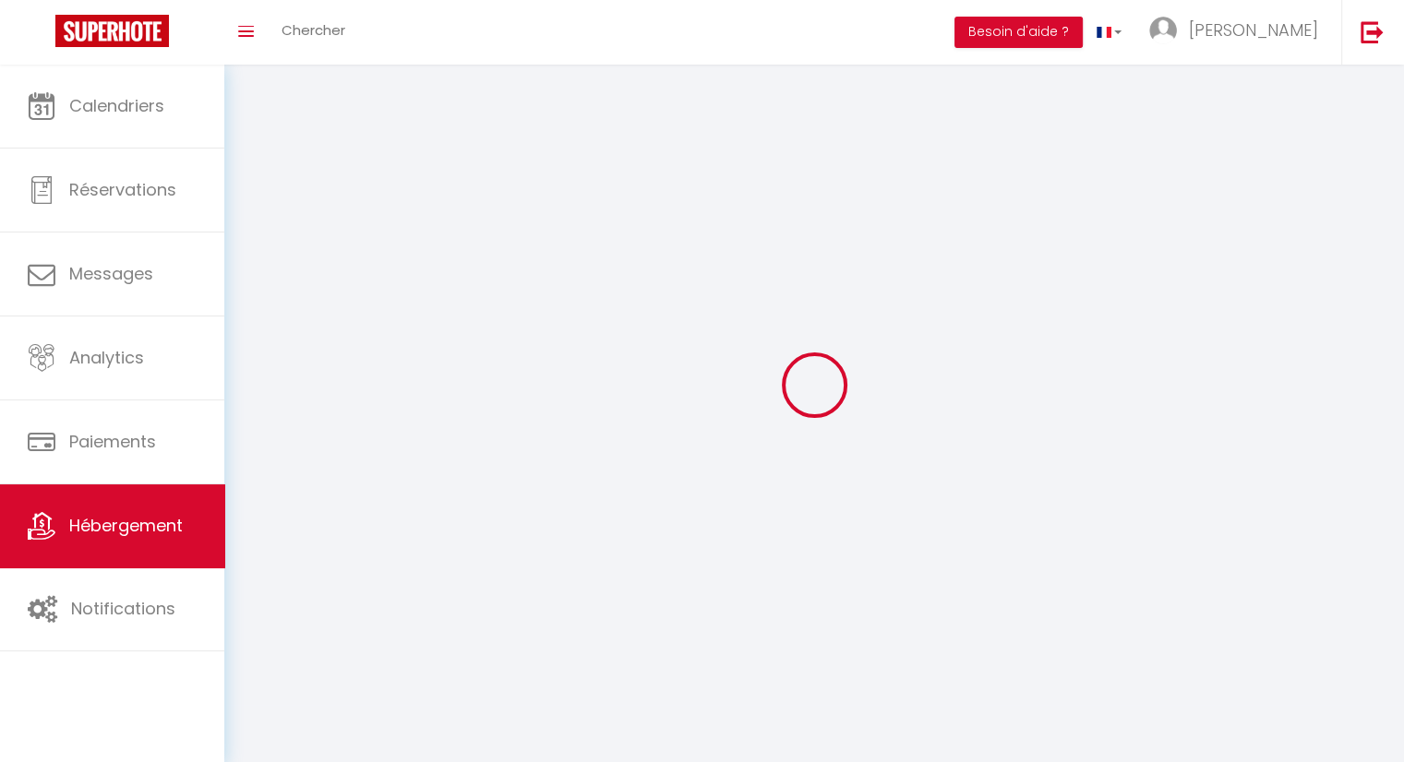
select select
checkbox input "false"
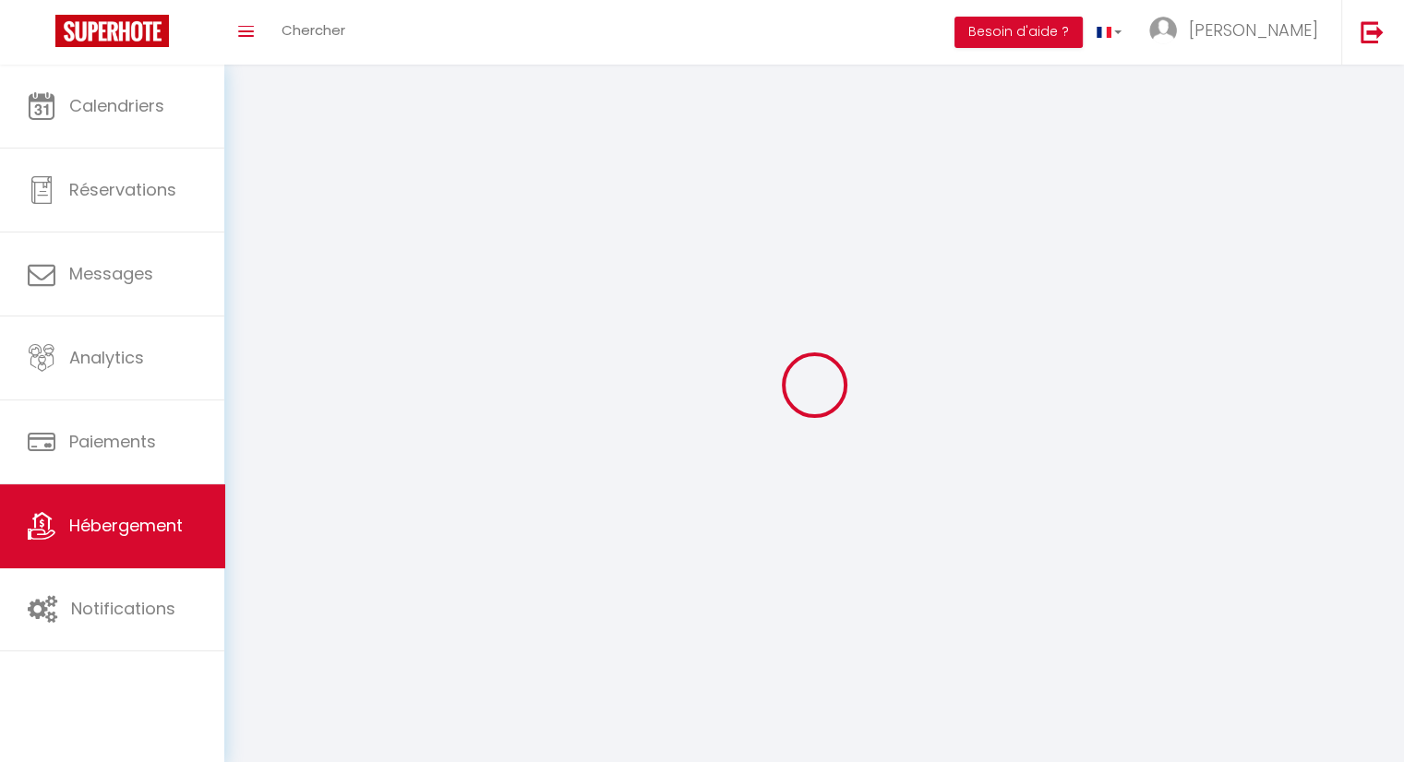
checkbox input "false"
select select
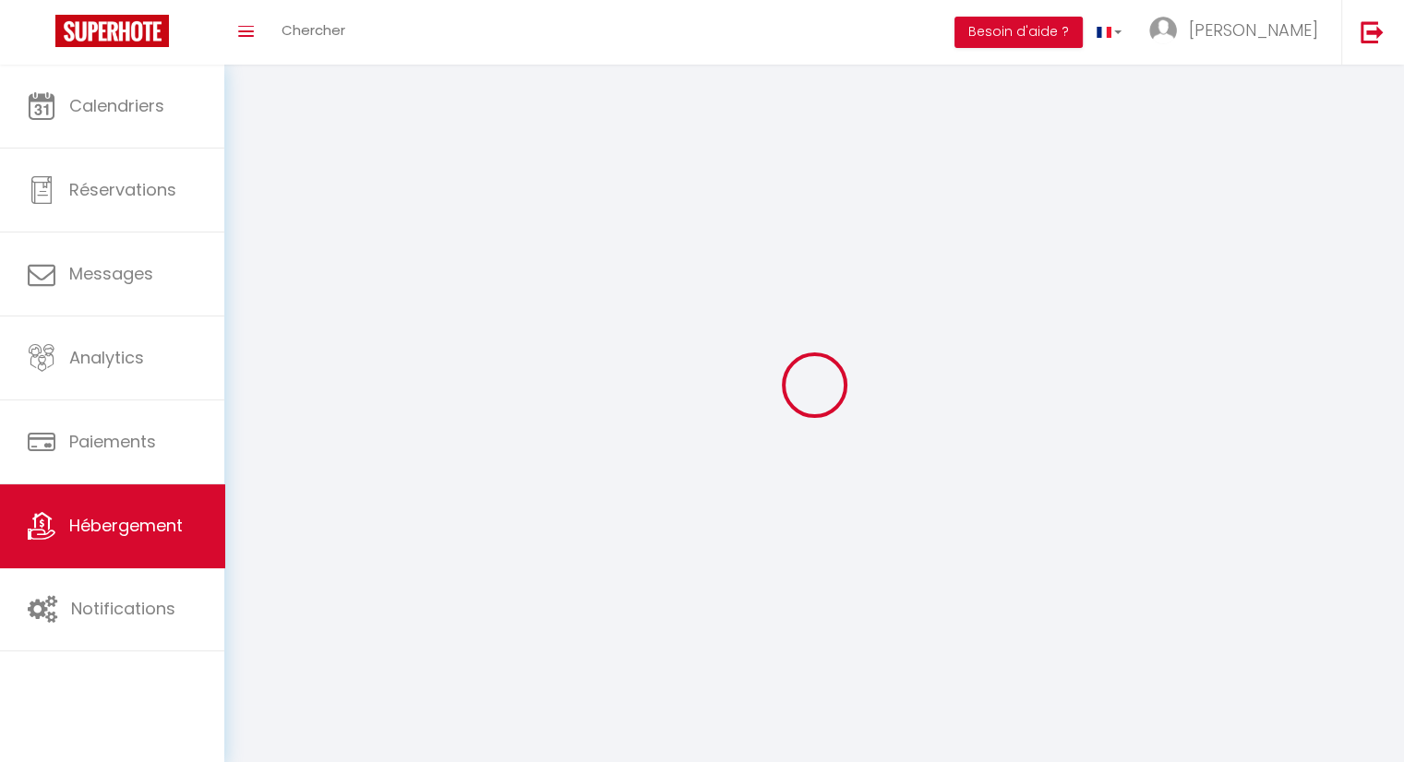
select select
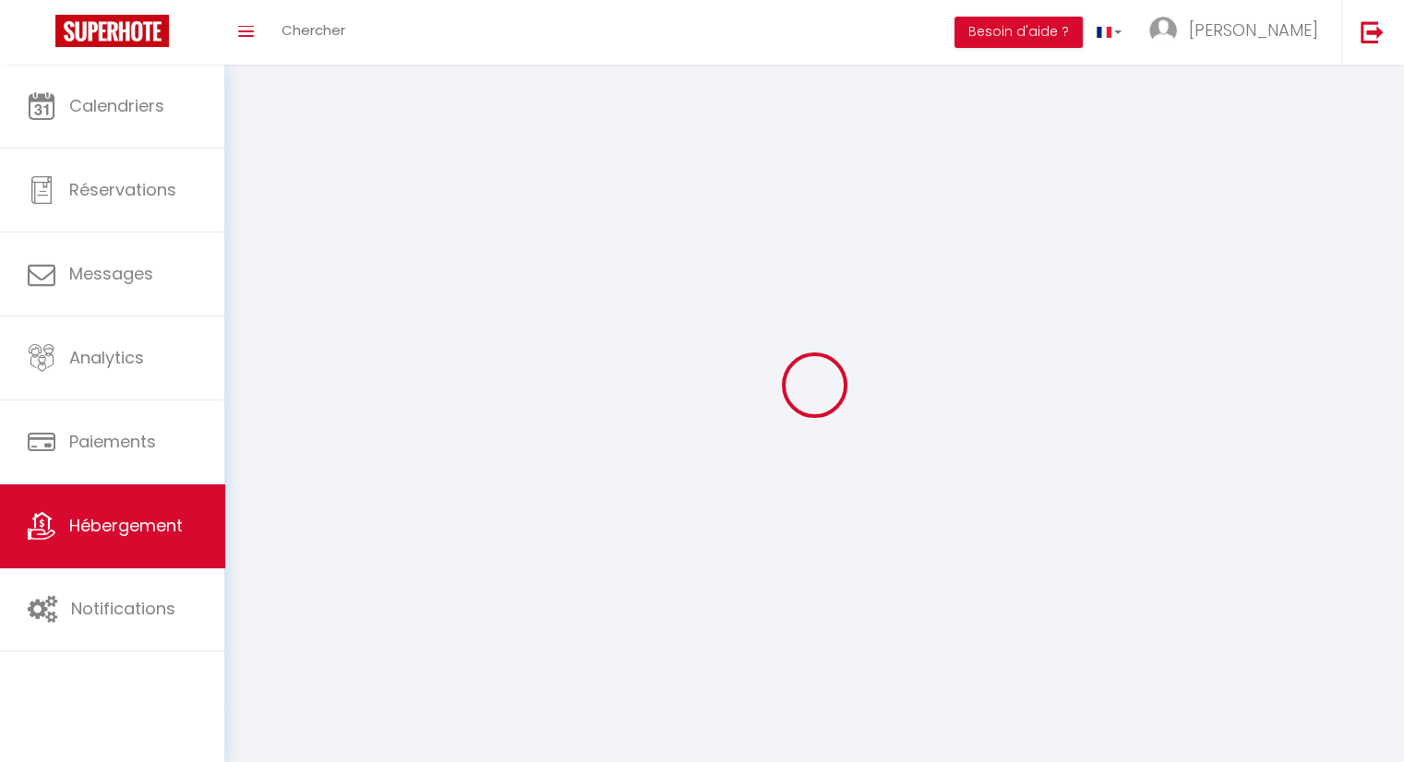
checkbox input "false"
select select
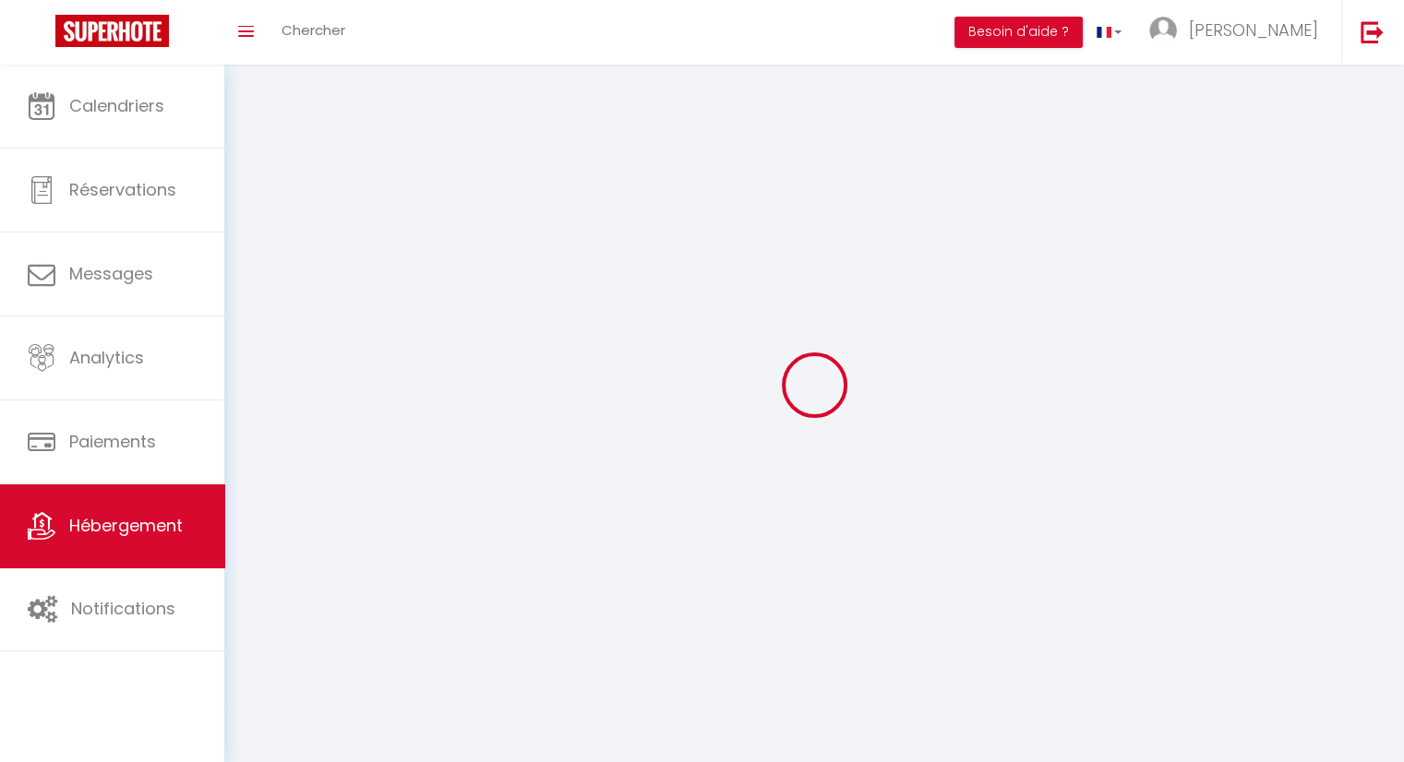
select select
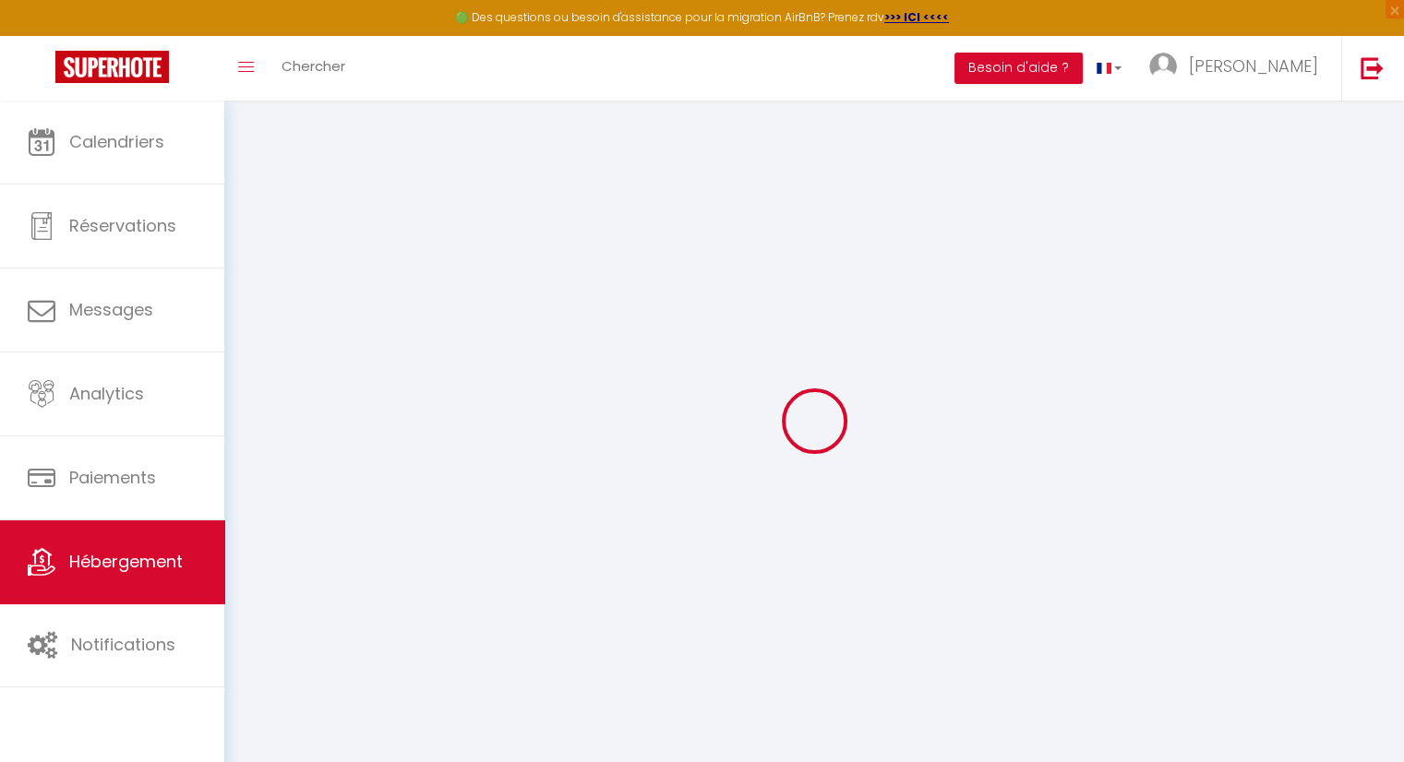
select select
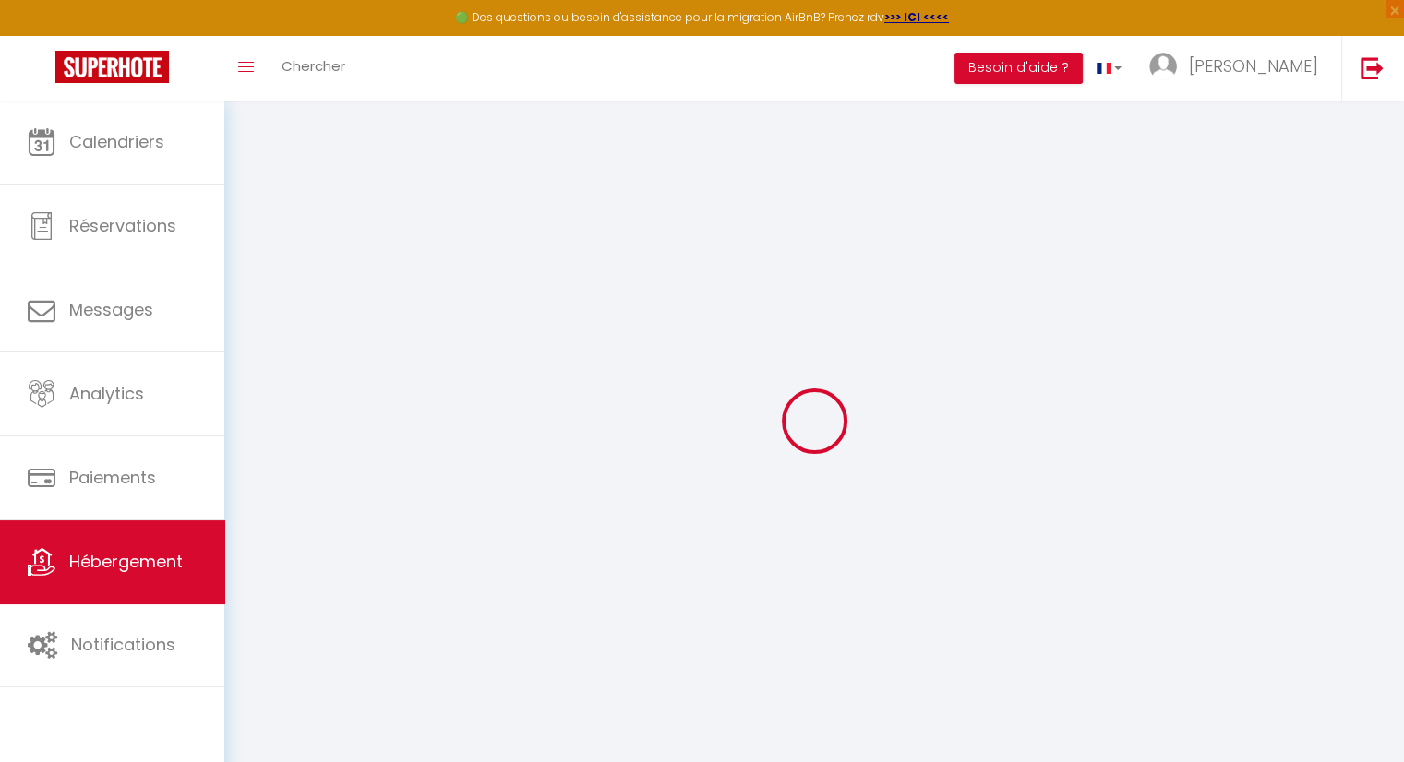
select select
checkbox input "false"
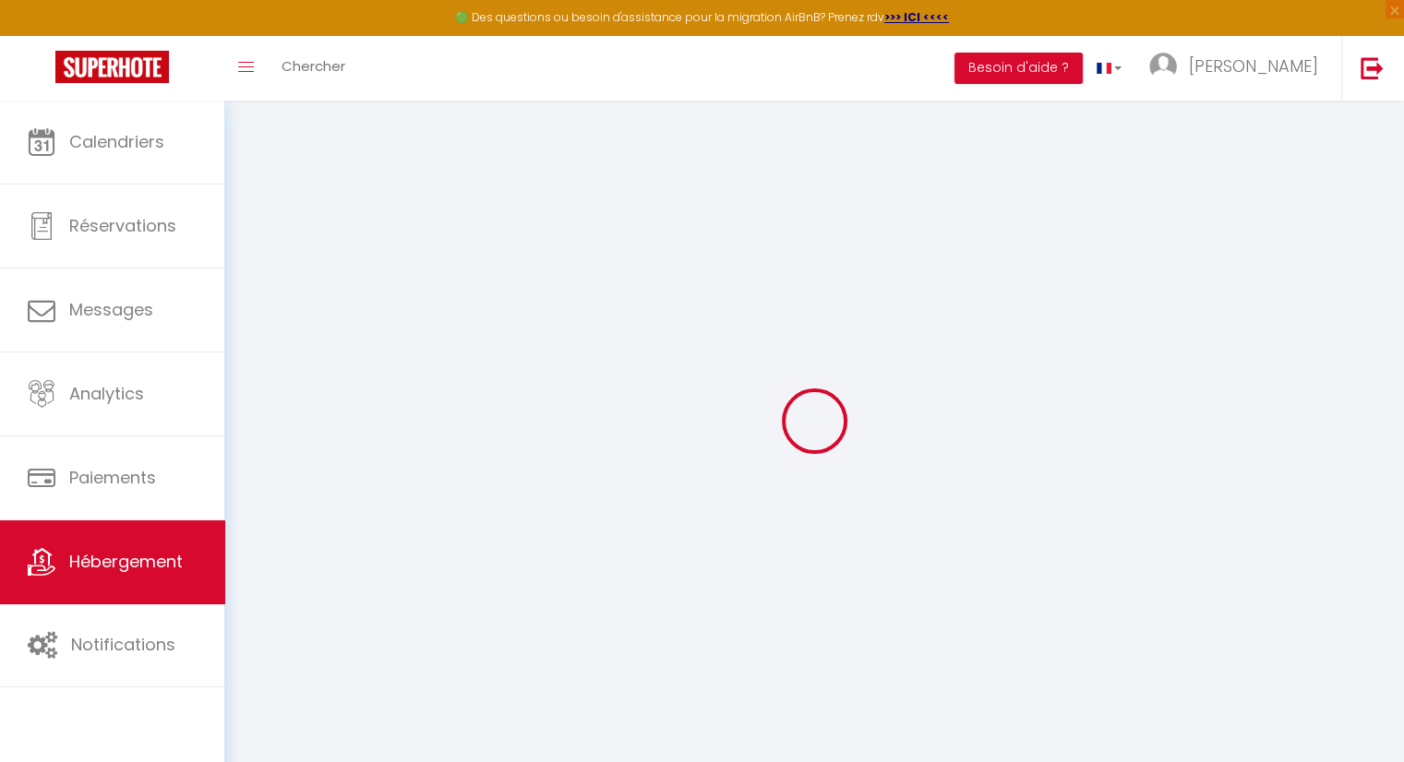
select select
type input "Grimp'han"
type input "[PERSON_NAME]"
type input "Dambly"
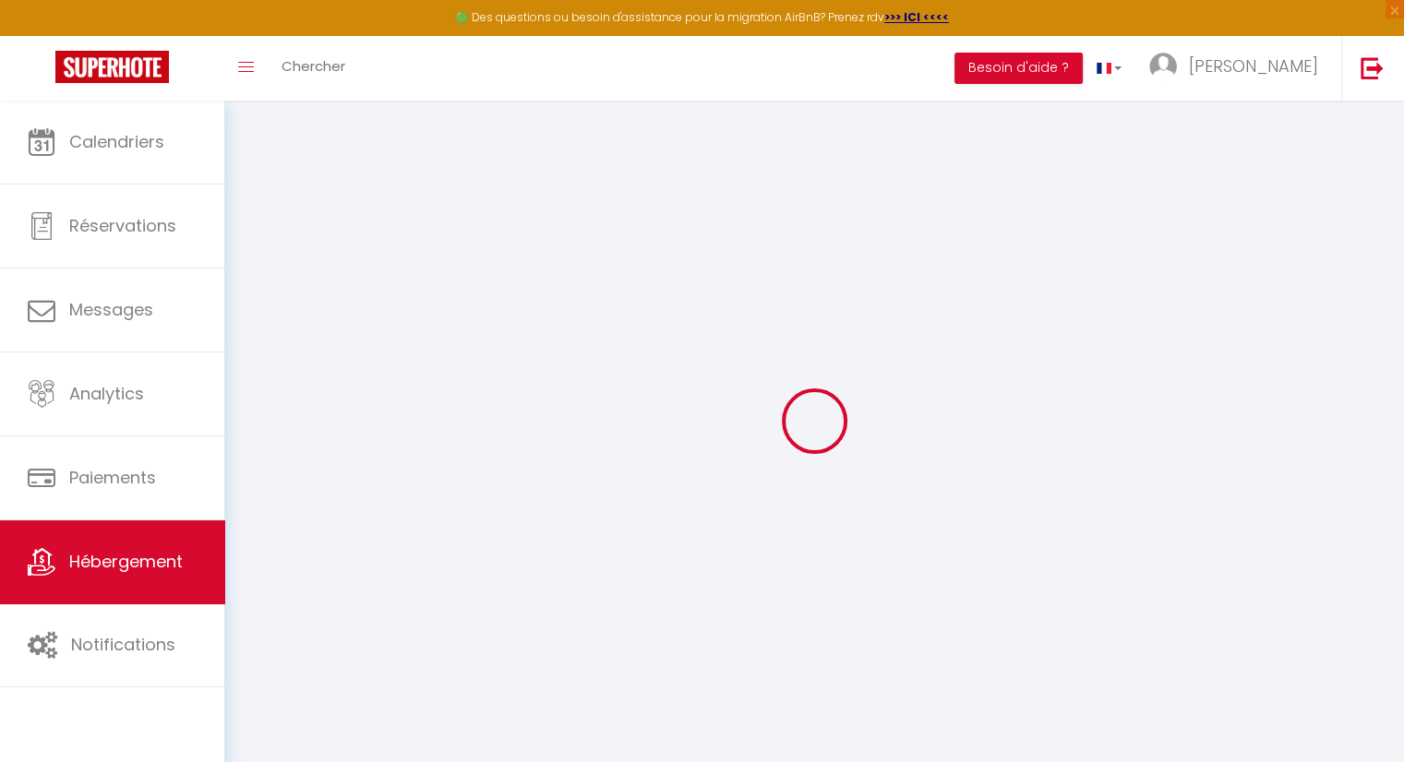
type input "[STREET_ADDRESS]"
type input "5580"
type input "Han sur Lesse"
select select "houses"
select select "4"
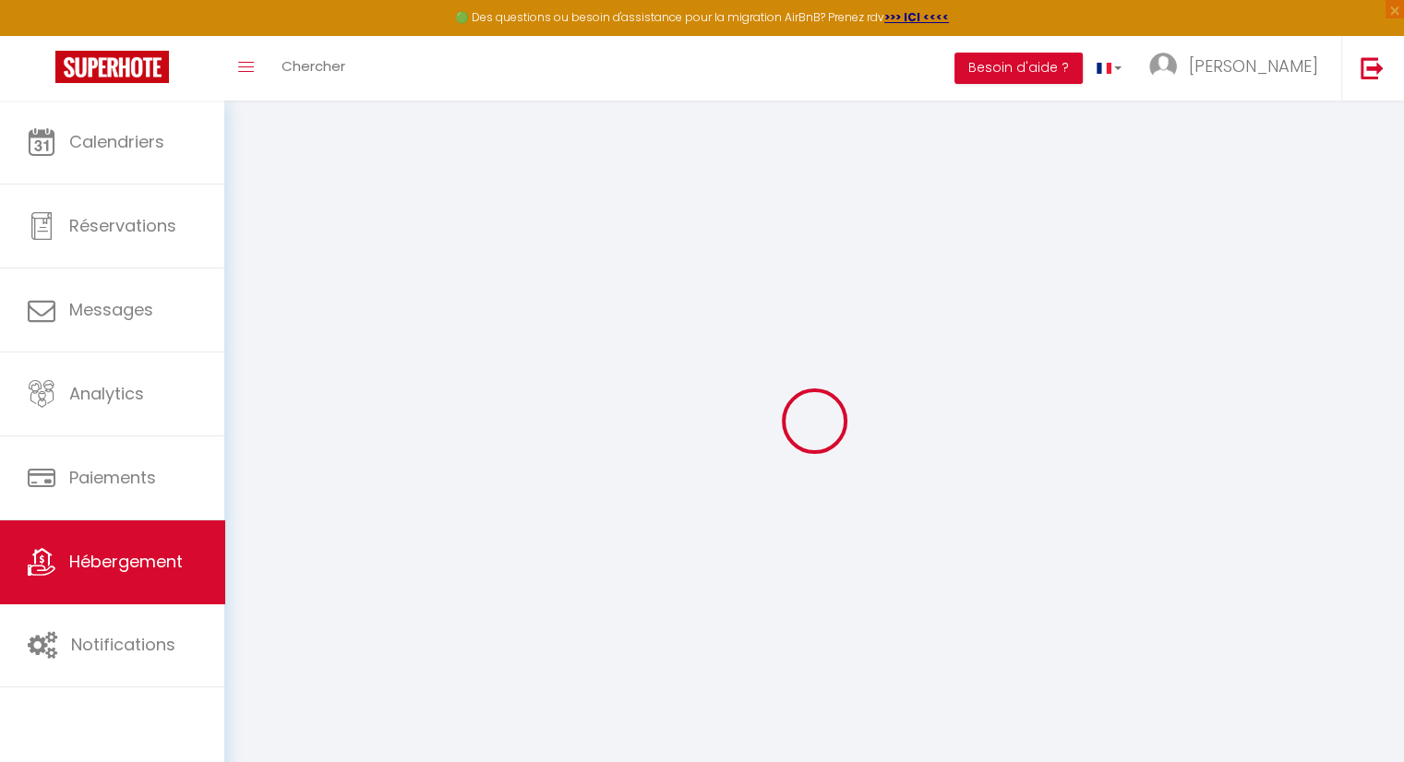
type input "100"
type input "165"
type input "40"
type input "6"
select select
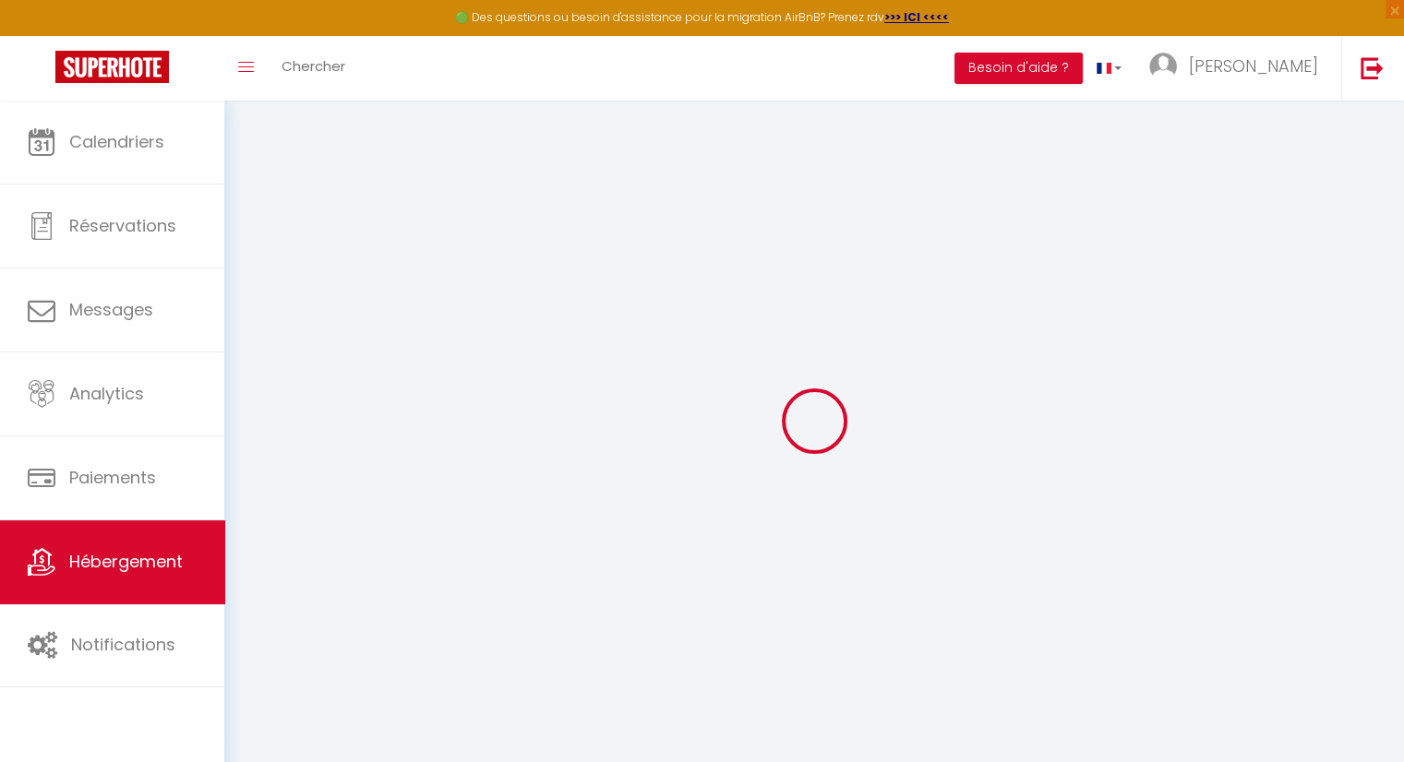
select select
type input "[GEOGRAPHIC_DATA]"
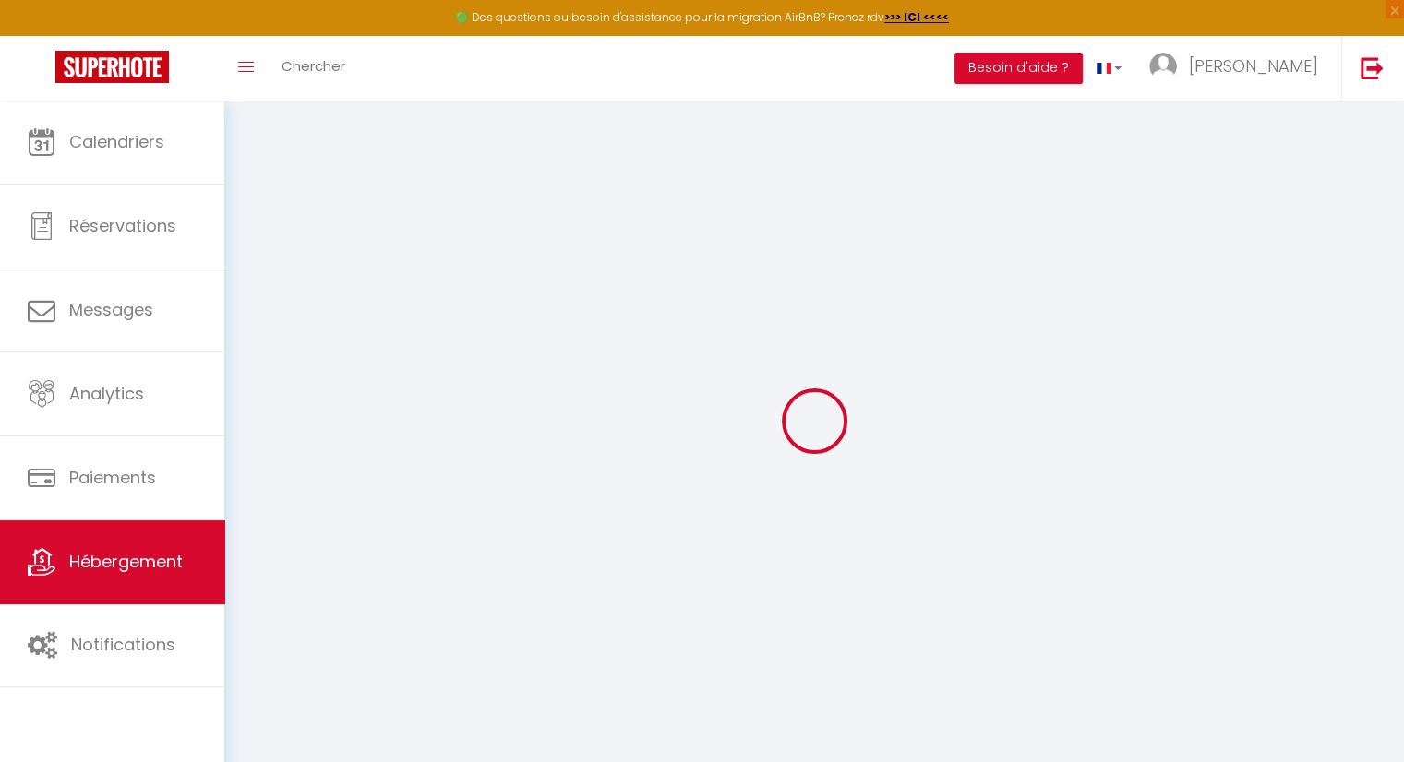
type input "5580"
type input "han sur lesse"
select select "23"
type input "[EMAIL_ADDRESS][DOMAIN_NAME]"
select select
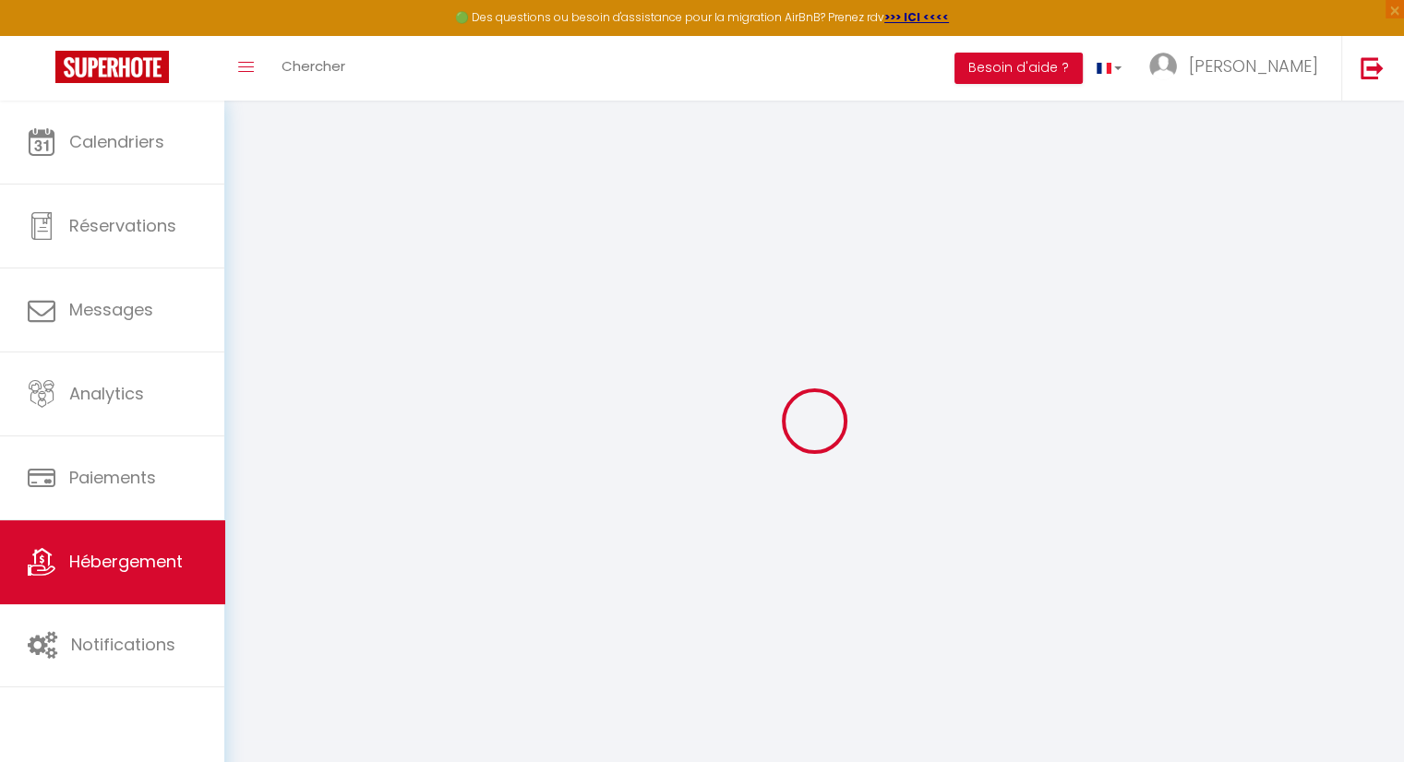
checkbox input "false"
select select
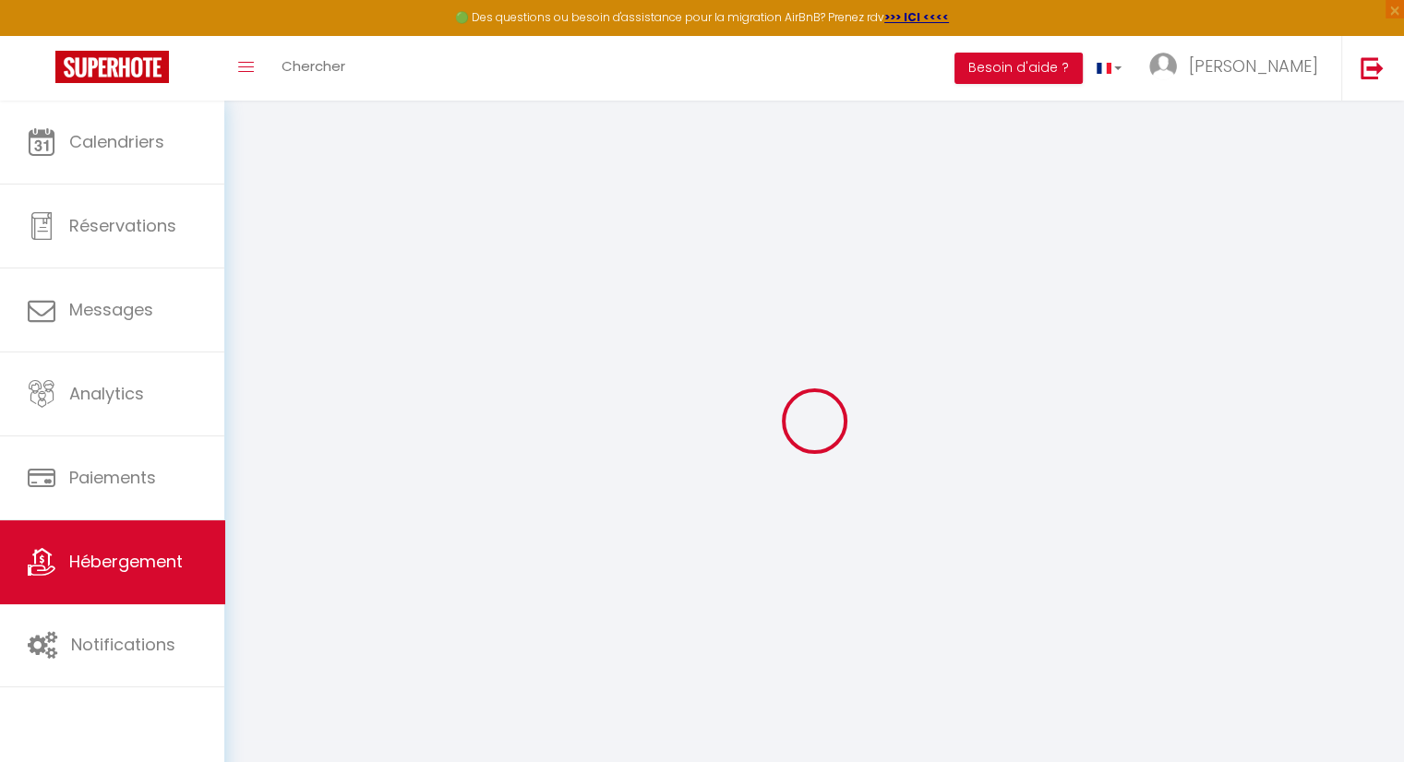
select select
type input "15"
type input "40"
type input "0"
type input "20"
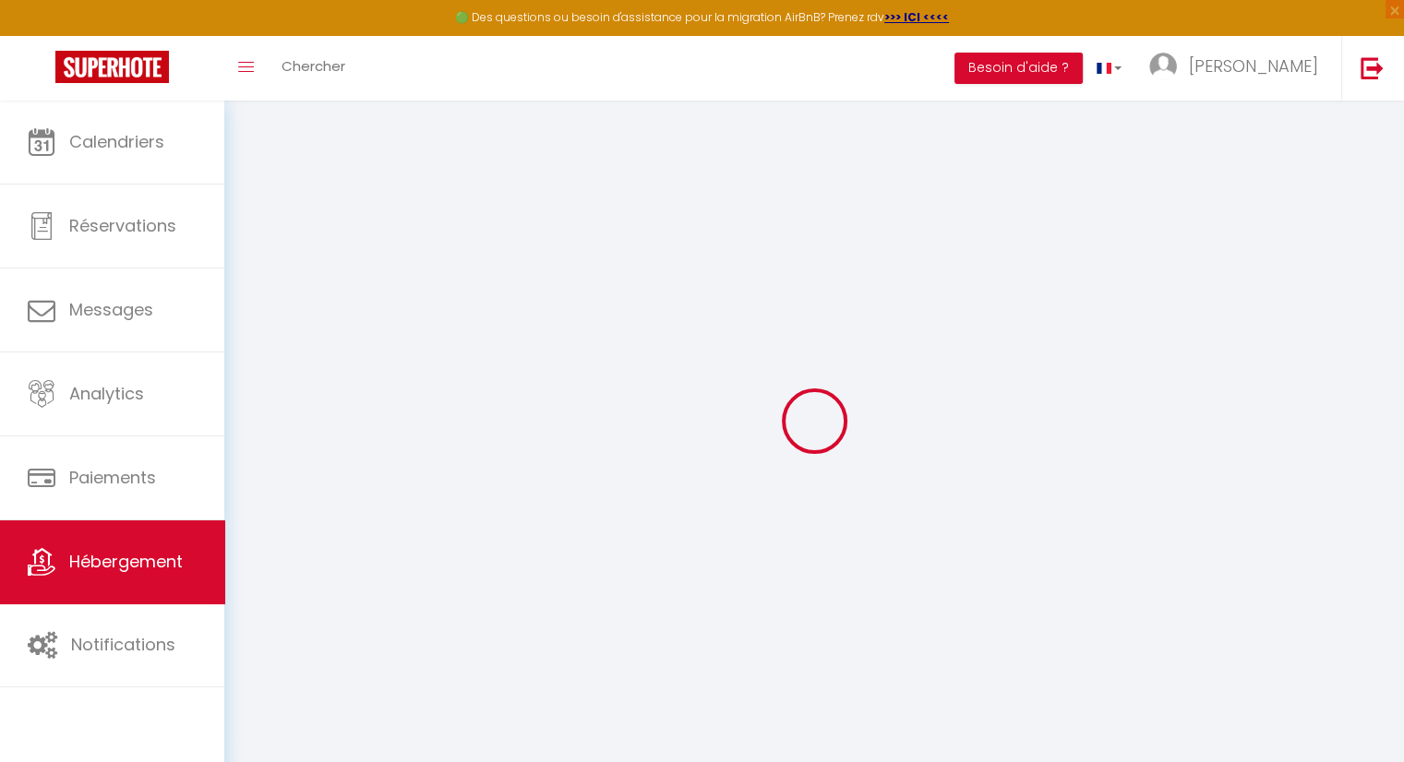
type input "0"
select select
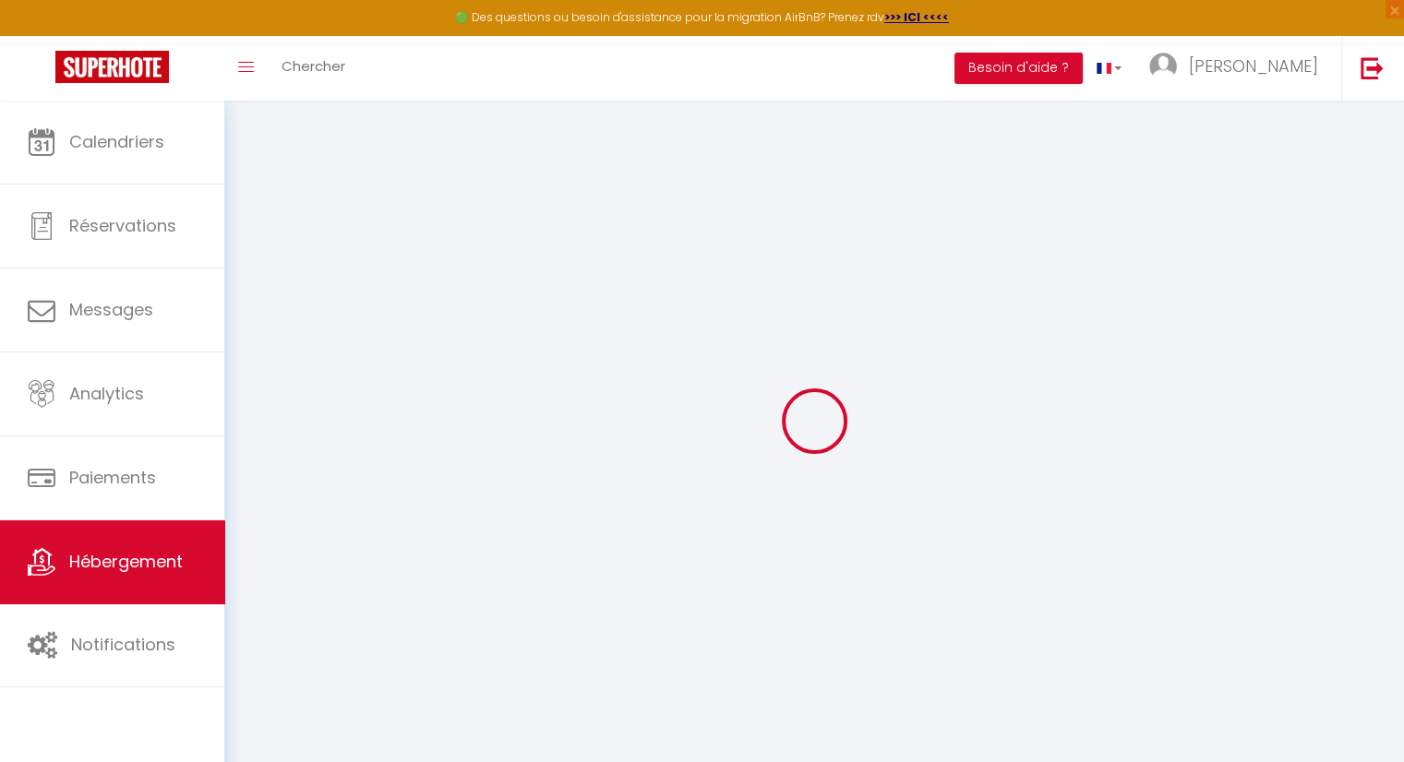
select select
checkbox input "false"
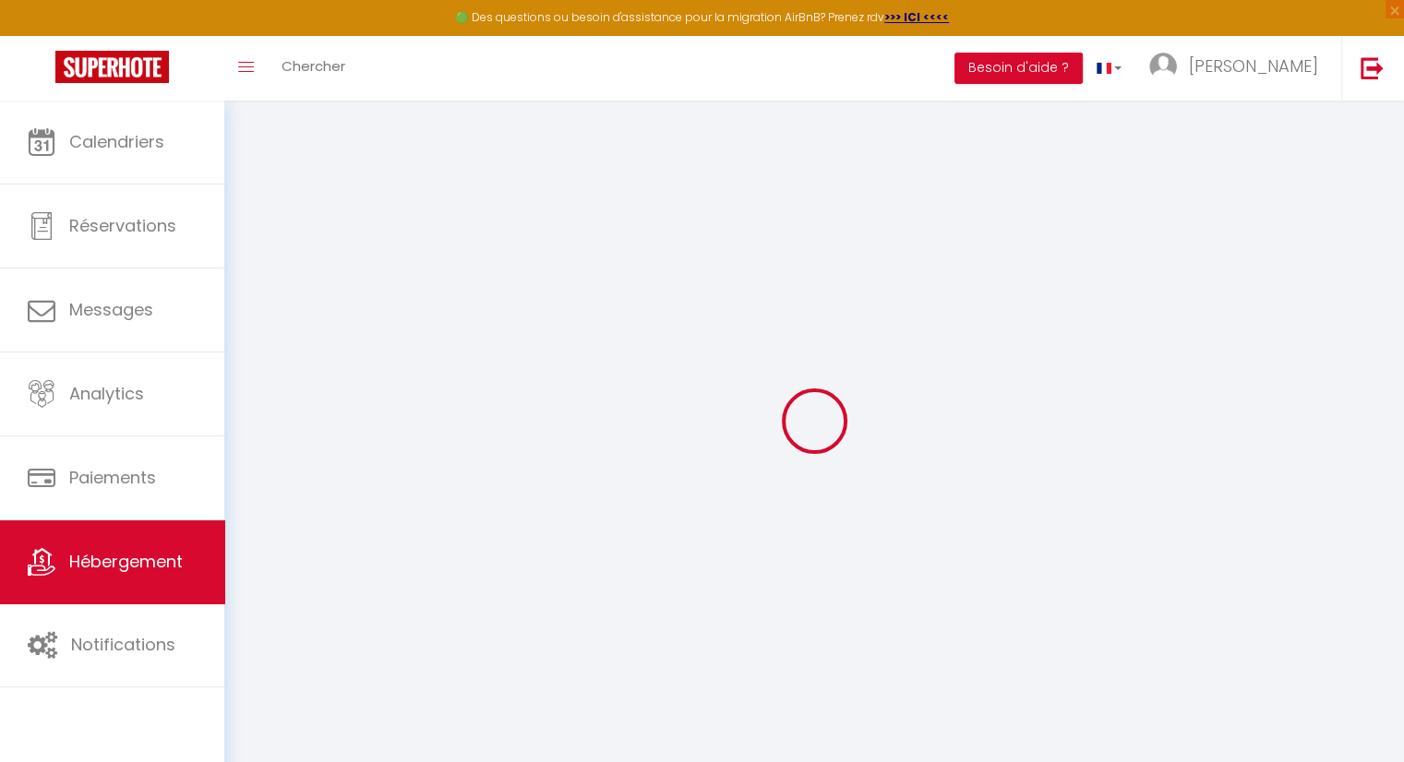
checkbox input "false"
select select
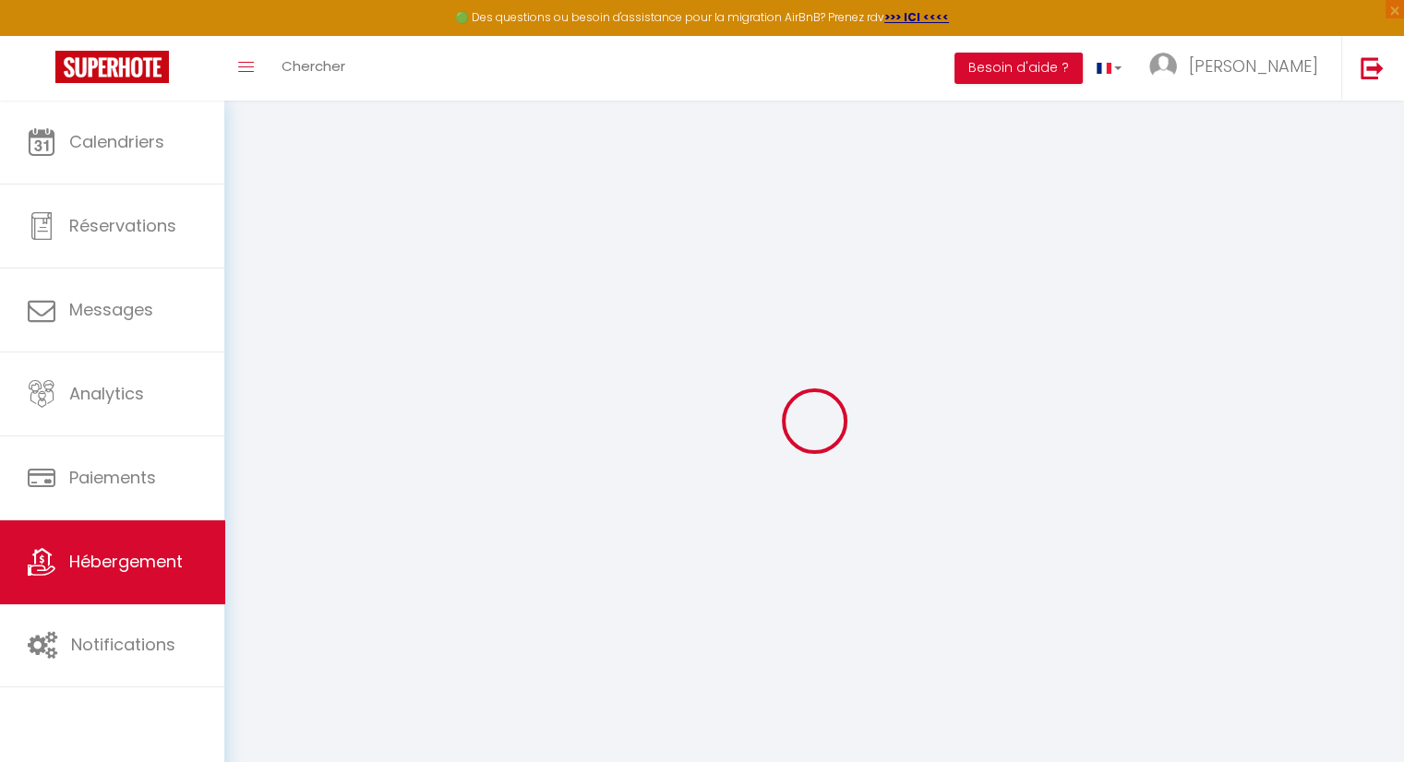
select select
checkbox input "false"
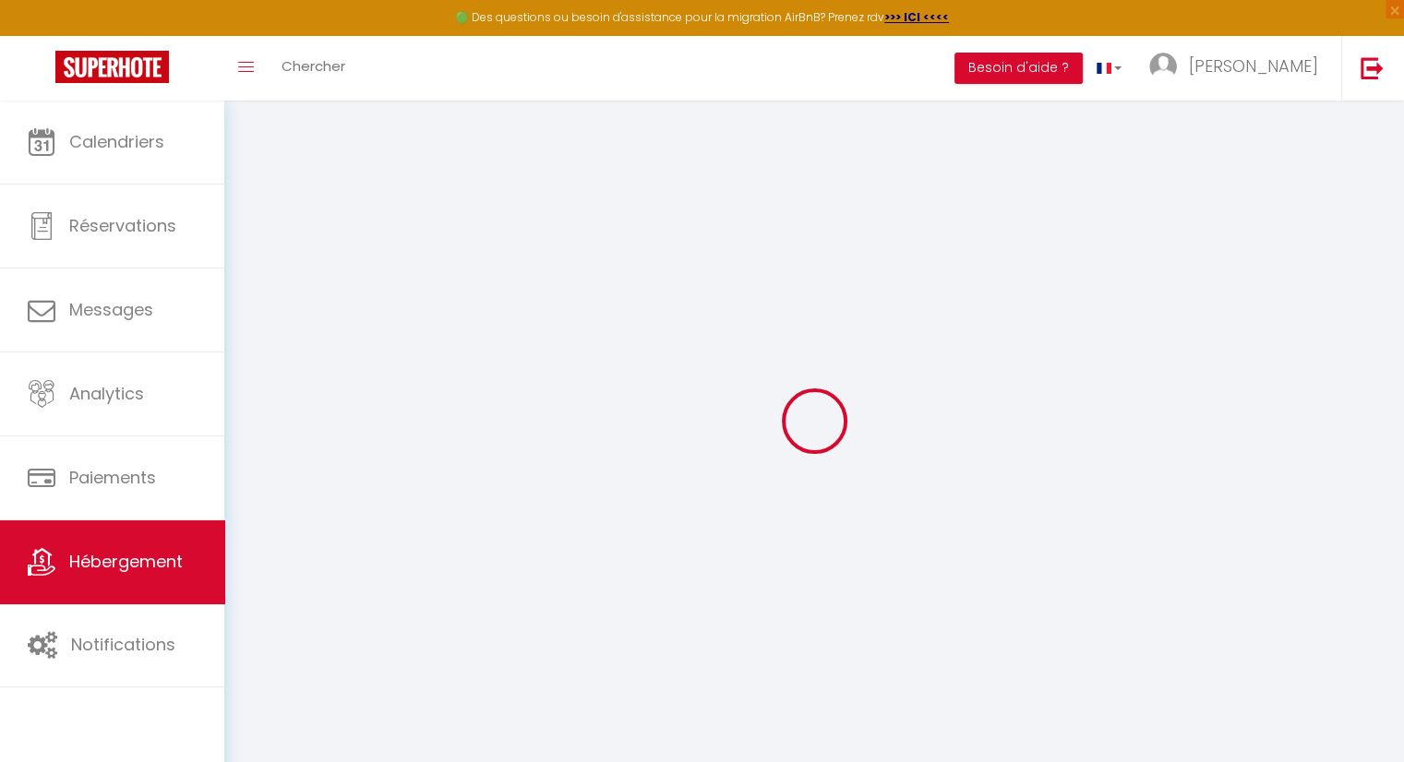
checkbox input "false"
select select
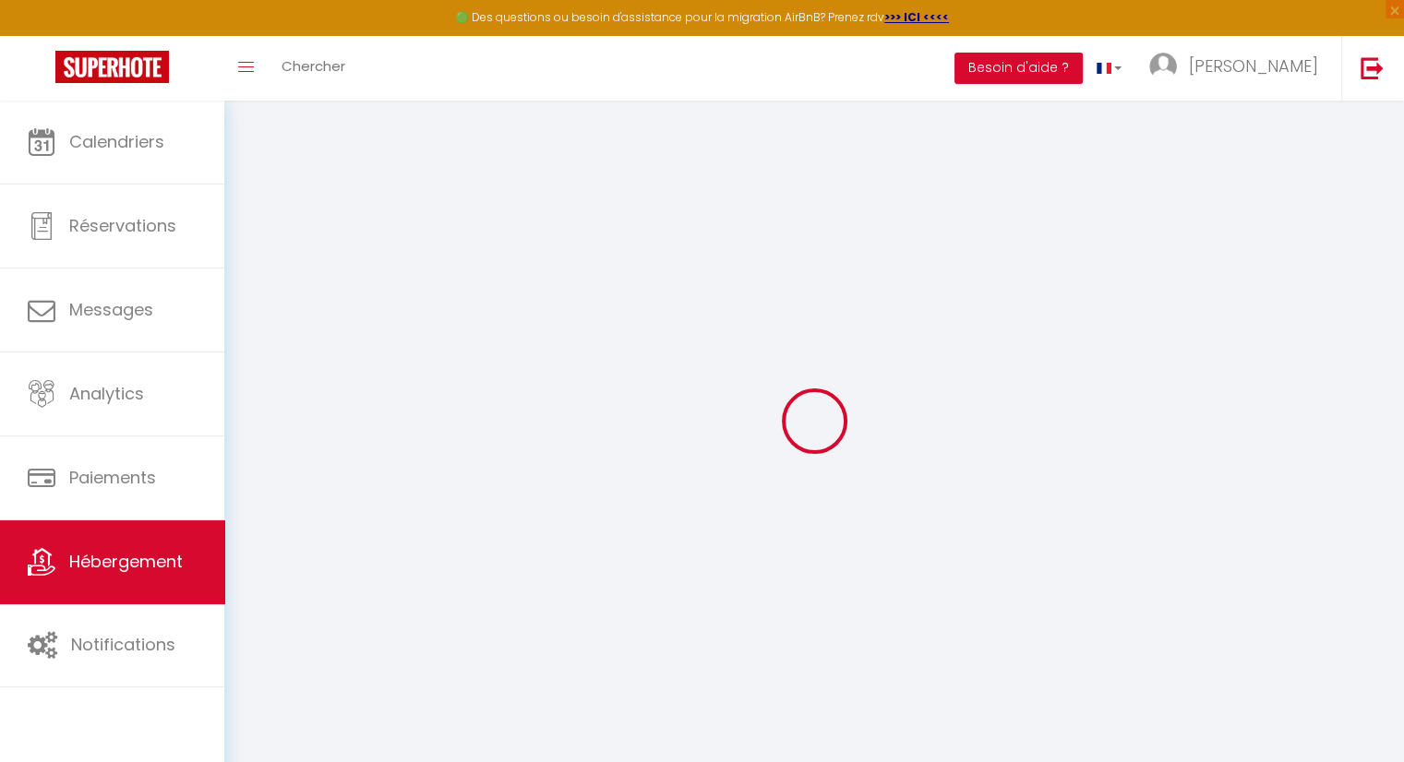
select select
checkbox input "false"
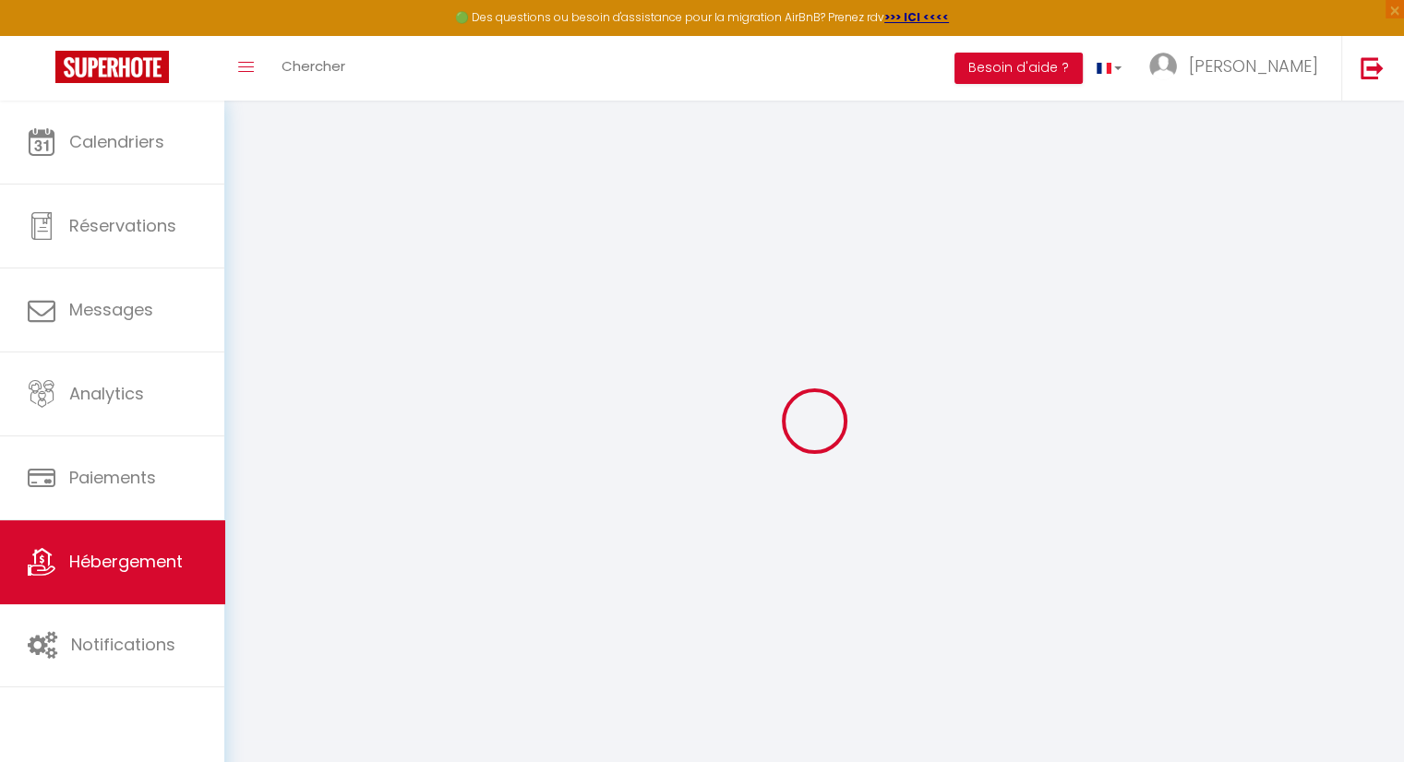
checkbox input "false"
select select
checkbox input "false"
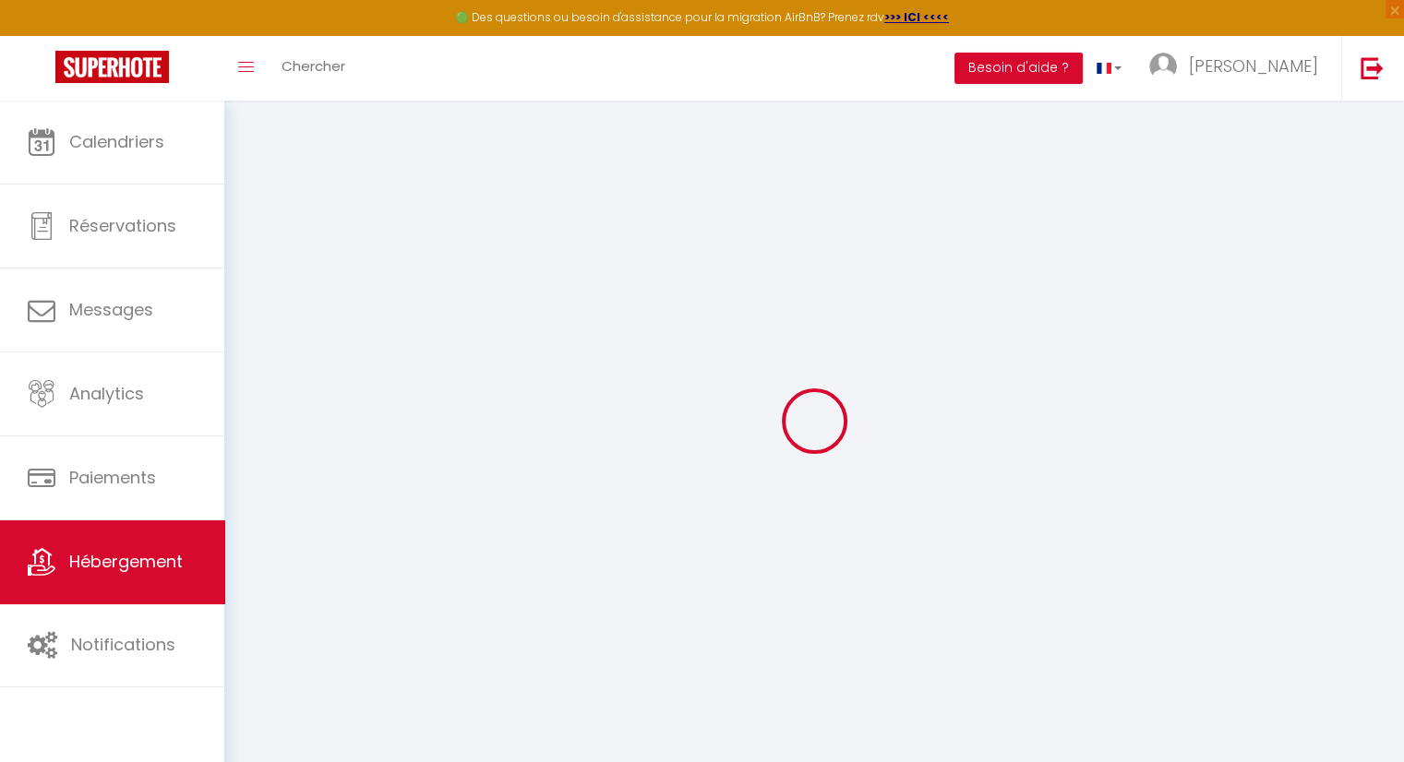
checkbox input "false"
select select "22783-46186213"
select select
checkbox input "false"
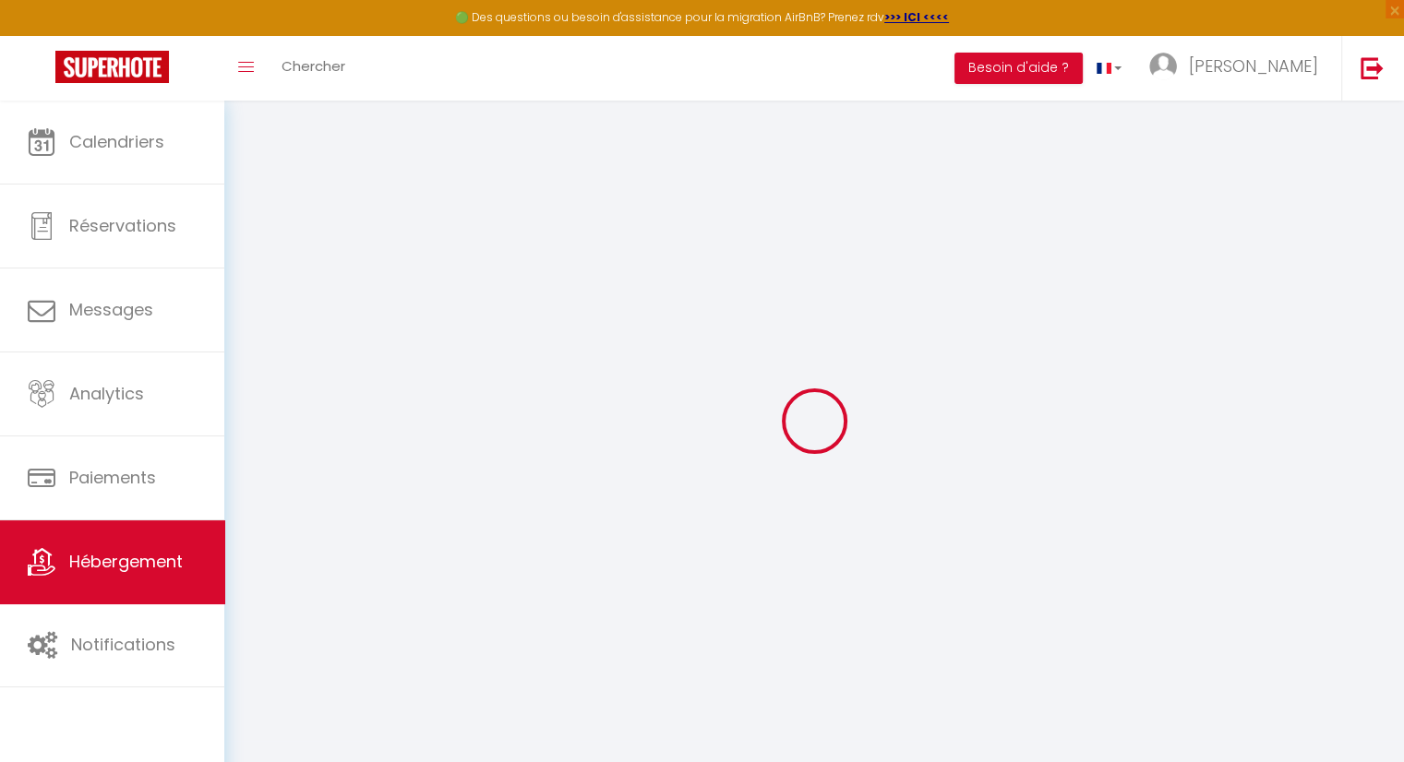
checkbox input "false"
select select "well_reviewed_guests"
select select "EUR"
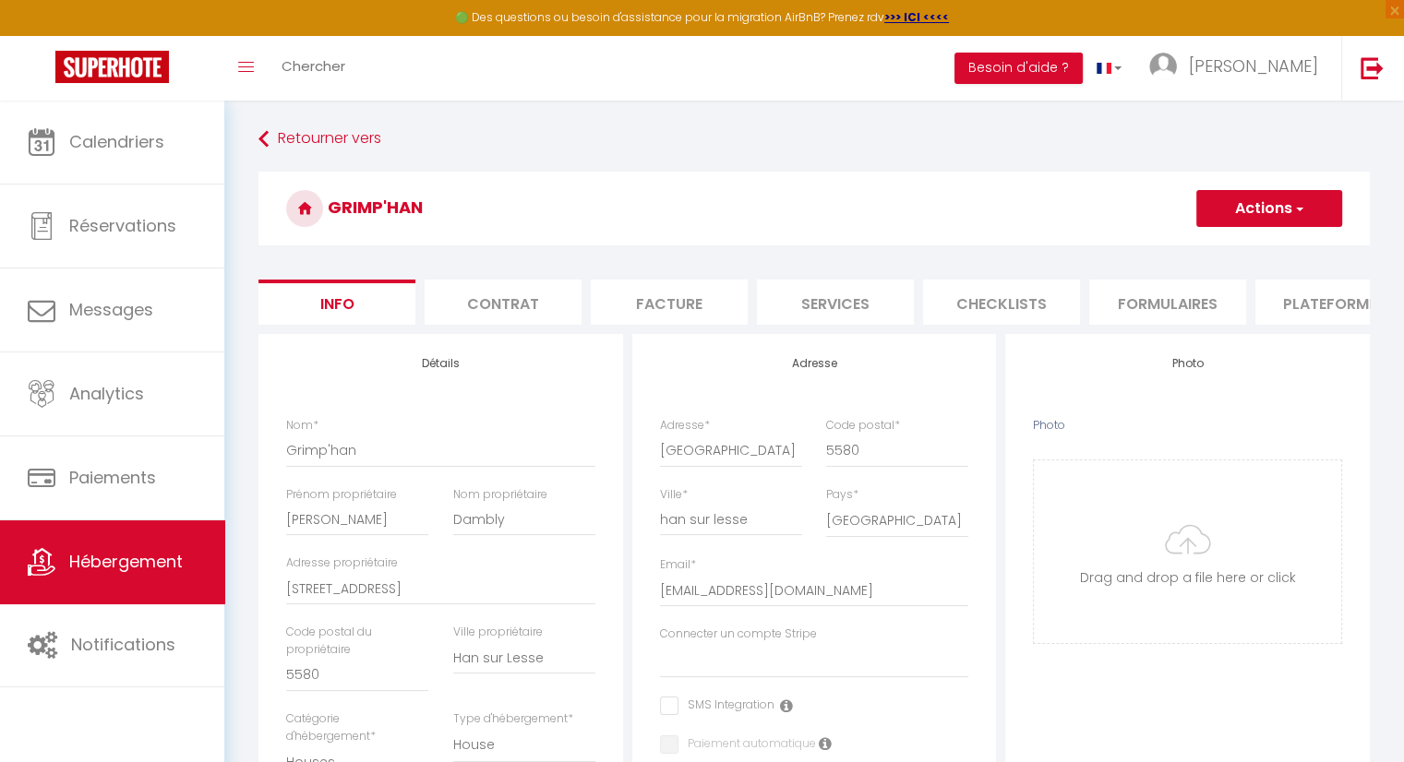
click at [1290, 304] on li "Plateformes" at bounding box center [1333, 302] width 157 height 45
select select
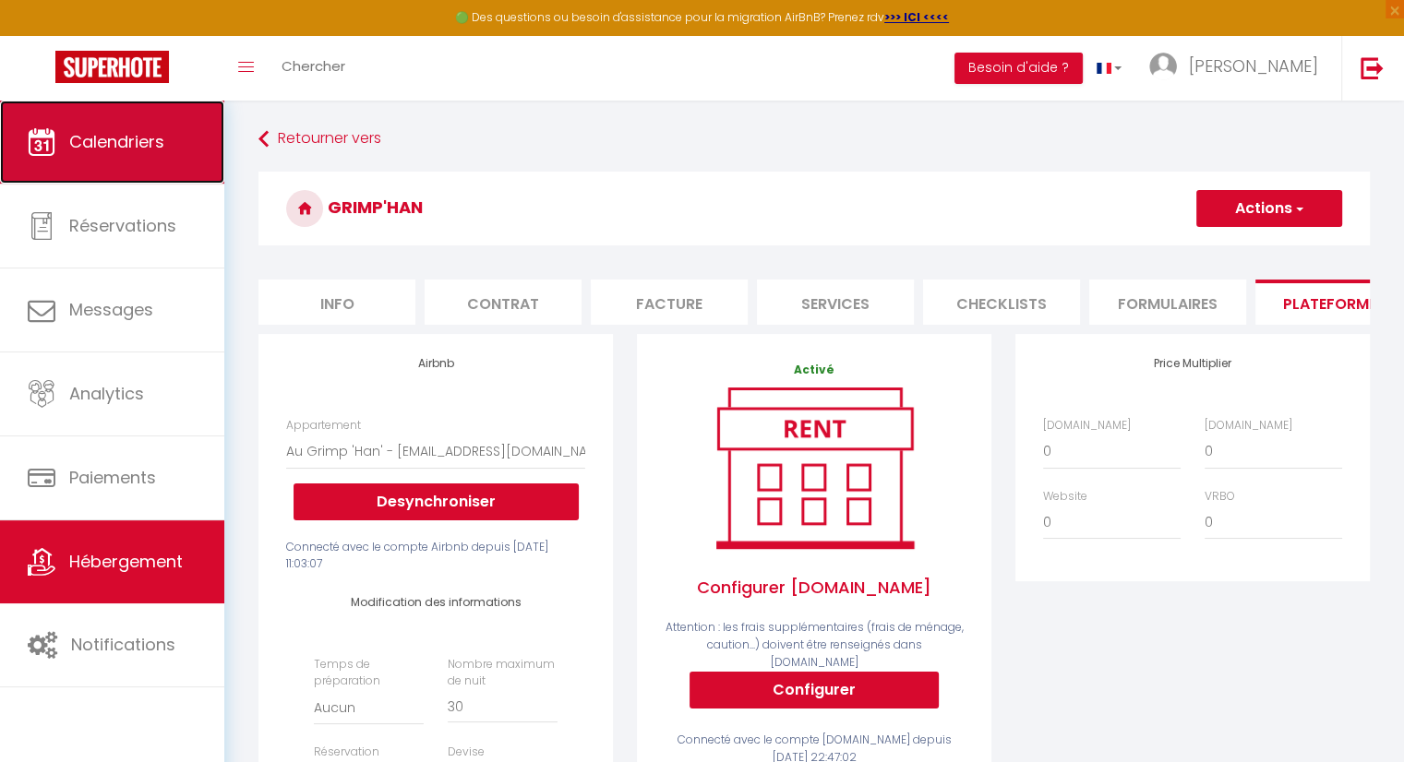
click at [133, 161] on link "Calendriers" at bounding box center [112, 142] width 224 height 83
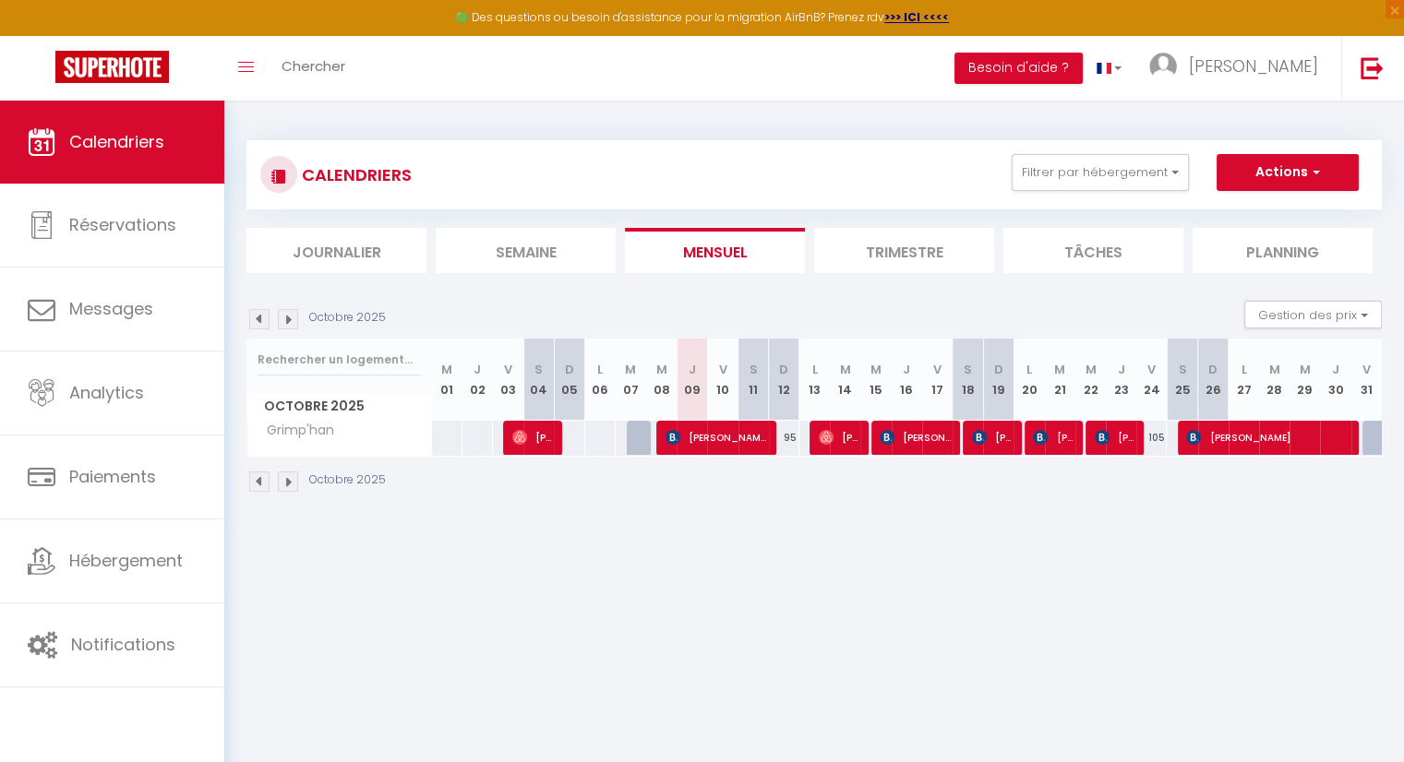
click at [957, 551] on body "🟢 Des questions ou besoin d'assistance pour la migration AirBnB? Prenez rdv >>>…" at bounding box center [702, 482] width 1404 height 762
click at [886, 253] on li "Trimestre" at bounding box center [904, 250] width 180 height 45
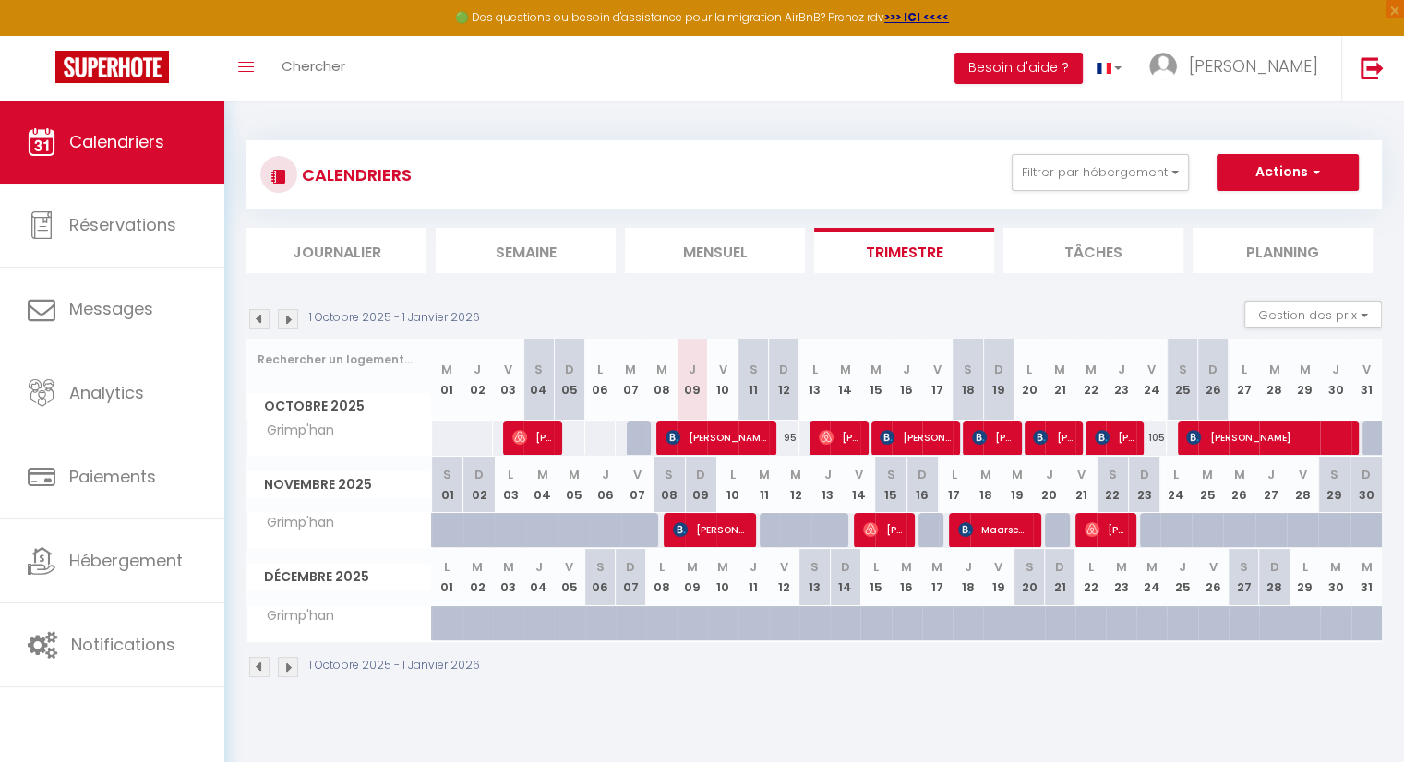
scroll to position [37, 0]
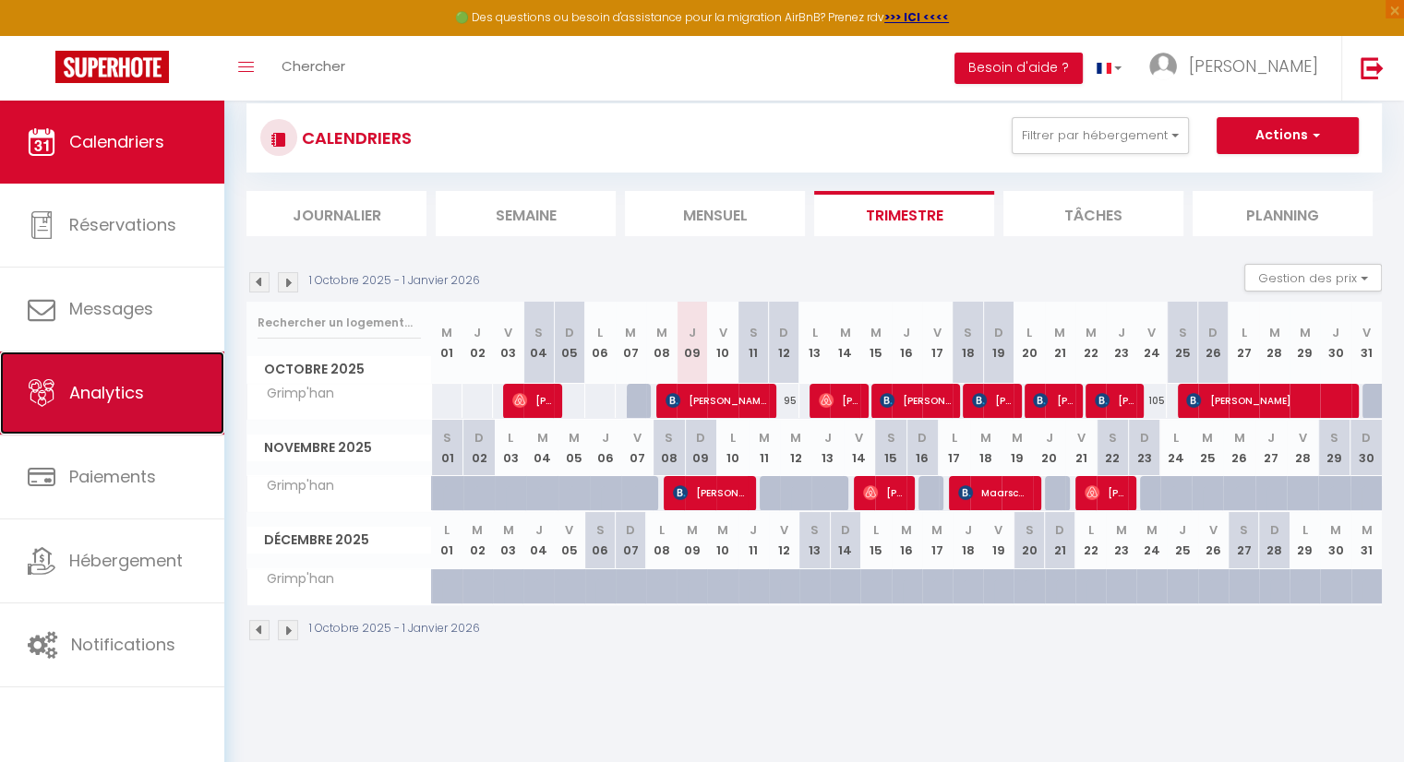
click at [114, 366] on link "Analytics" at bounding box center [112, 393] width 224 height 83
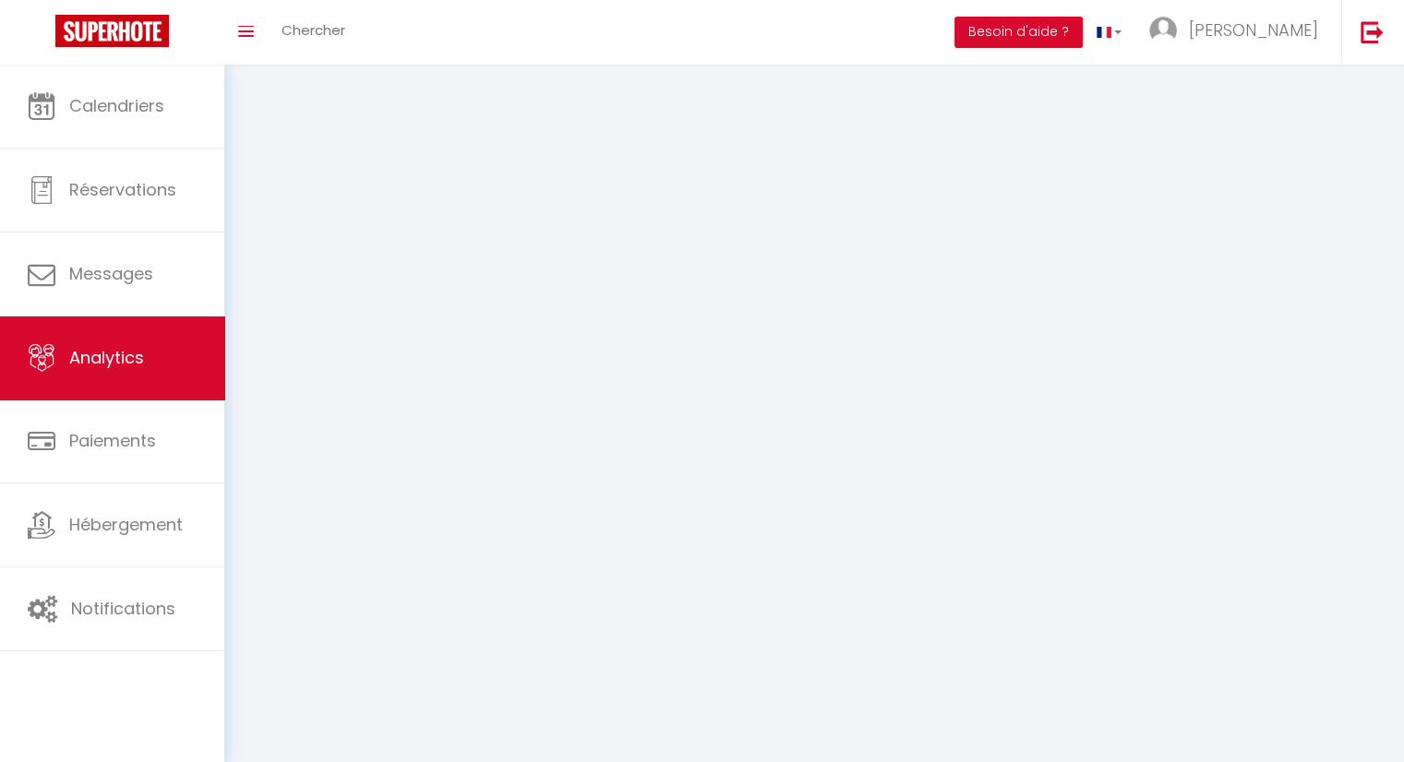
select select "2025"
select select "10"
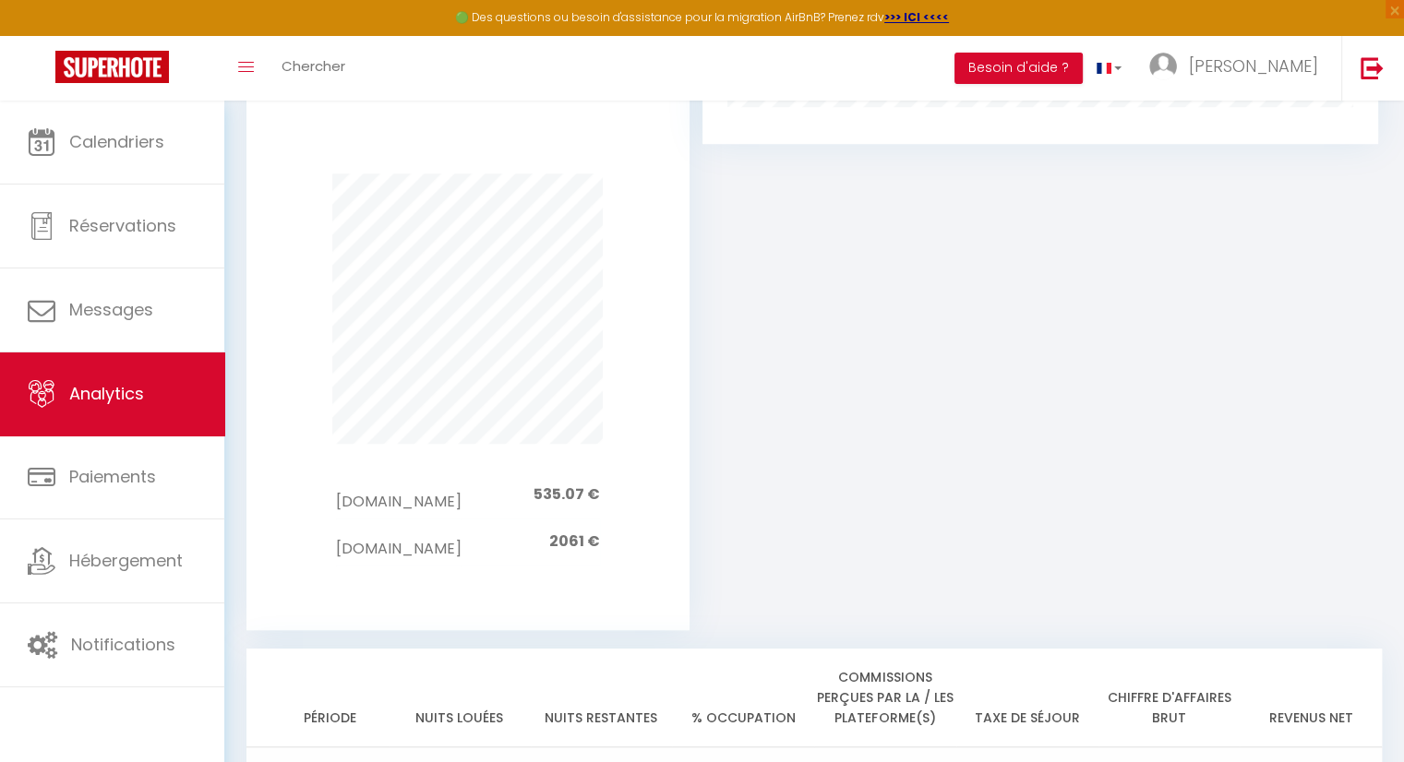
scroll to position [1477, 0]
